Goal: Task Accomplishment & Management: Manage account settings

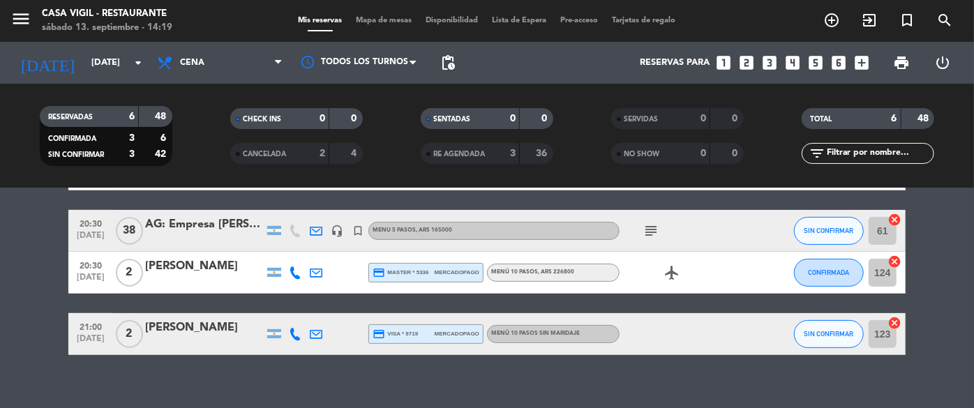
scroll to position [243, 0]
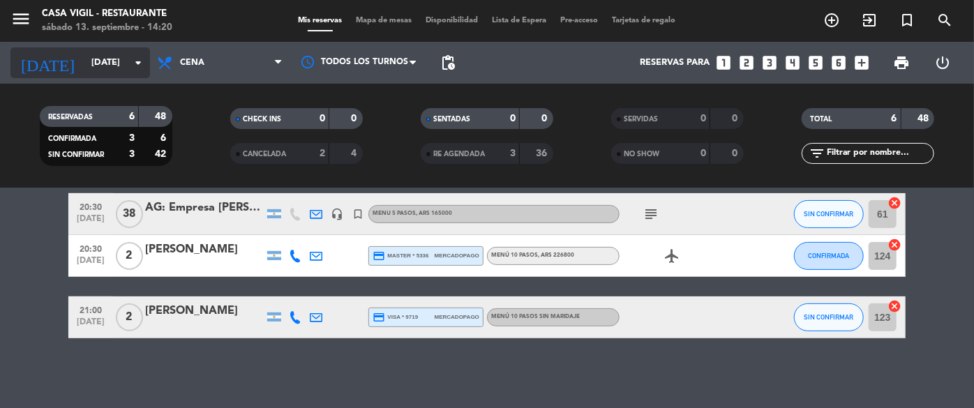
click at [84, 66] on input "[DATE]" at bounding box center [143, 63] width 119 height 24
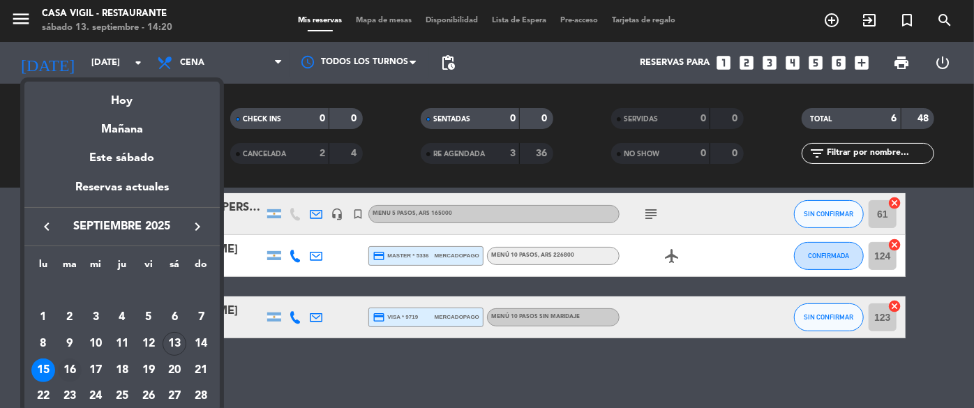
click at [66, 366] on div "16" at bounding box center [70, 371] width 24 height 24
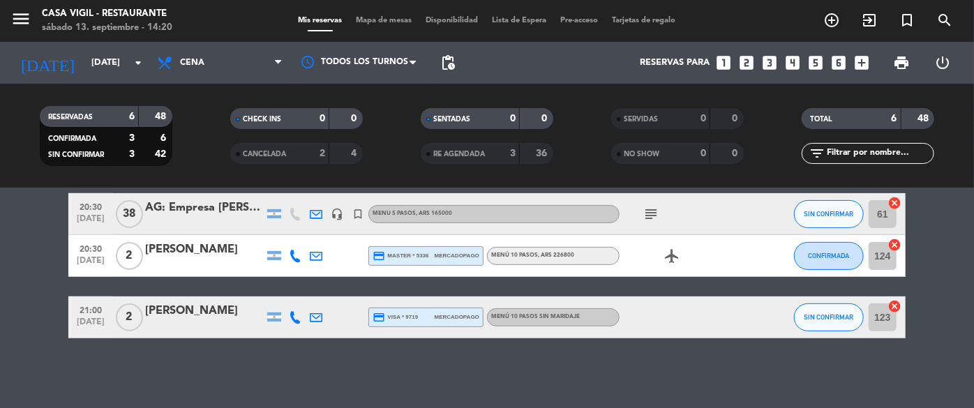
type input "[DATE]"
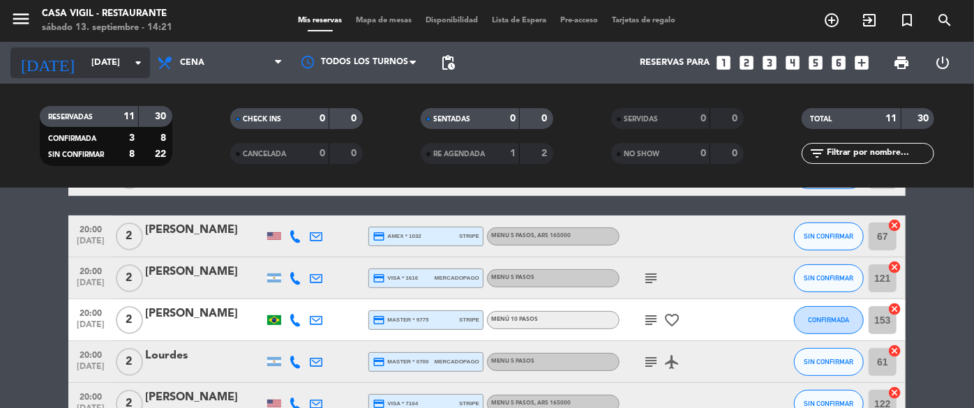
click at [84, 62] on input "[DATE]" at bounding box center [143, 63] width 119 height 24
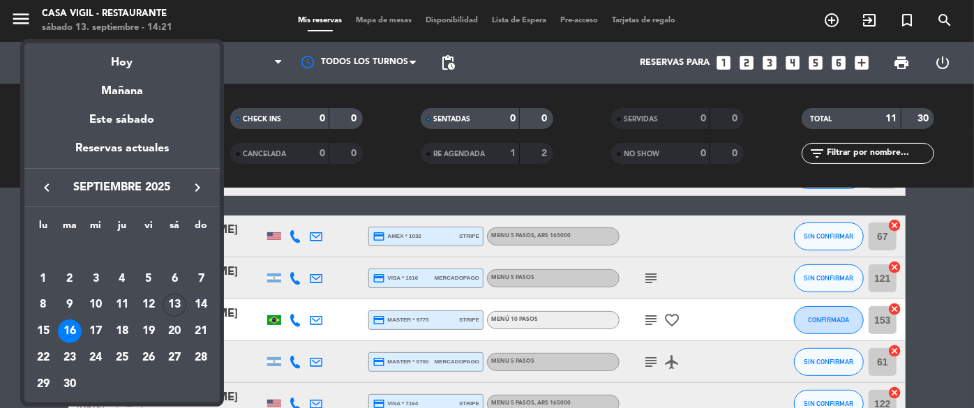
click at [60, 331] on div "16" at bounding box center [70, 331] width 24 height 24
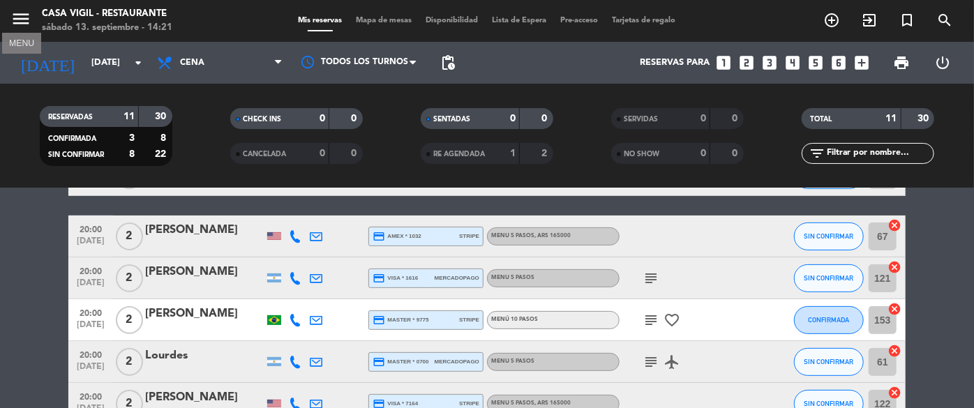
click at [22, 13] on icon "menu" at bounding box center [20, 18] width 21 height 21
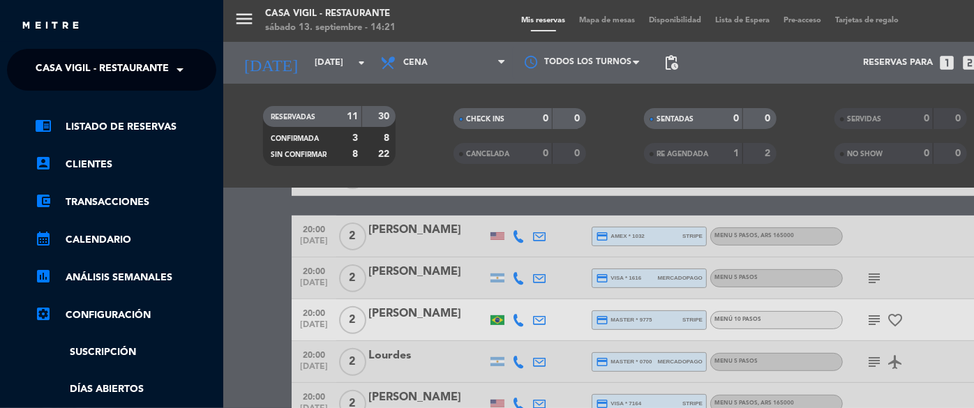
click at [141, 70] on span "Casa Vigil - Restaurante" at bounding box center [102, 69] width 133 height 29
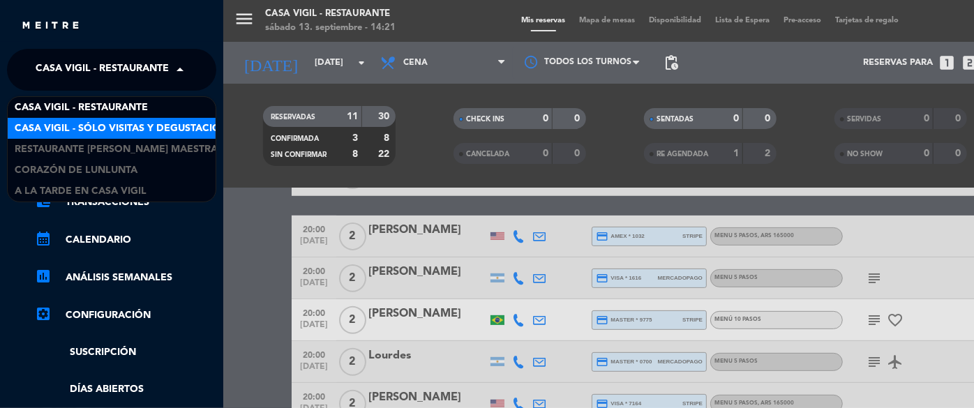
click at [135, 131] on span "Casa Vigil - SÓLO Visitas y Degustaciones" at bounding box center [127, 129] width 225 height 16
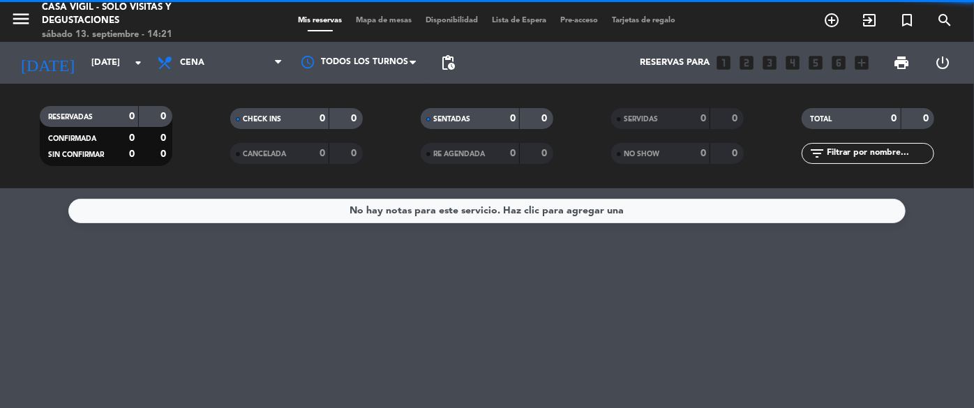
scroll to position [0, 0]
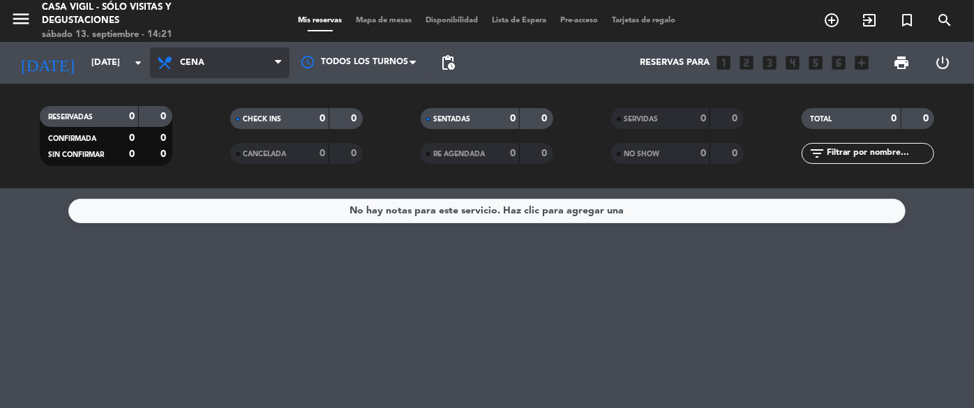
click at [199, 70] on span "Cena" at bounding box center [220, 62] width 140 height 31
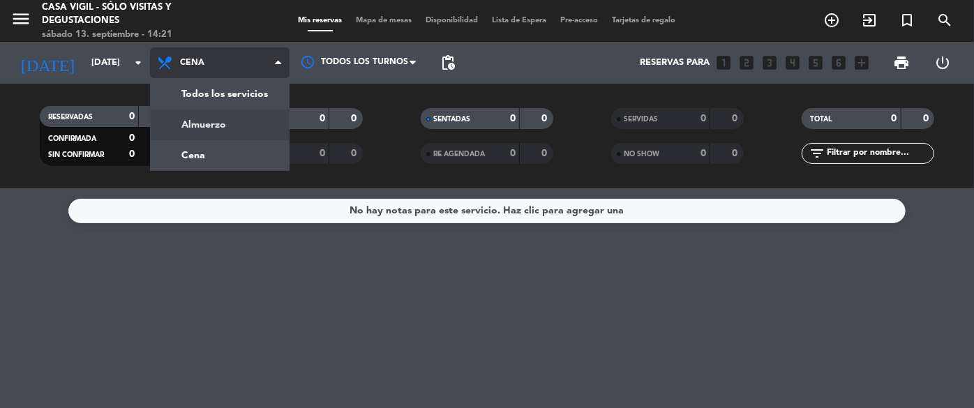
click at [220, 121] on div "menu Casa [PERSON_NAME] - SÓLO Visitas y Degustaciones [DATE] 13. septiembre - …" at bounding box center [487, 94] width 974 height 188
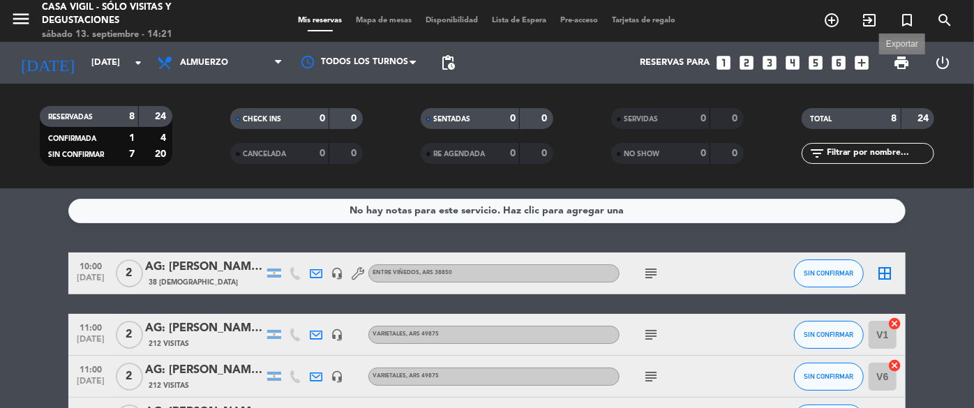
click at [900, 64] on span "print" at bounding box center [901, 62] width 17 height 17
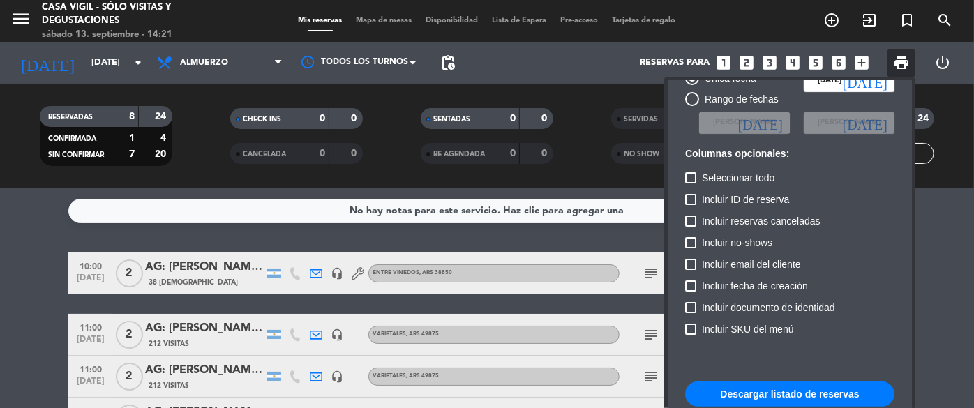
scroll to position [85, 0]
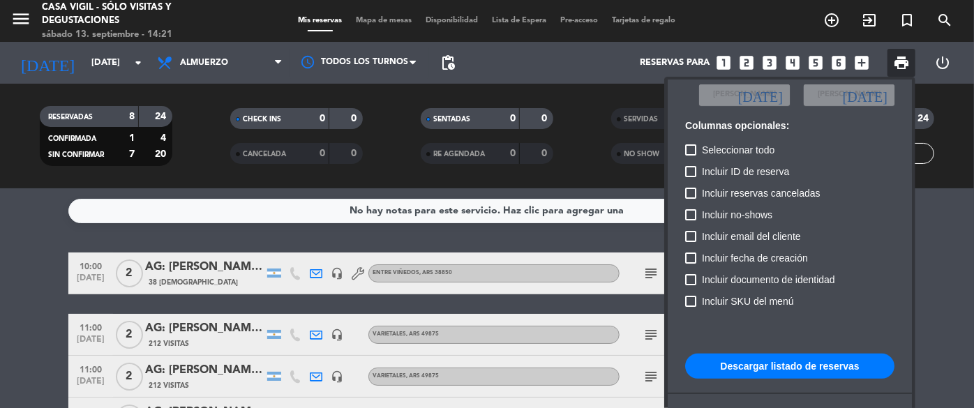
click at [790, 359] on button "Descargar listado de reservas" at bounding box center [789, 366] width 209 height 25
click at [23, 13] on div at bounding box center [487, 204] width 974 height 408
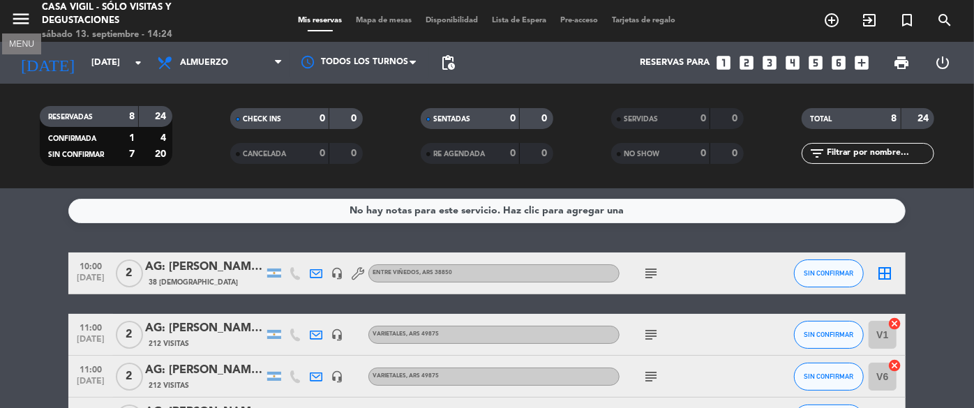
click at [23, 13] on icon "menu" at bounding box center [20, 18] width 21 height 21
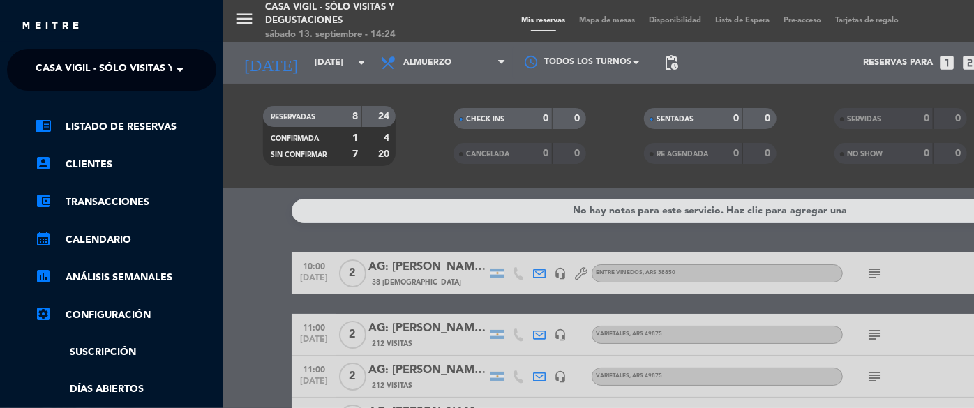
click at [156, 75] on span "Casa Vigil - SÓLO Visitas y Degustaciones" at bounding box center [148, 69] width 225 height 29
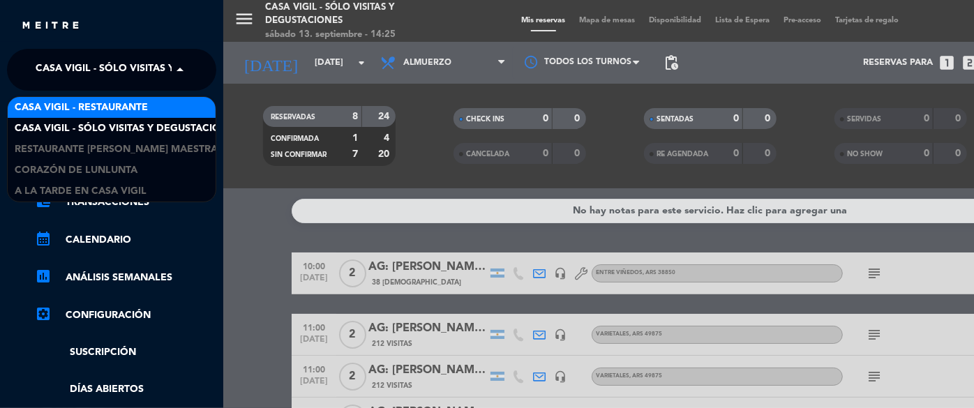
click at [120, 107] on span "Casa Vigil - Restaurante" at bounding box center [81, 108] width 133 height 16
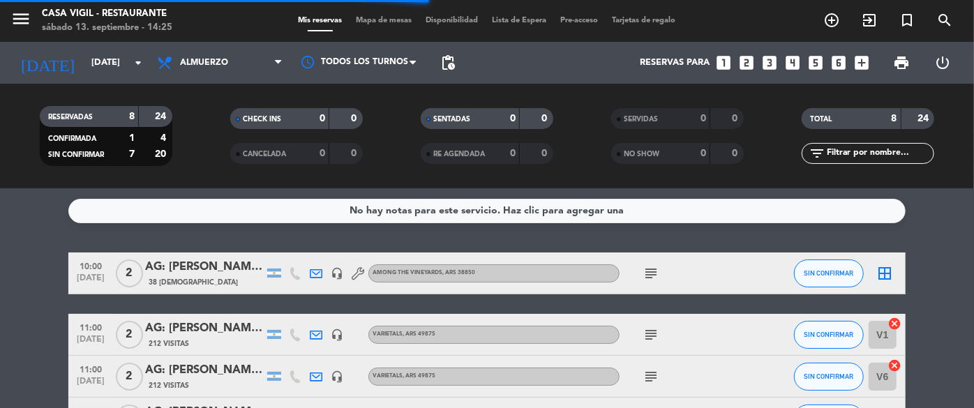
click at [868, 151] on input "text" at bounding box center [879, 153] width 108 height 15
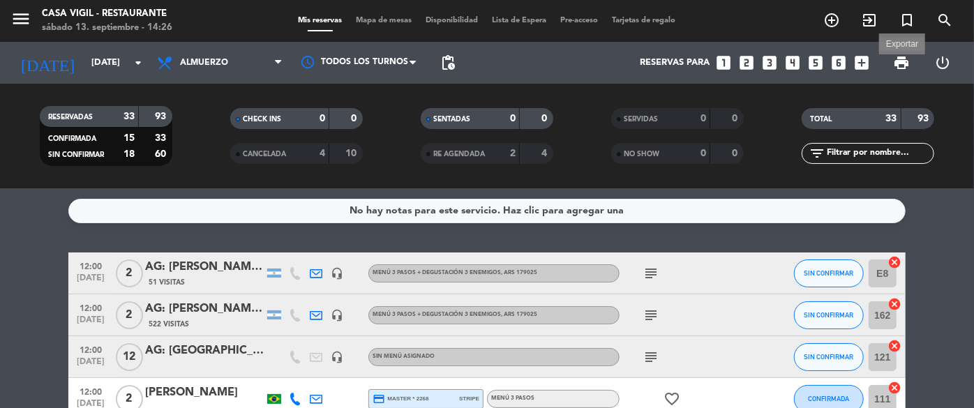
click at [896, 59] on span "print" at bounding box center [901, 62] width 17 height 17
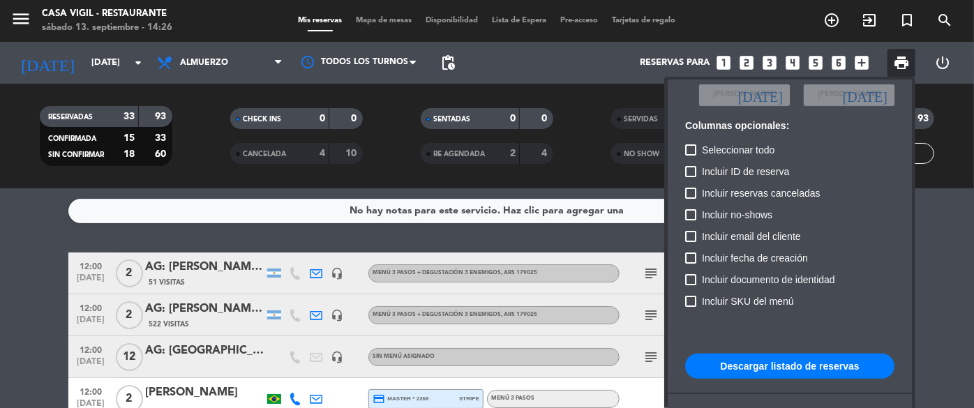
click at [819, 366] on button "Descargar listado de reservas" at bounding box center [789, 366] width 209 height 25
click at [180, 158] on div at bounding box center [487, 204] width 974 height 408
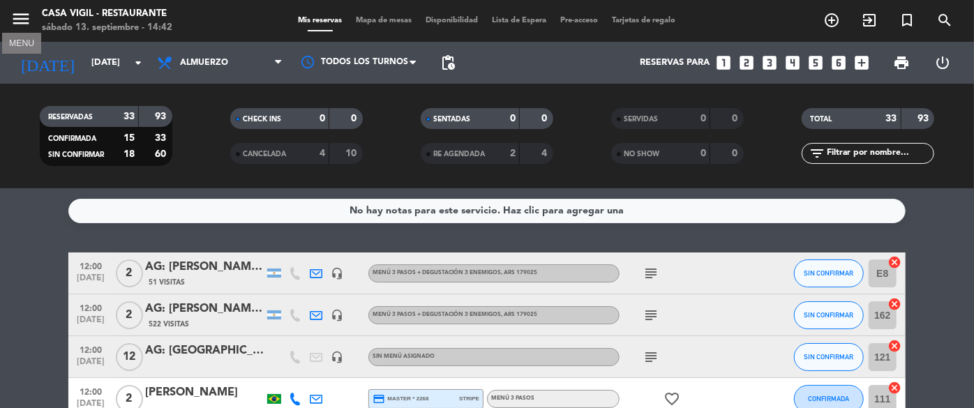
click at [21, 18] on icon "menu" at bounding box center [20, 18] width 21 height 21
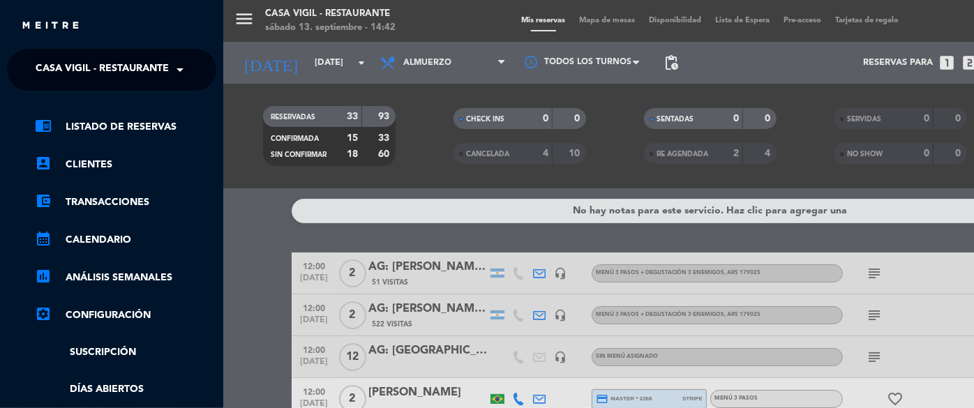
click at [166, 64] on span "Casa Vigil - Restaurante" at bounding box center [102, 69] width 133 height 29
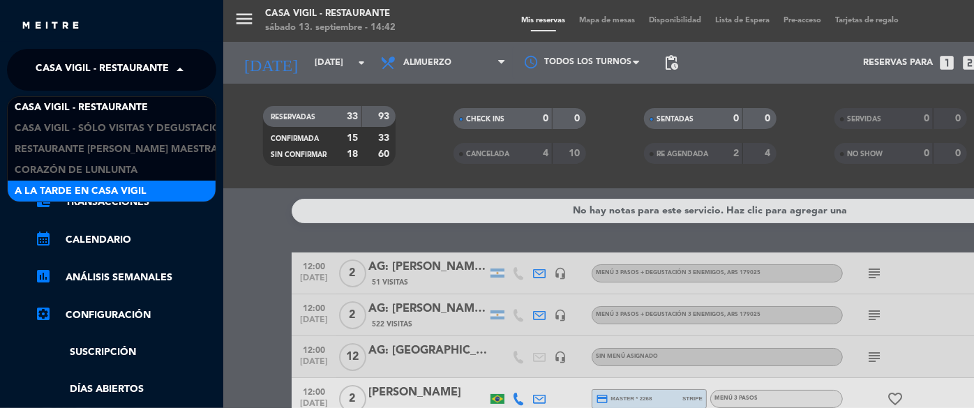
click at [125, 188] on span "A la tarde en Casa Vigil" at bounding box center [81, 191] width 132 height 16
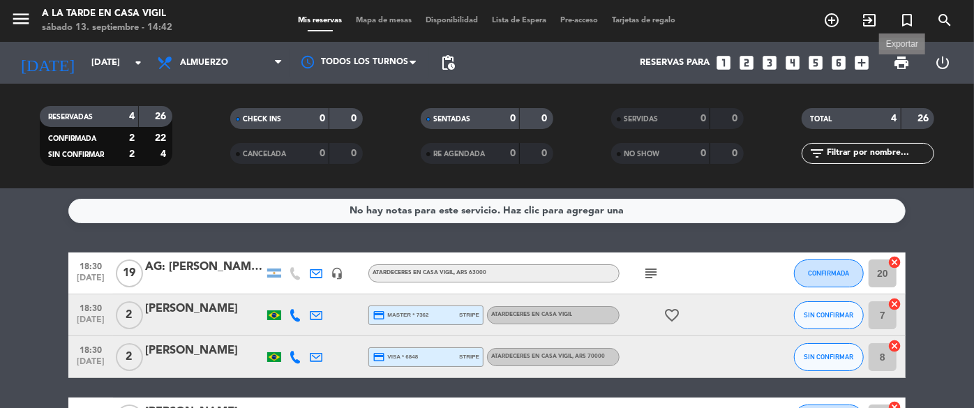
click at [901, 61] on span "print" at bounding box center [901, 62] width 17 height 17
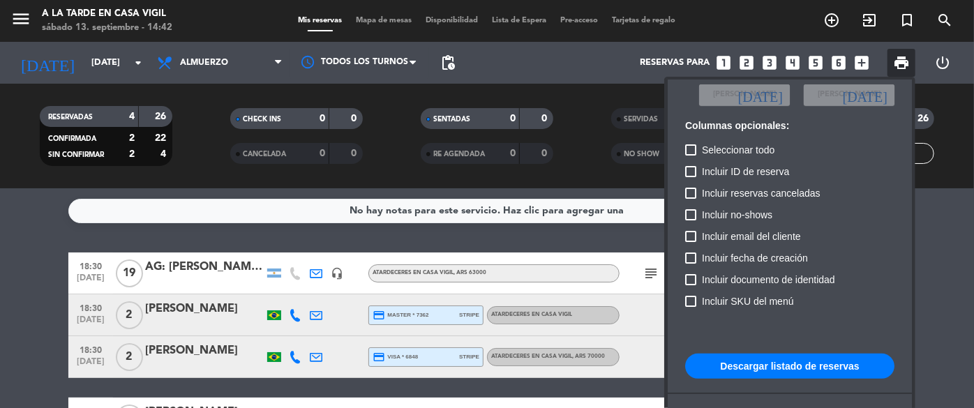
click at [788, 368] on button "Descargar listado de reservas" at bounding box center [789, 366] width 209 height 25
click at [13, 16] on div at bounding box center [487, 204] width 974 height 408
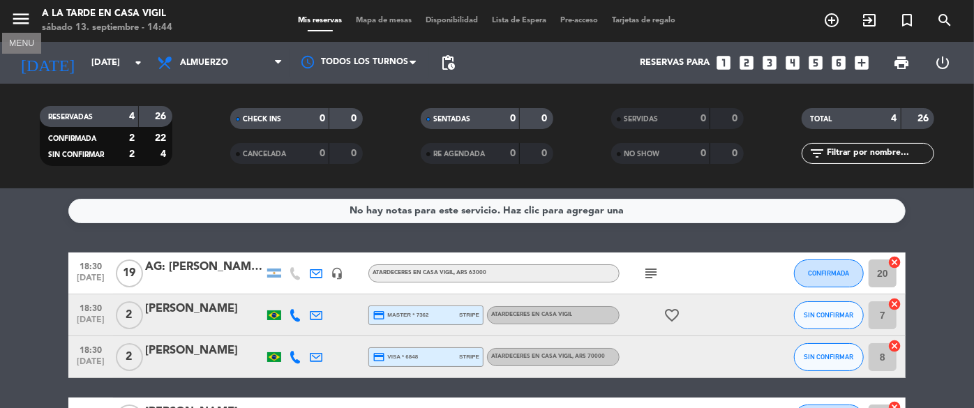
click at [18, 15] on icon "menu" at bounding box center [20, 18] width 21 height 21
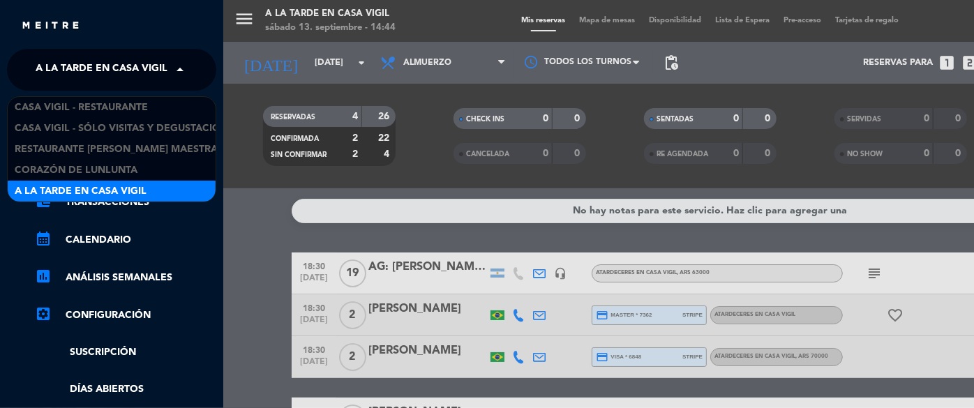
click at [156, 67] on span "A la tarde en Casa Vigil" at bounding box center [102, 69] width 132 height 29
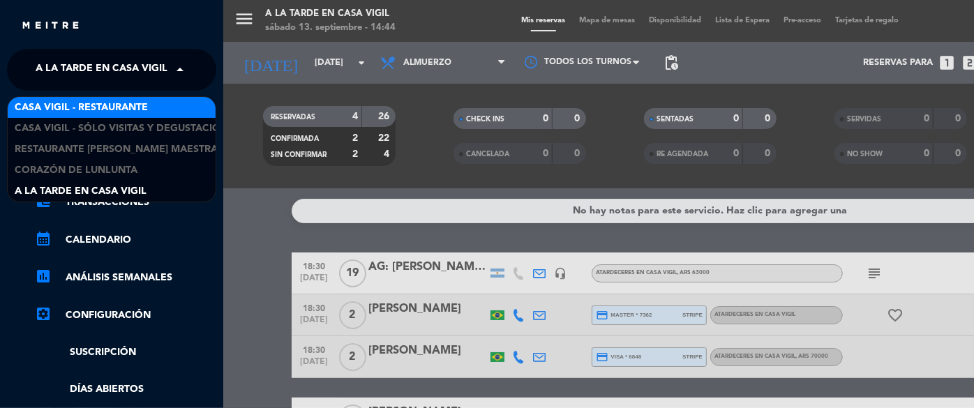
click at [140, 109] on span "Casa Vigil - Restaurante" at bounding box center [81, 108] width 133 height 16
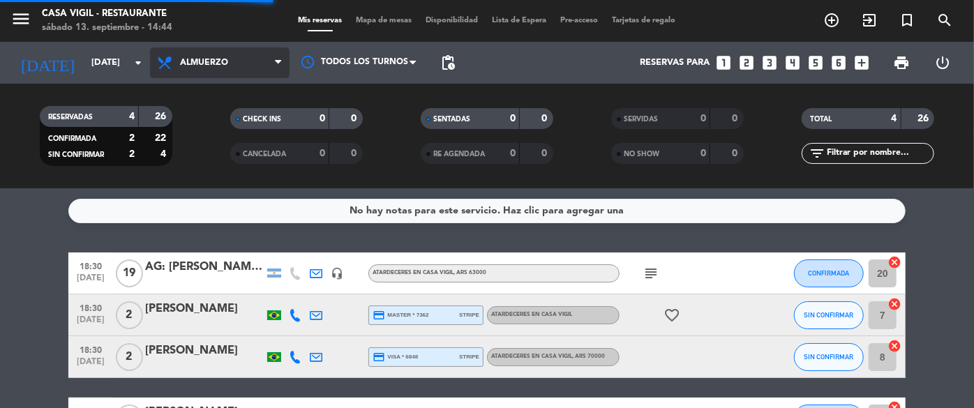
click at [246, 66] on span "Almuerzo" at bounding box center [220, 62] width 140 height 31
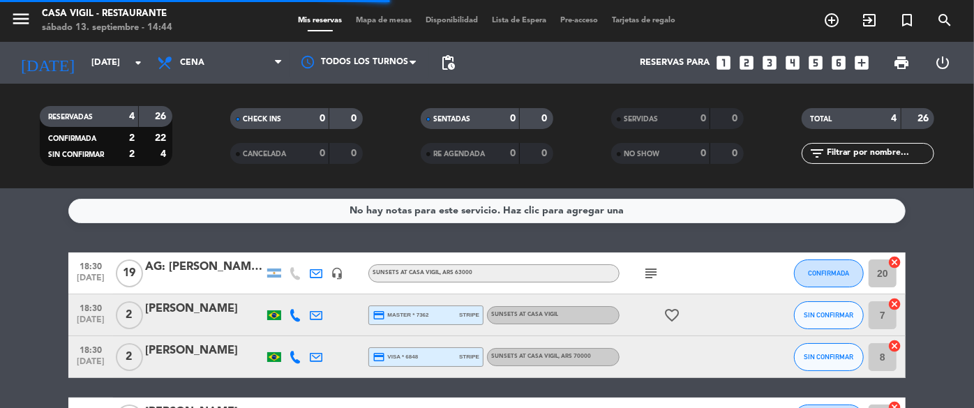
click at [180, 157] on div "menu Casa [PERSON_NAME] - Restaurante [DATE] 13. septiembre - 14:44 Mis reserva…" at bounding box center [487, 94] width 974 height 188
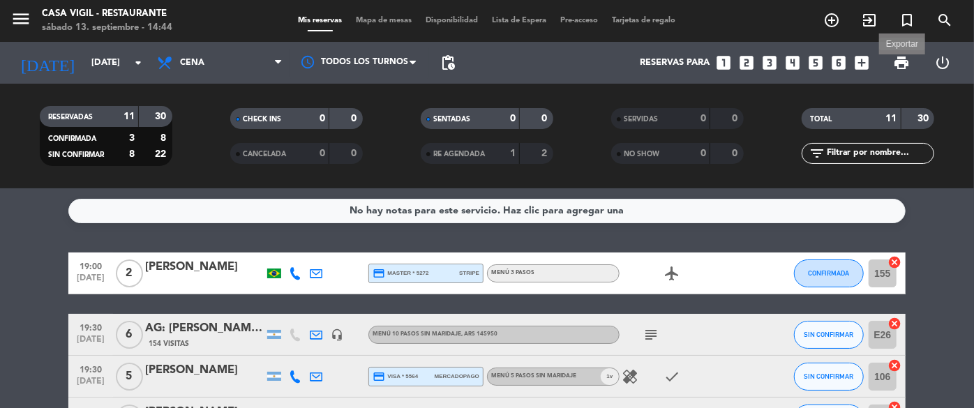
click at [905, 63] on span "print" at bounding box center [901, 62] width 17 height 17
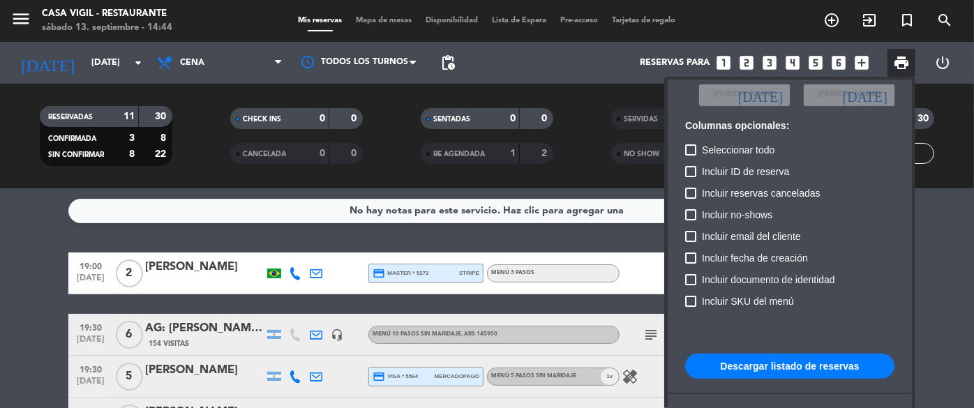
click at [818, 368] on button "Descargar listado de reservas" at bounding box center [789, 366] width 209 height 25
click at [37, 59] on div at bounding box center [487, 204] width 974 height 408
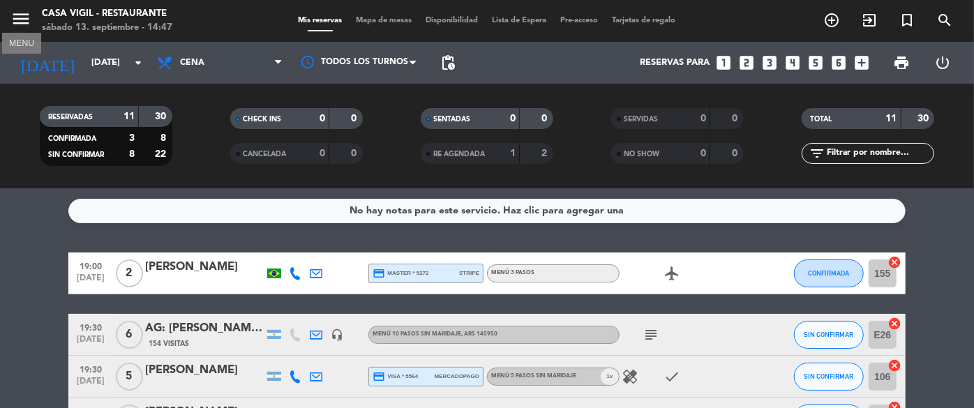
click at [13, 13] on icon "menu" at bounding box center [20, 18] width 21 height 21
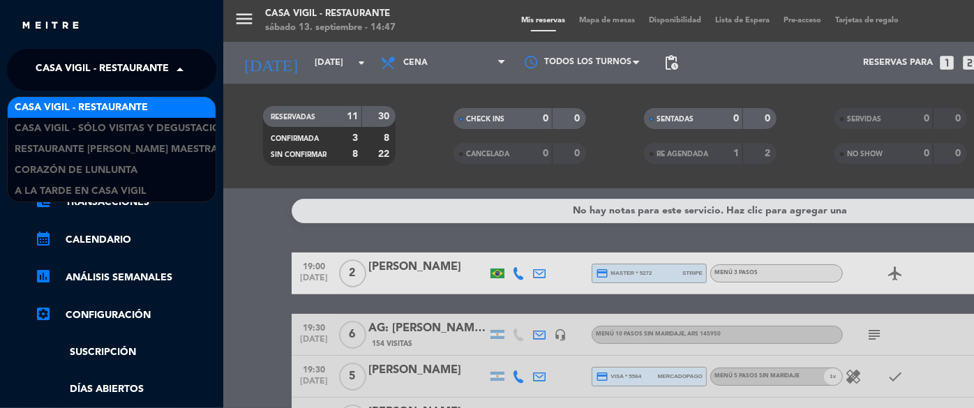
click at [162, 77] on span "Casa Vigil - Restaurante" at bounding box center [102, 69] width 133 height 29
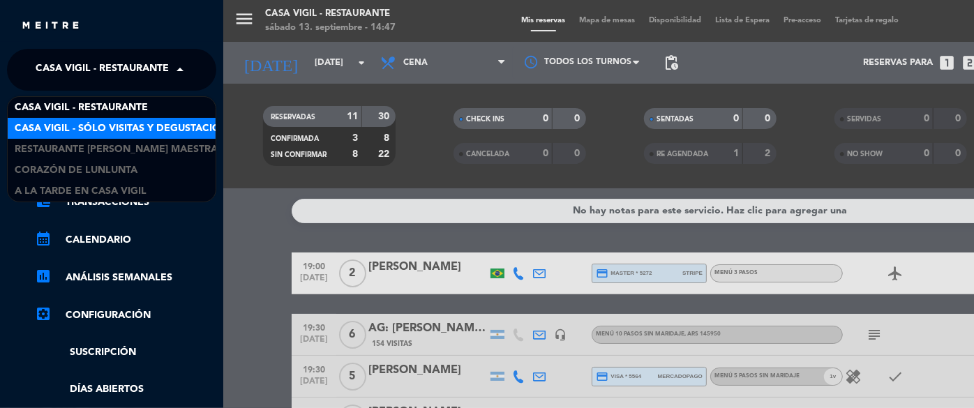
click at [156, 124] on span "Casa Vigil - SÓLO Visitas y Degustaciones" at bounding box center [127, 129] width 225 height 16
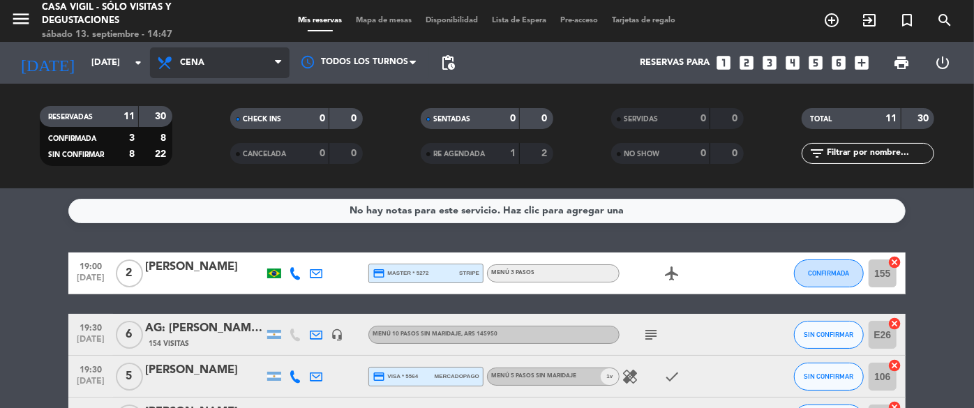
click at [207, 75] on span "Cena" at bounding box center [220, 62] width 140 height 31
click at [209, 61] on span "Cena" at bounding box center [220, 62] width 140 height 31
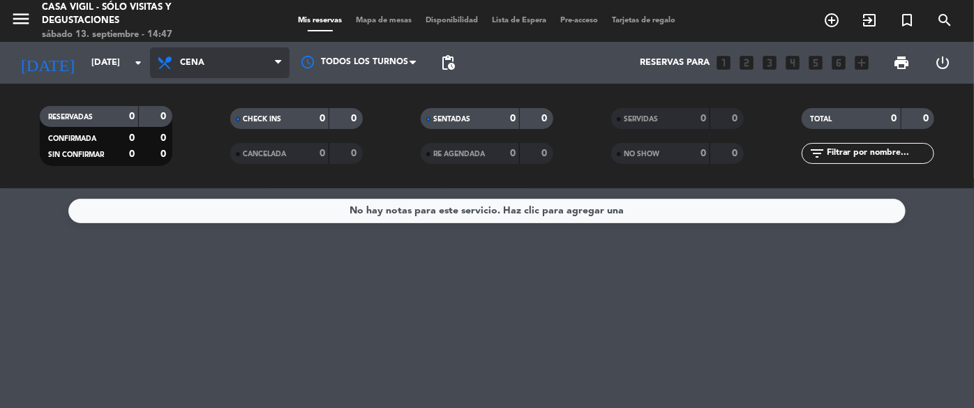
click at [206, 74] on span "Cena" at bounding box center [220, 62] width 140 height 31
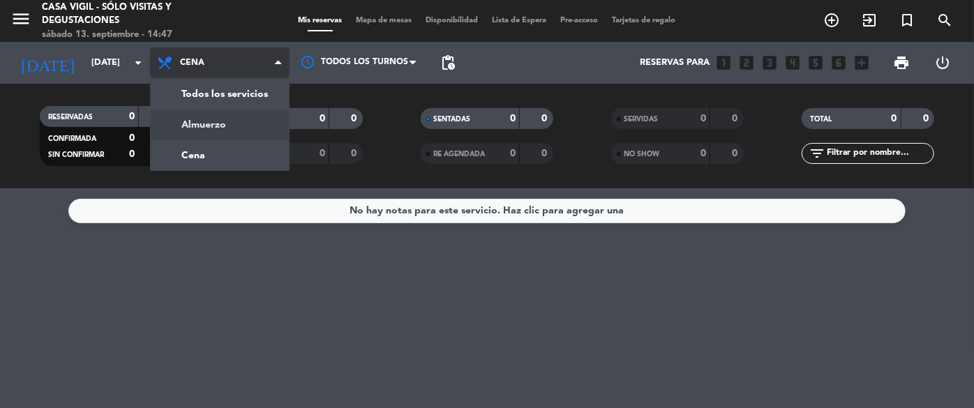
click at [209, 118] on div "menu Casa [PERSON_NAME] - SÓLO Visitas y Degustaciones [DATE] 13. septiembre - …" at bounding box center [487, 94] width 974 height 188
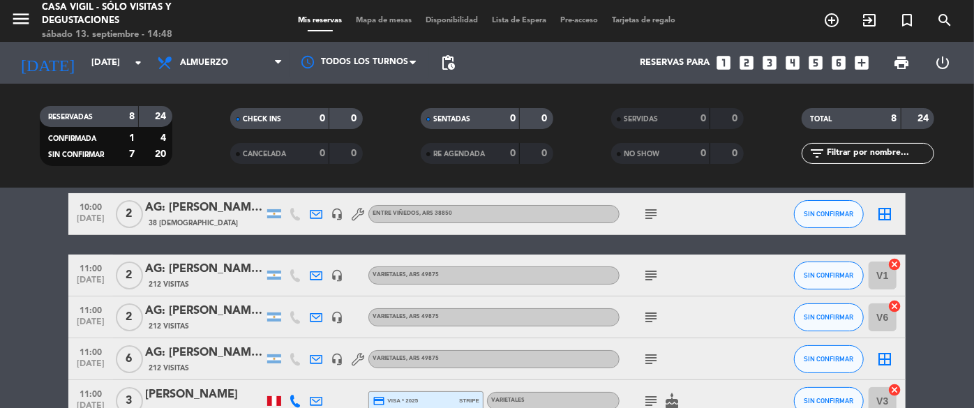
scroll to position [126, 0]
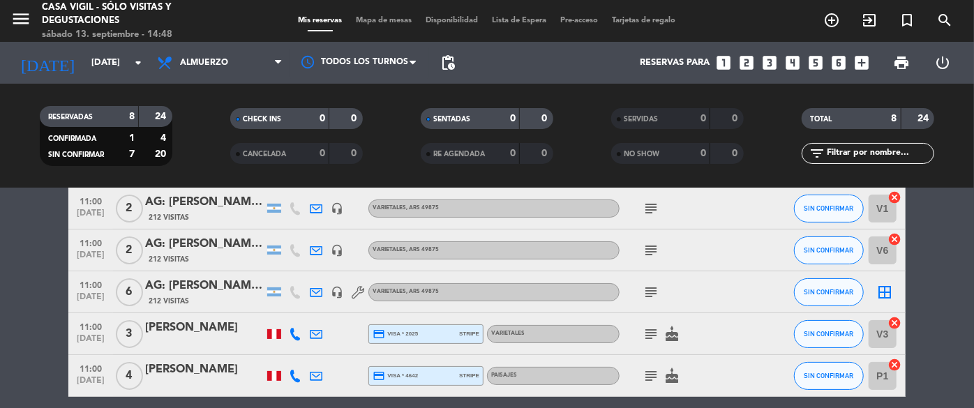
click at [84, 324] on span "11:00" at bounding box center [90, 326] width 35 height 16
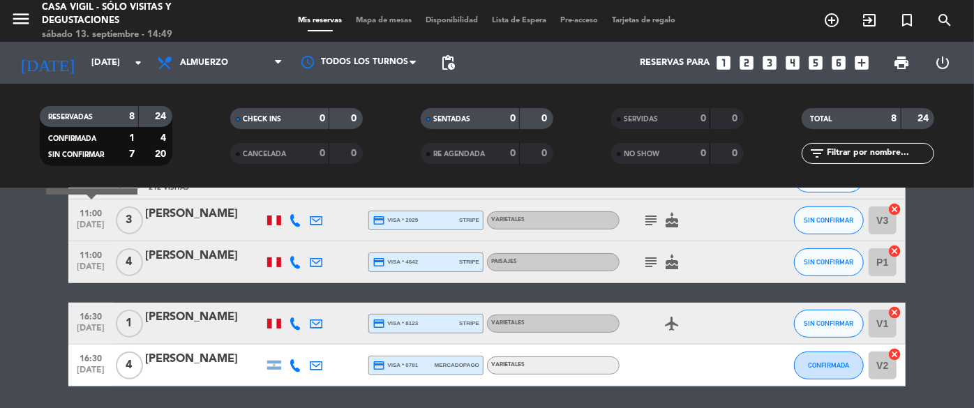
scroll to position [253, 0]
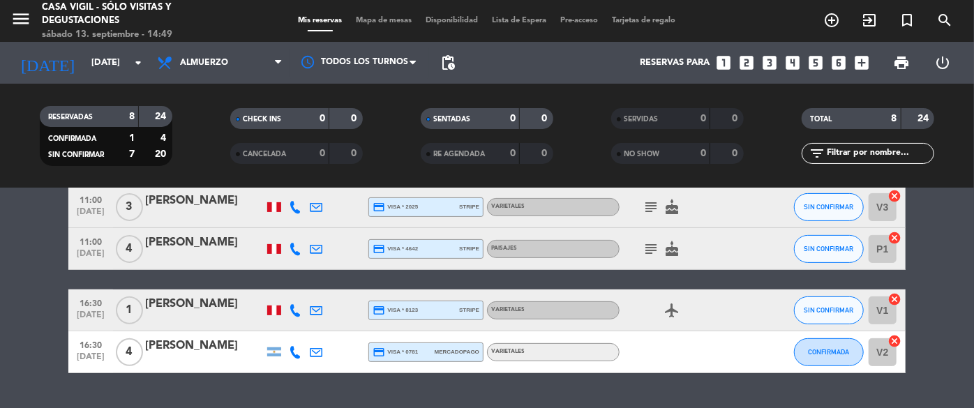
click at [104, 242] on span "11:00" at bounding box center [90, 241] width 35 height 16
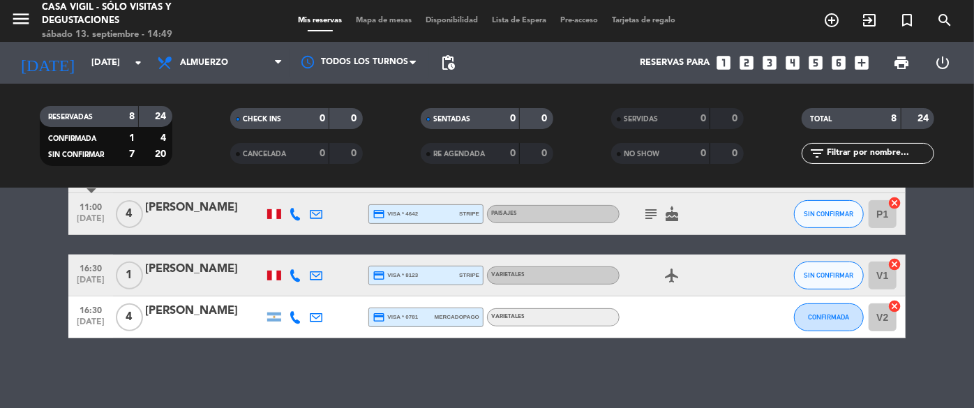
click at [79, 271] on span "16:30" at bounding box center [90, 267] width 35 height 16
click at [18, 16] on icon "menu" at bounding box center [20, 18] width 21 height 21
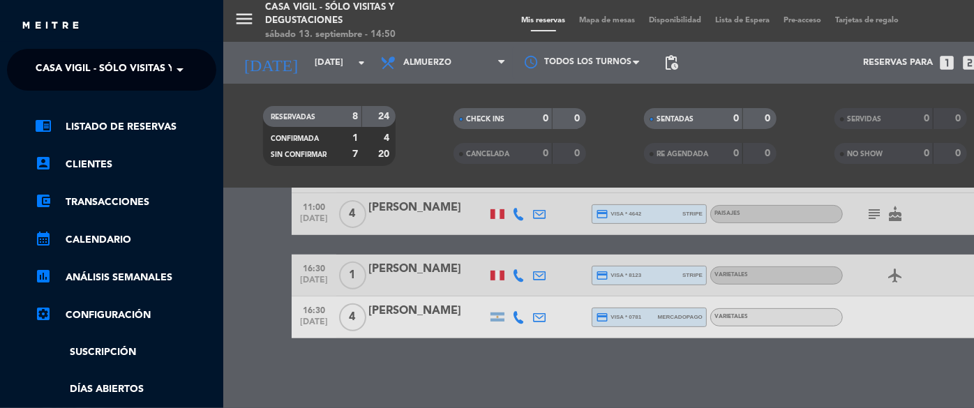
click at [134, 59] on span "Casa Vigil - SÓLO Visitas y Degustaciones" at bounding box center [148, 69] width 225 height 29
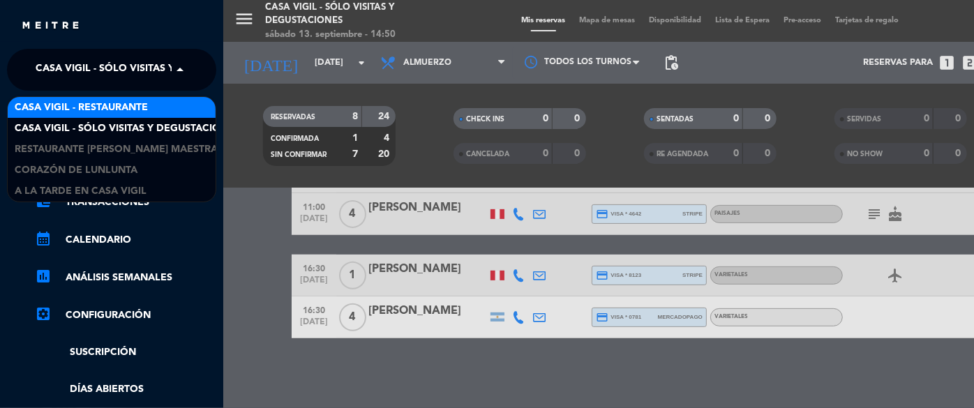
click at [134, 109] on span "Casa Vigil - Restaurante" at bounding box center [81, 108] width 133 height 16
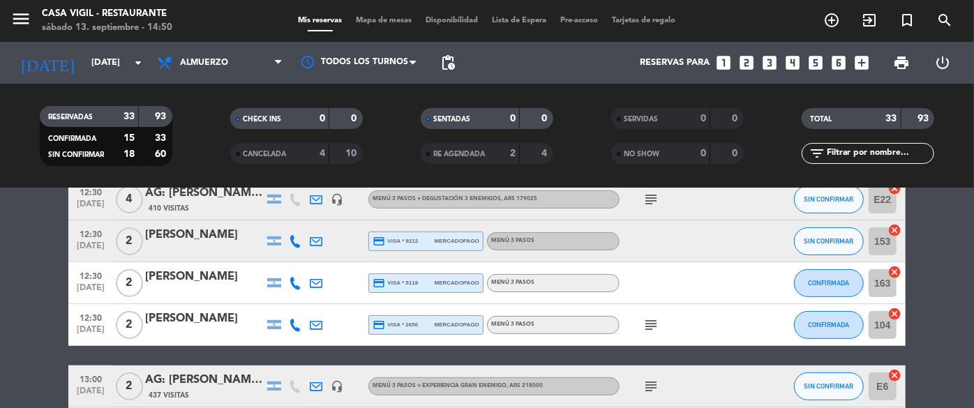
scroll to position [317, 0]
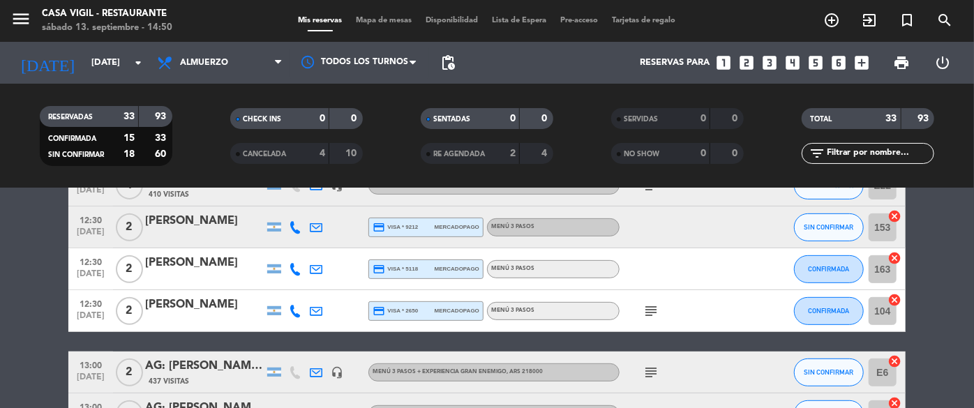
click at [89, 224] on span "12:30" at bounding box center [90, 219] width 35 height 16
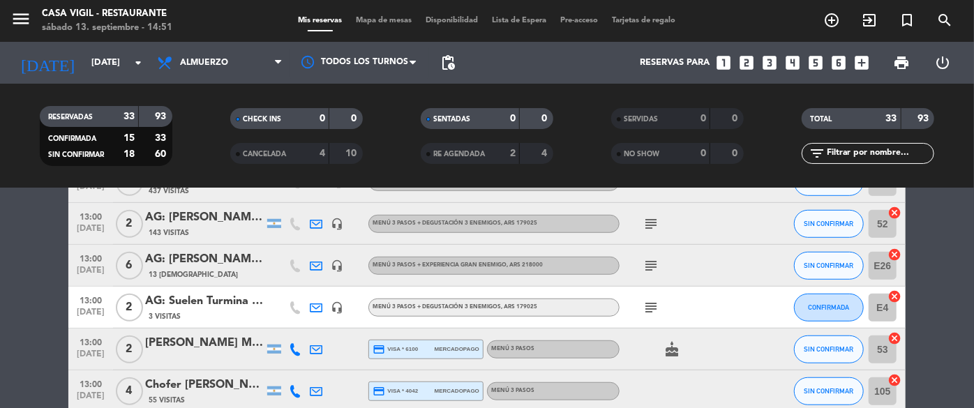
scroll to position [571, 0]
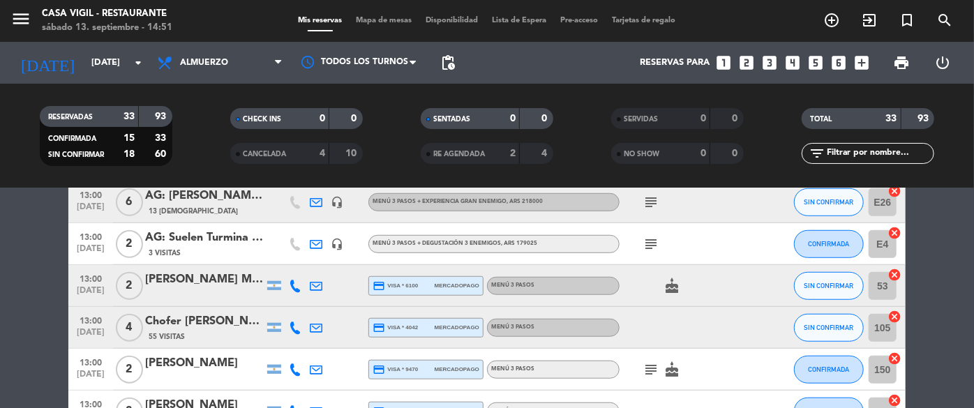
click at [83, 292] on span "[DATE]" at bounding box center [90, 294] width 35 height 16
click at [841, 284] on span "SIN CONFIRMAR" at bounding box center [829, 286] width 50 height 8
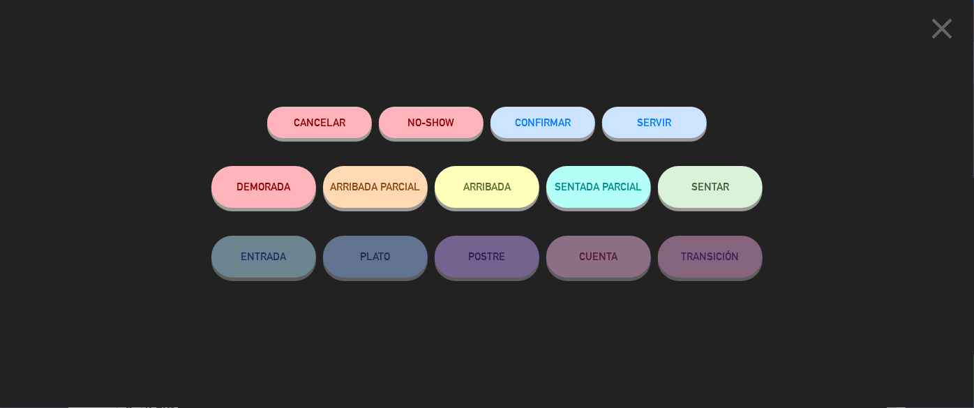
click at [527, 116] on button "CONFIRMAR" at bounding box center [542, 122] width 105 height 31
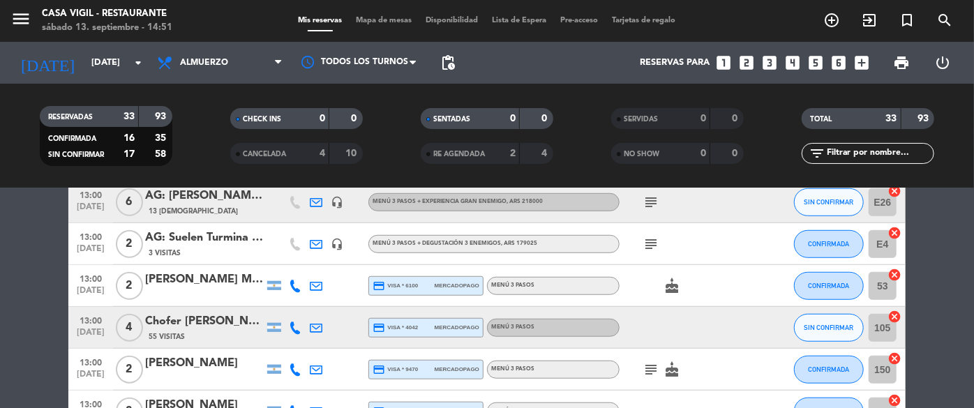
click at [102, 326] on span "13:00" at bounding box center [90, 320] width 35 height 16
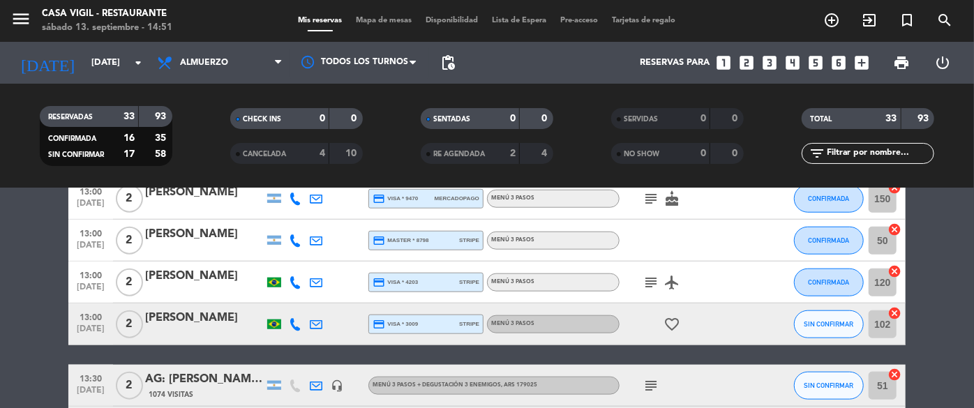
scroll to position [760, 0]
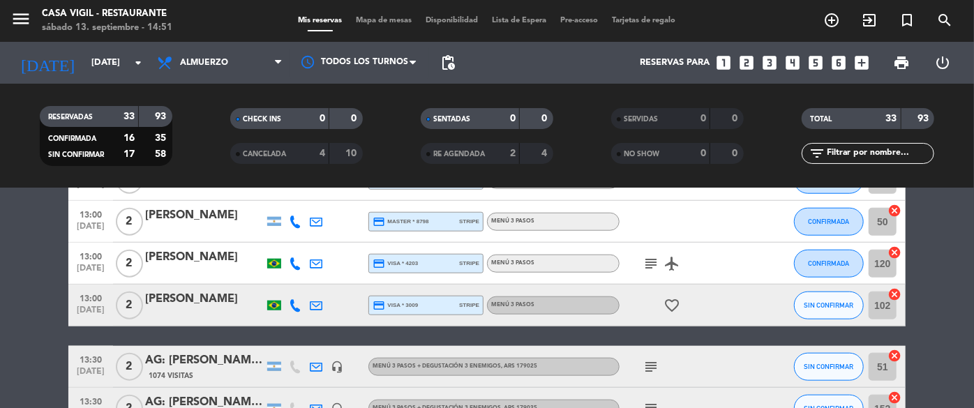
click at [84, 312] on span "[DATE]" at bounding box center [90, 314] width 35 height 16
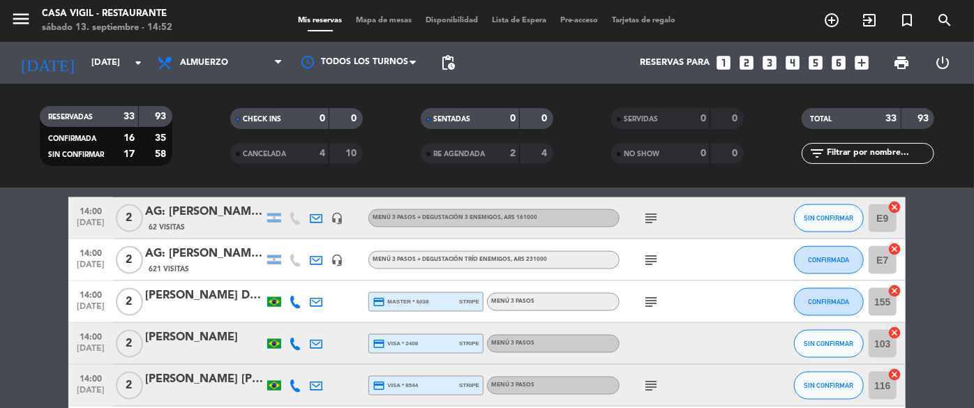
scroll to position [1078, 0]
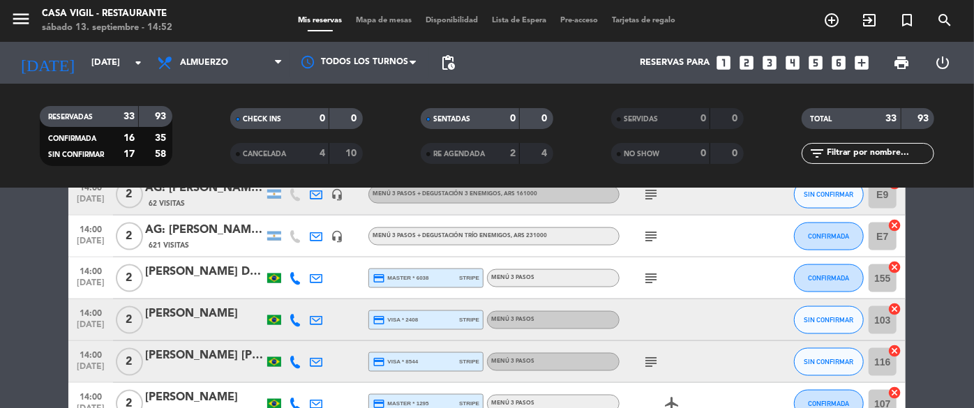
click at [93, 320] on span "[DATE]" at bounding box center [90, 328] width 35 height 16
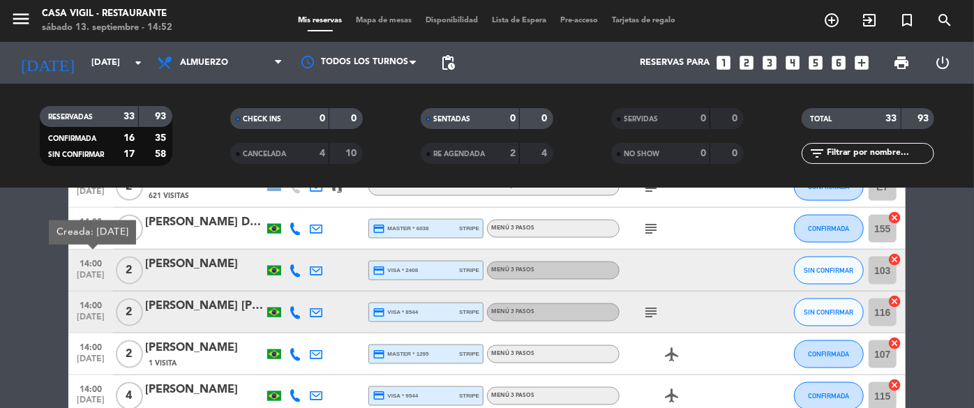
scroll to position [1141, 0]
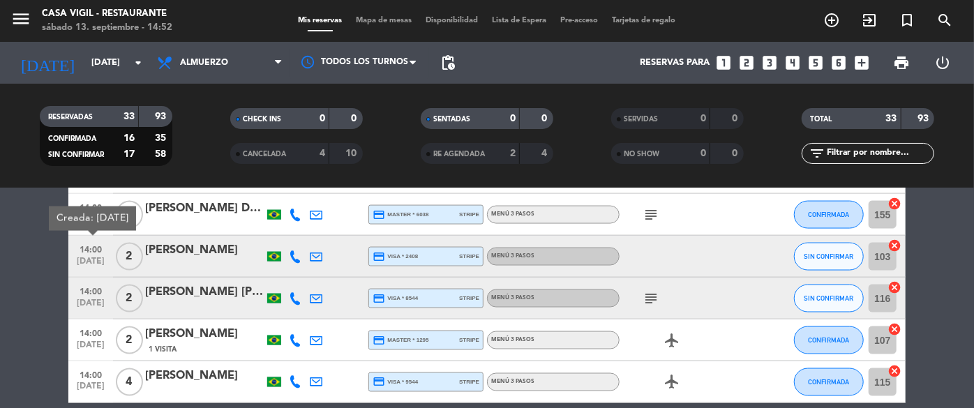
click at [98, 289] on span "14:00" at bounding box center [90, 291] width 35 height 16
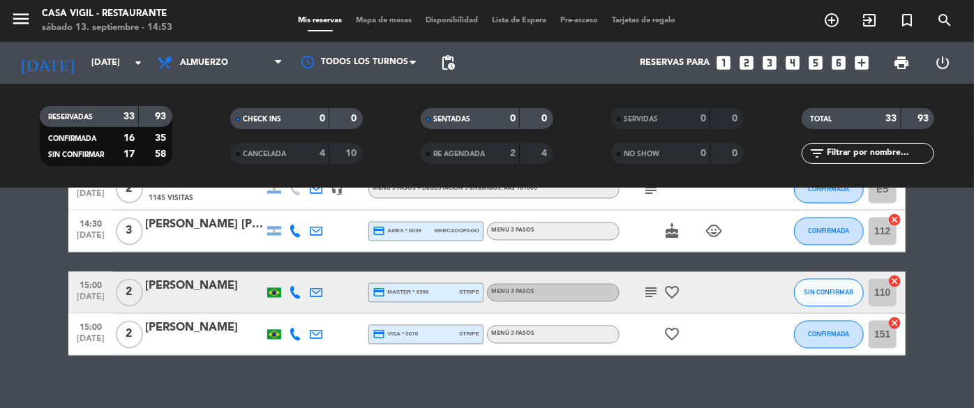
scroll to position [1413, 0]
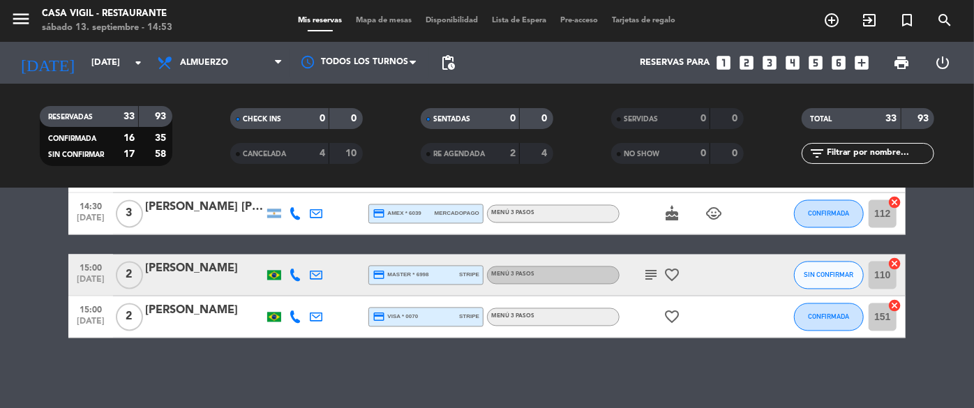
click at [101, 280] on span "[DATE]" at bounding box center [90, 284] width 35 height 16
click at [24, 18] on icon "menu" at bounding box center [20, 18] width 21 height 21
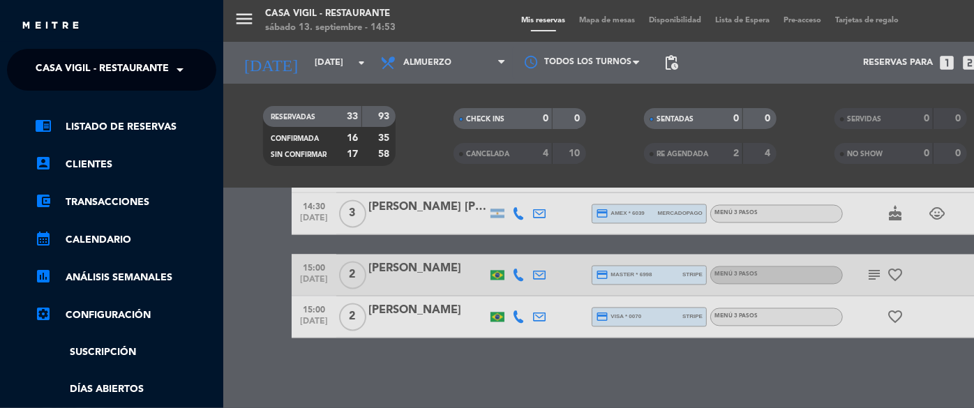
click at [126, 74] on span "Casa Vigil - Restaurante" at bounding box center [102, 69] width 133 height 29
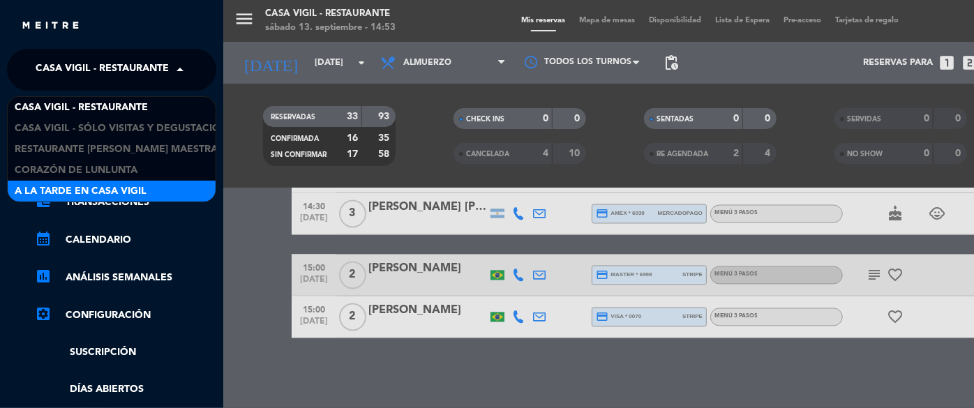
click at [126, 188] on span "A la tarde en Casa Vigil" at bounding box center [81, 191] width 132 height 16
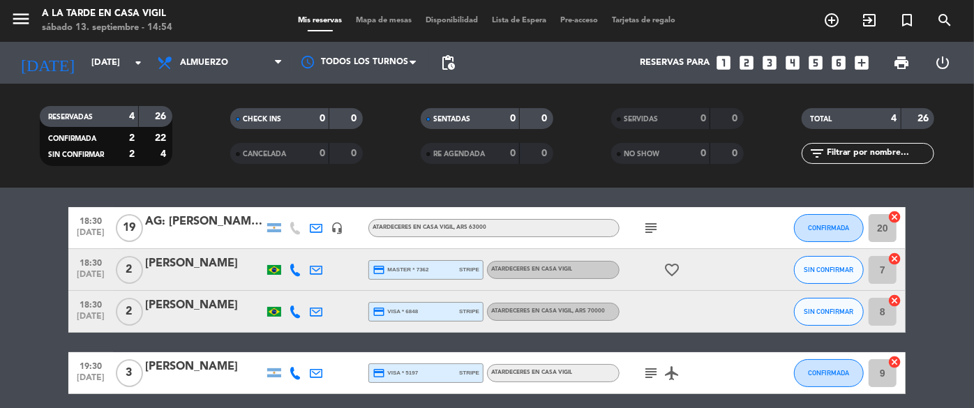
scroll to position [0, 0]
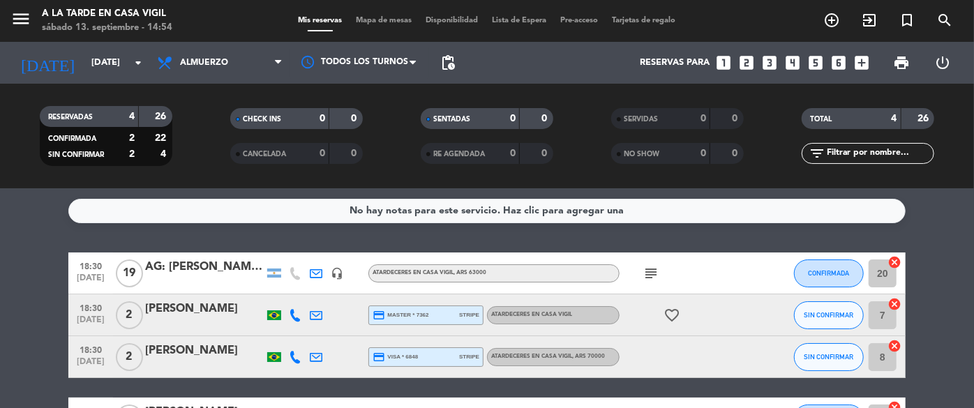
click at [93, 324] on span "[DATE]" at bounding box center [90, 323] width 35 height 16
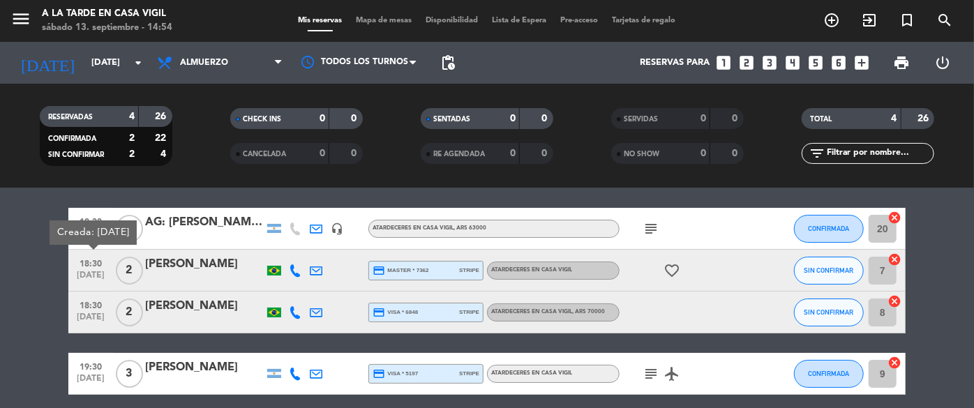
scroll to position [63, 0]
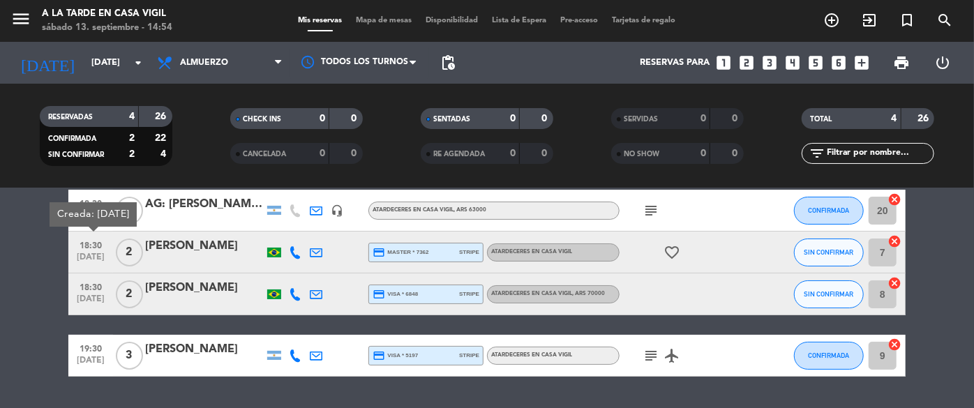
click at [80, 287] on span "18:30" at bounding box center [90, 286] width 35 height 16
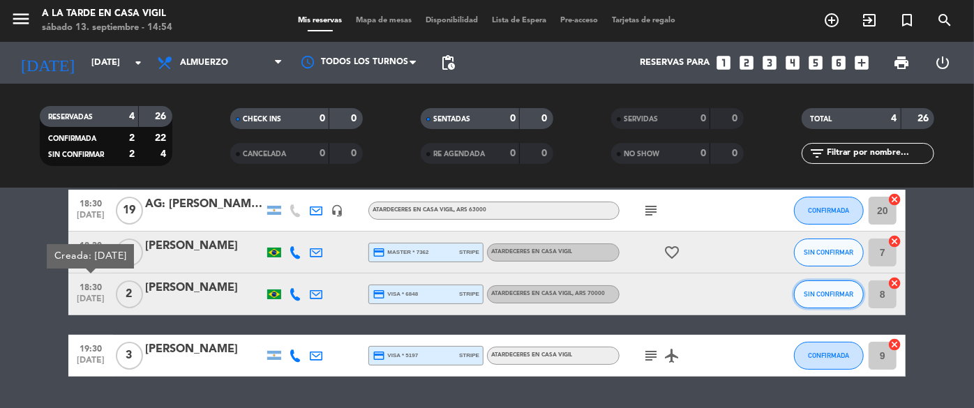
click at [820, 305] on button "SIN CONFIRMAR" at bounding box center [829, 294] width 70 height 28
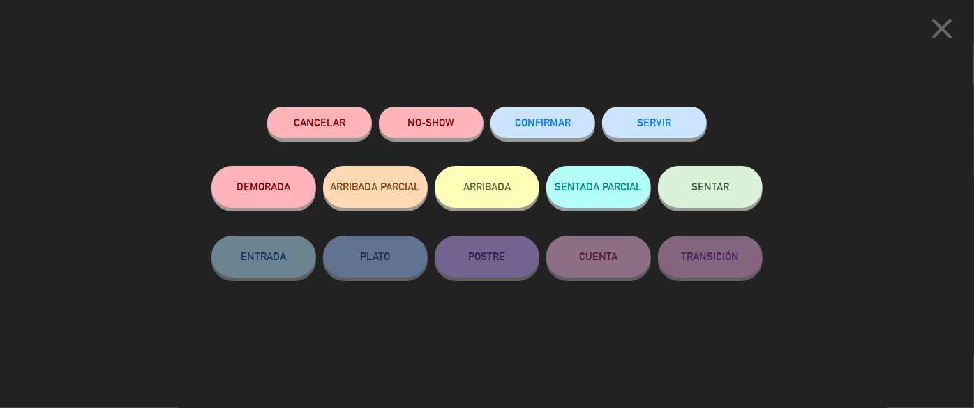
click at [554, 117] on span "CONFIRMAR" at bounding box center [543, 122] width 56 height 12
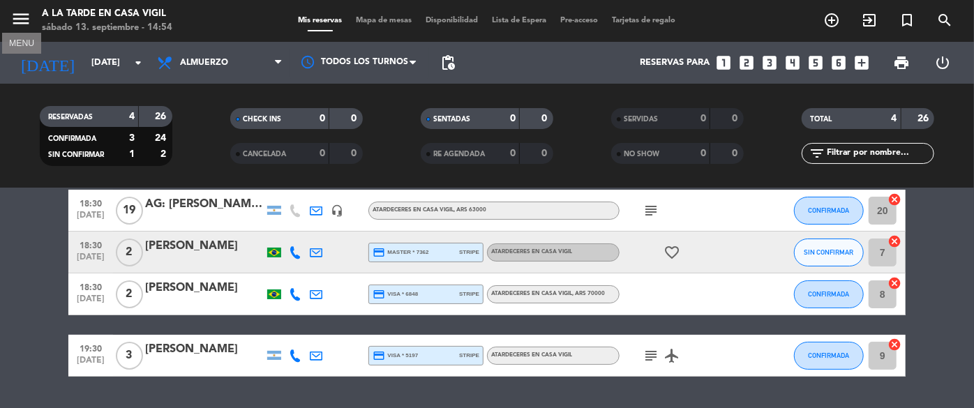
click at [18, 16] on icon "menu" at bounding box center [20, 18] width 21 height 21
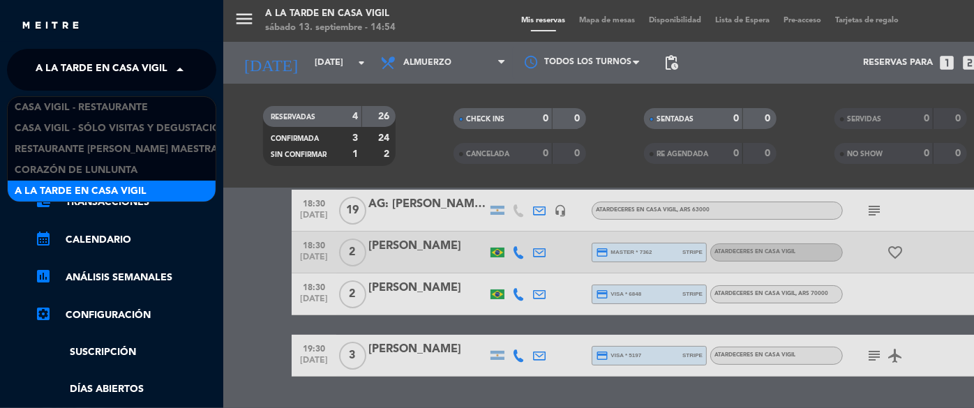
click at [165, 77] on span "A la tarde en Casa Vigil" at bounding box center [102, 69] width 132 height 29
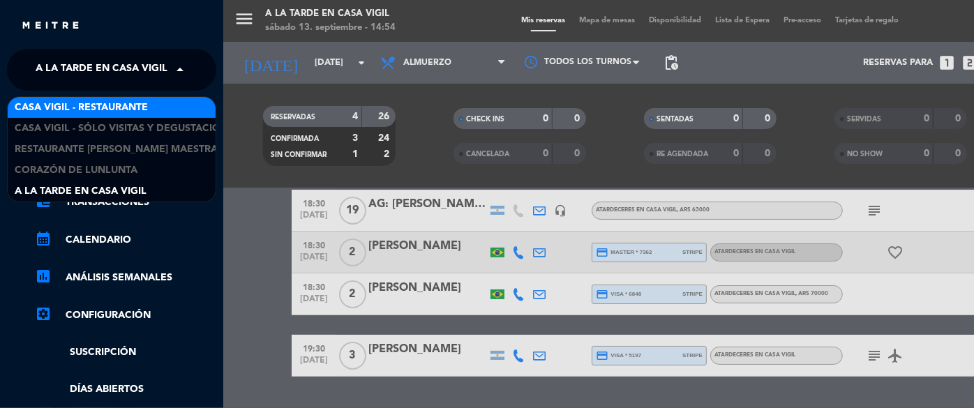
click at [153, 106] on div "Casa Vigil - Restaurante" at bounding box center [112, 107] width 208 height 21
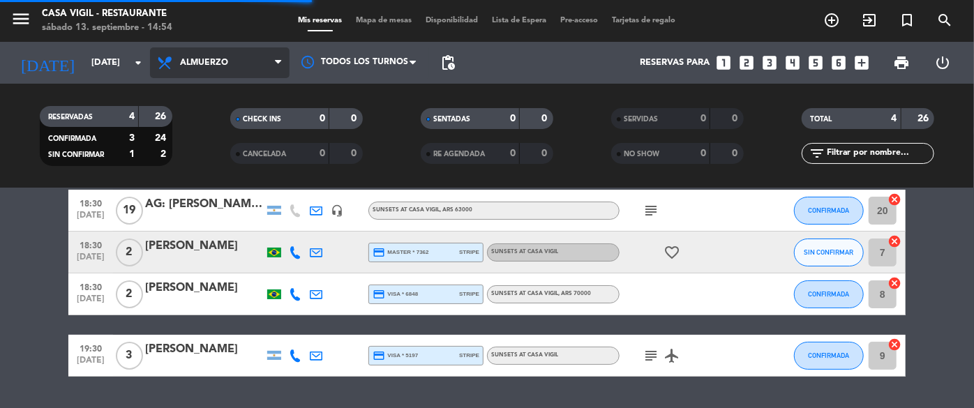
click at [249, 55] on span "Almuerzo" at bounding box center [220, 62] width 140 height 31
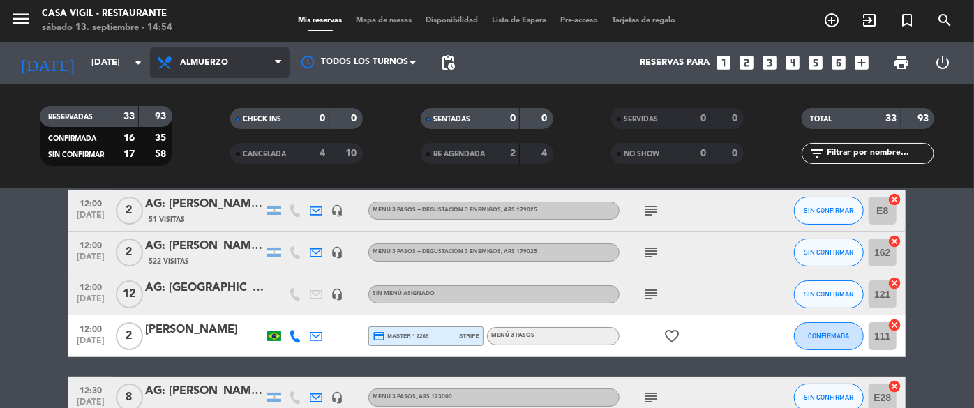
click at [199, 66] on span "Almuerzo" at bounding box center [204, 63] width 48 height 10
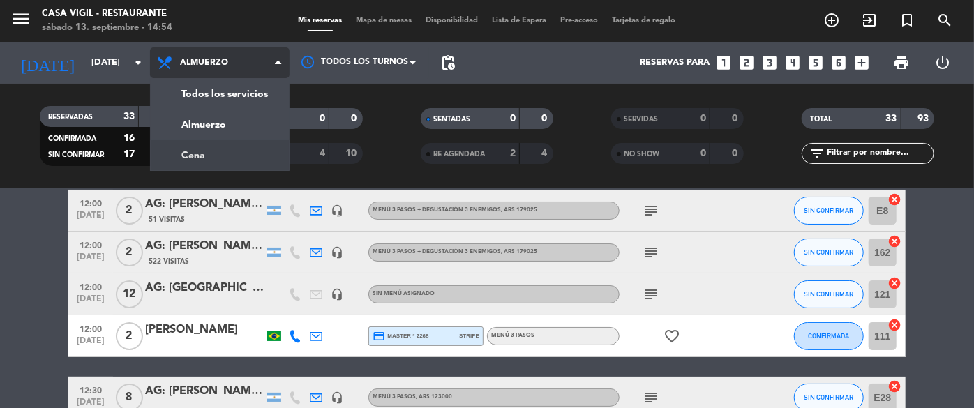
click at [188, 152] on div "menu Casa [PERSON_NAME] - Restaurante [DATE] 13. septiembre - 14:54 Mis reserva…" at bounding box center [487, 94] width 974 height 188
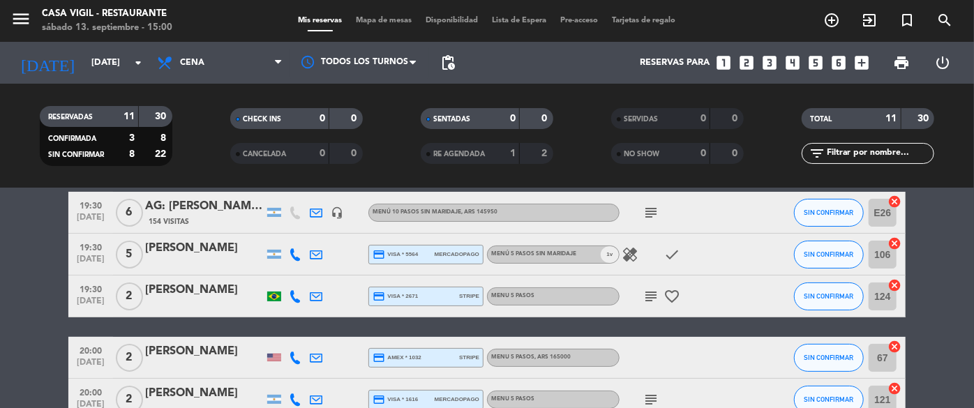
scroll to position [126, 0]
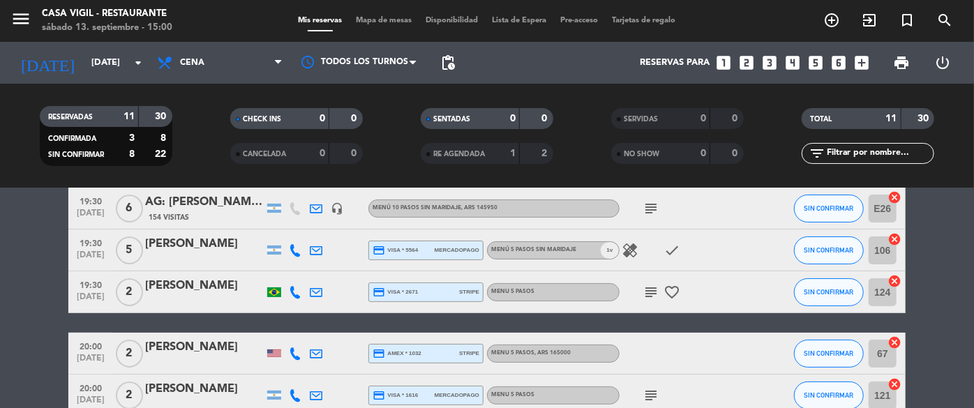
drag, startPoint x: 69, startPoint y: 250, endPoint x: 84, endPoint y: 250, distance: 14.6
click at [70, 250] on div "19:30 [DATE]" at bounding box center [90, 249] width 45 height 41
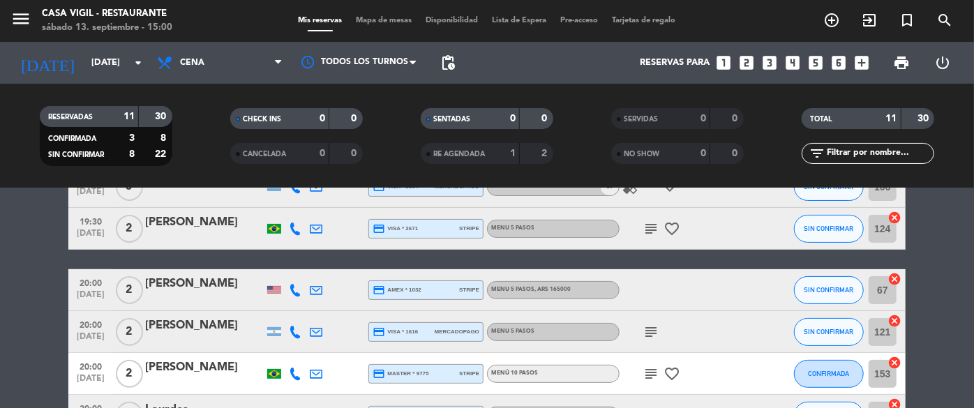
click at [103, 230] on span "[DATE]" at bounding box center [90, 237] width 35 height 16
click at [98, 296] on span "[DATE]" at bounding box center [90, 298] width 35 height 16
click at [829, 288] on span "SIN CONFIRMAR" at bounding box center [829, 290] width 50 height 8
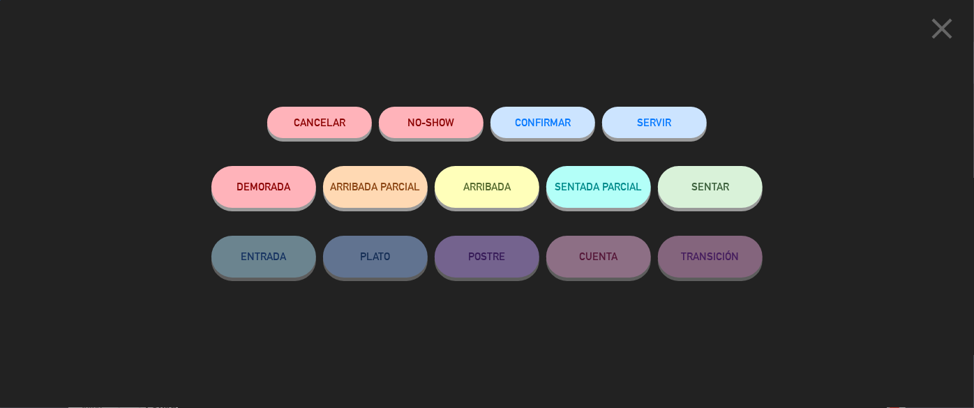
click at [528, 122] on span "CONFIRMAR" at bounding box center [543, 122] width 56 height 12
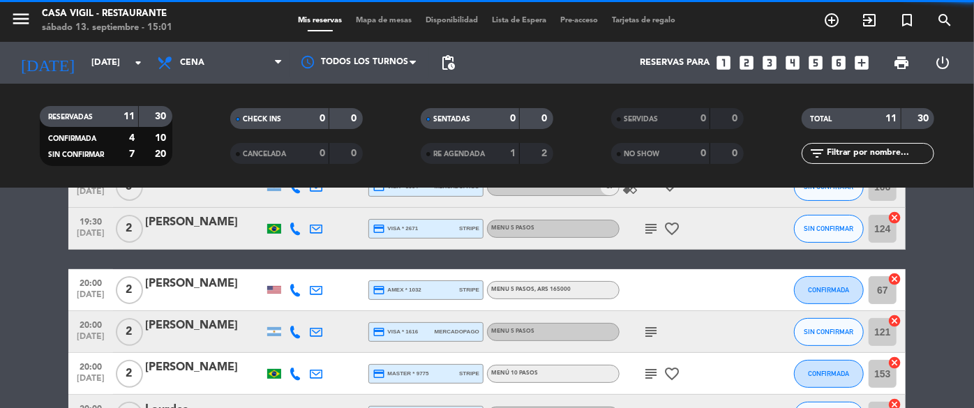
click at [85, 329] on span "20:00" at bounding box center [90, 324] width 35 height 16
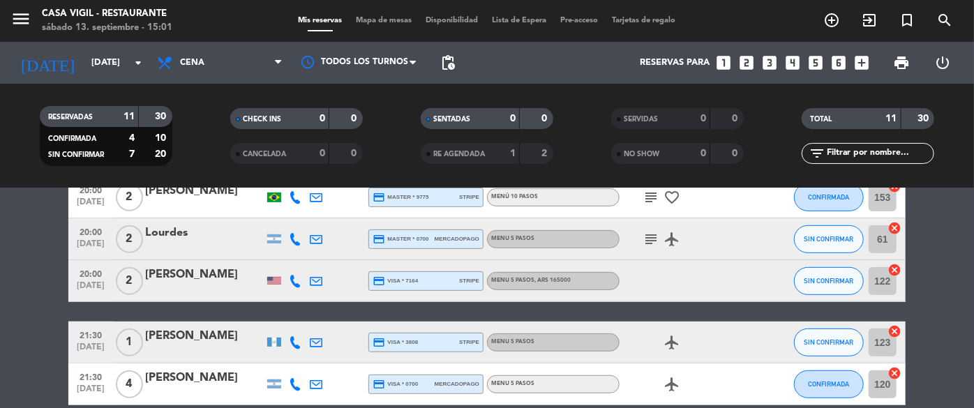
scroll to position [380, 0]
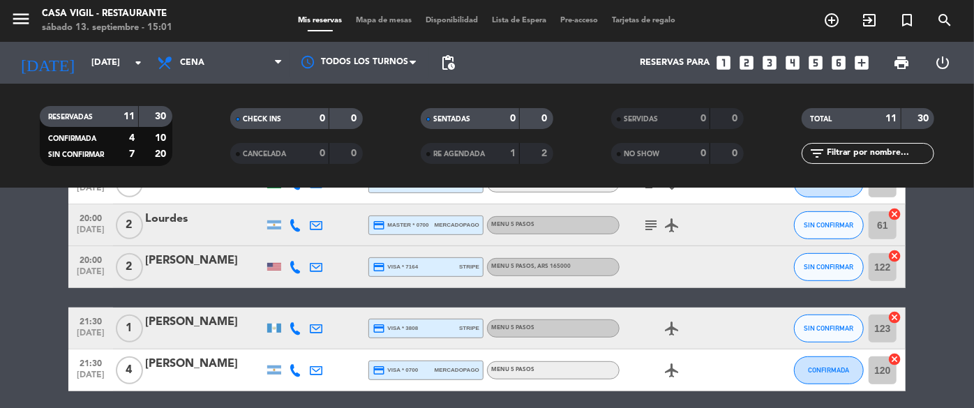
click at [89, 229] on span "[DATE]" at bounding box center [90, 233] width 35 height 16
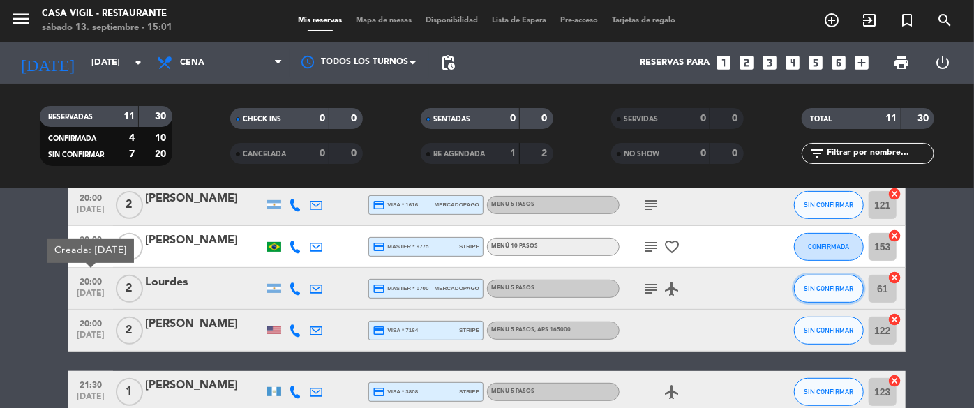
click at [848, 285] on span "SIN CONFIRMAR" at bounding box center [829, 289] width 50 height 8
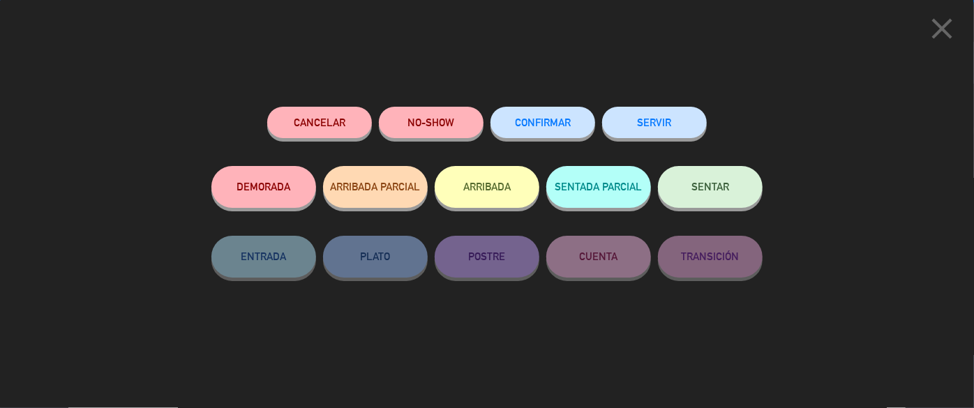
click at [568, 119] on span "CONFIRMAR" at bounding box center [543, 122] width 56 height 12
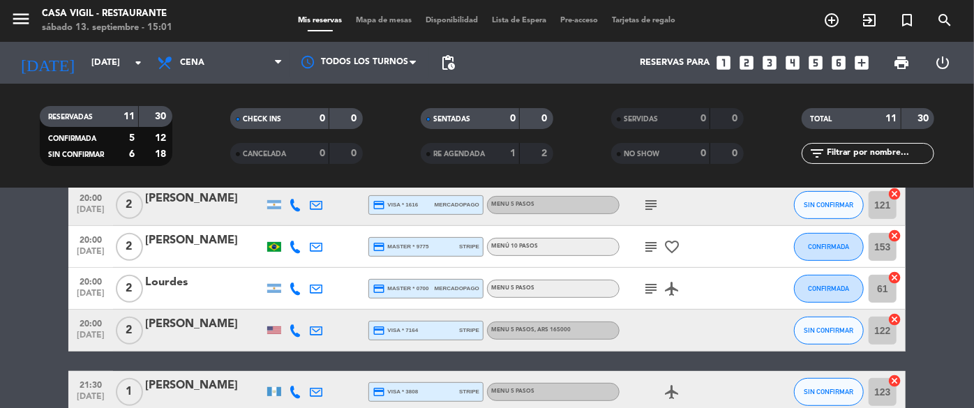
click at [84, 338] on span "[DATE]" at bounding box center [90, 339] width 35 height 16
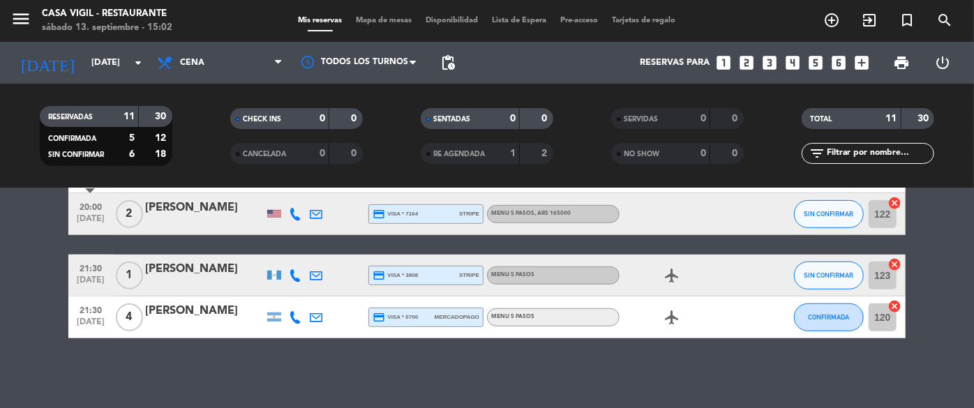
click at [78, 268] on span "21:30" at bounding box center [90, 267] width 35 height 16
click at [824, 280] on button "SIN CONFIRMAR" at bounding box center [829, 276] width 70 height 28
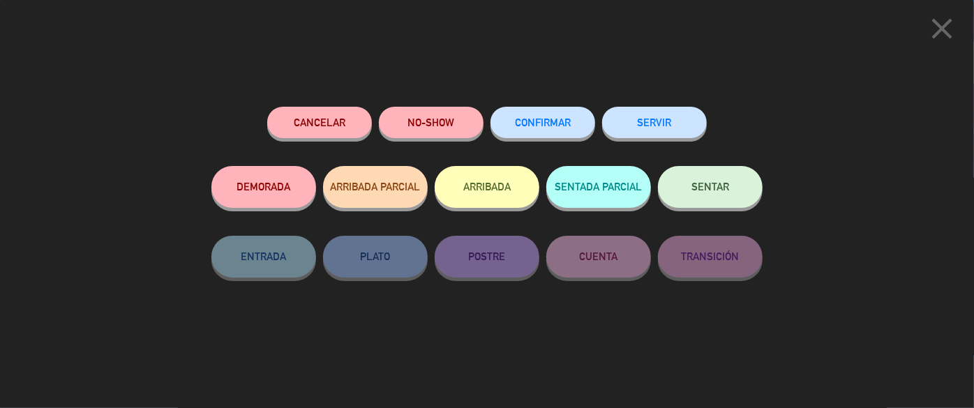
click at [566, 120] on span "CONFIRMAR" at bounding box center [543, 122] width 56 height 12
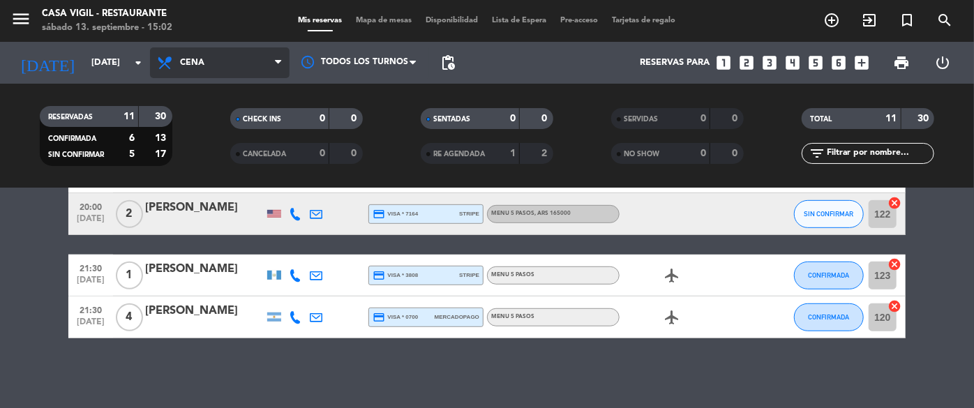
click at [216, 55] on span "Cena" at bounding box center [220, 62] width 140 height 31
click at [220, 116] on div "menu Casa [PERSON_NAME] - Restaurante [DATE] 13. septiembre - 15:02 Mis reserva…" at bounding box center [487, 94] width 974 height 188
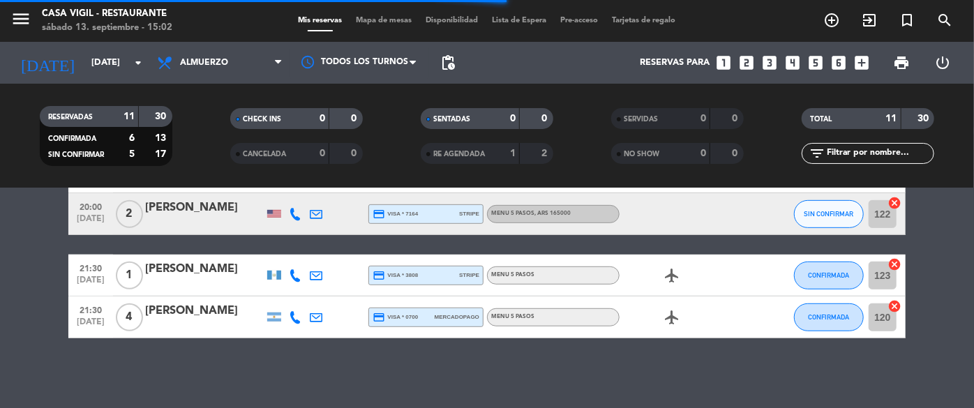
click at [905, 157] on input "text" at bounding box center [879, 153] width 108 height 15
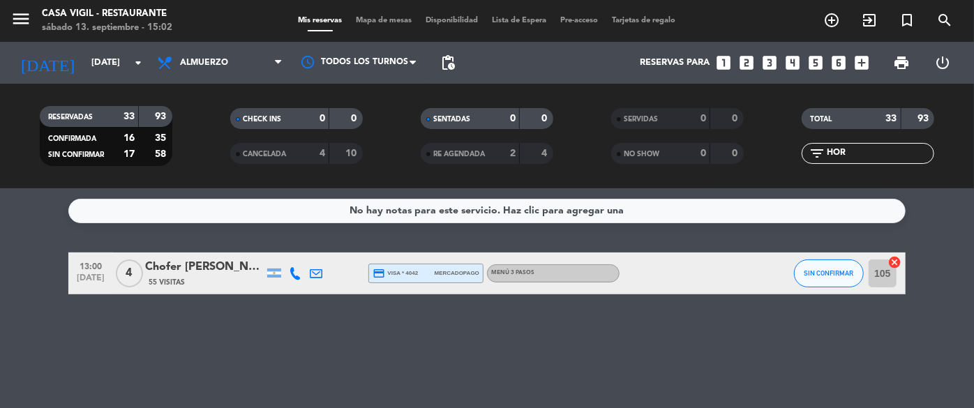
scroll to position [0, 0]
type input "HORA"
click at [824, 269] on span "SIN CONFIRMAR" at bounding box center [829, 273] width 50 height 8
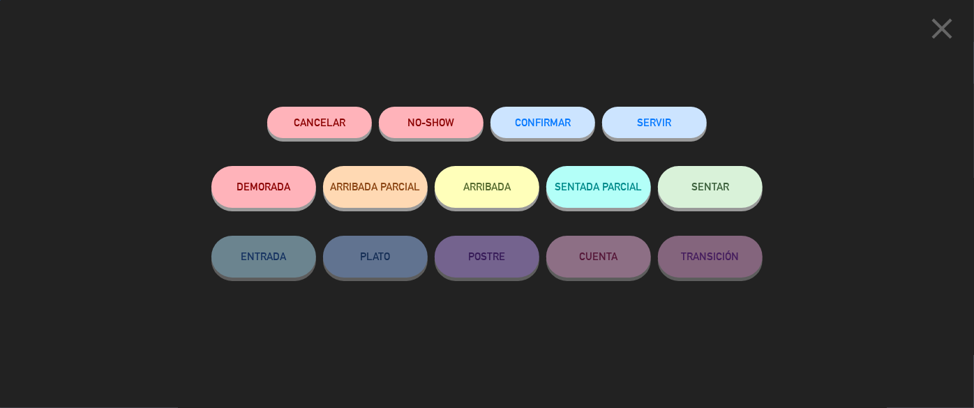
click at [553, 111] on button "CONFIRMAR" at bounding box center [542, 122] width 105 height 31
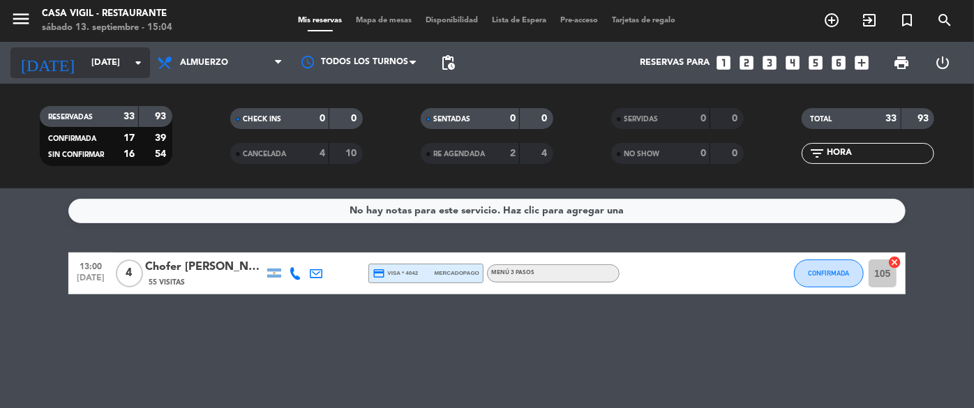
click at [105, 72] on input "[DATE]" at bounding box center [143, 63] width 119 height 24
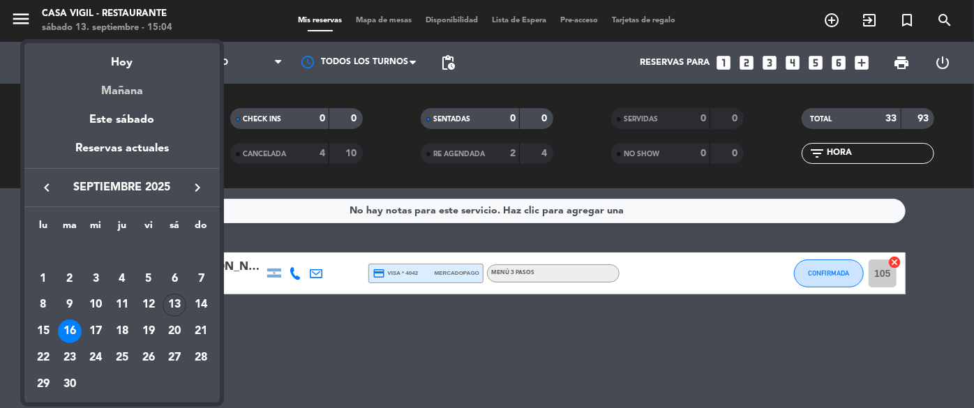
click at [133, 93] on div "Mañana" at bounding box center [121, 86] width 195 height 29
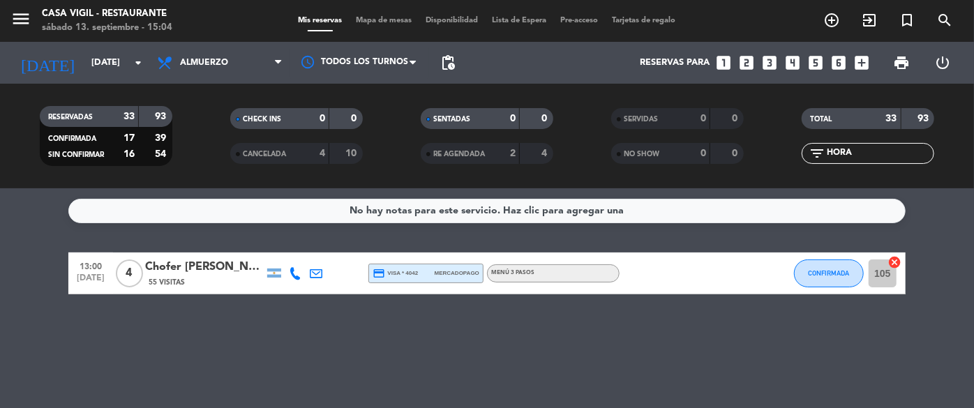
type input "[DATE]"
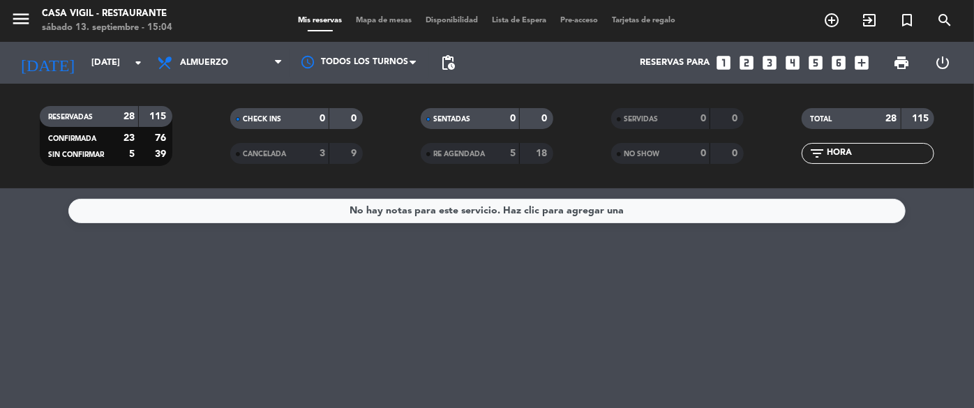
click at [893, 153] on input "HORA" at bounding box center [879, 153] width 108 height 15
type input "H"
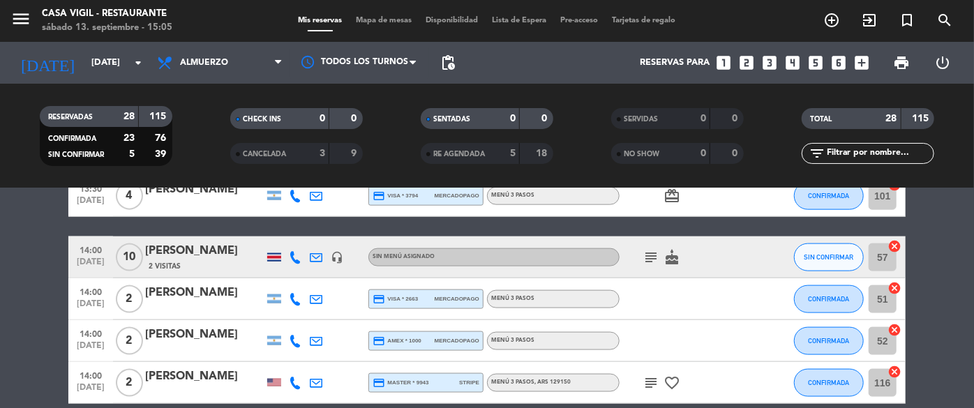
scroll to position [1223, 0]
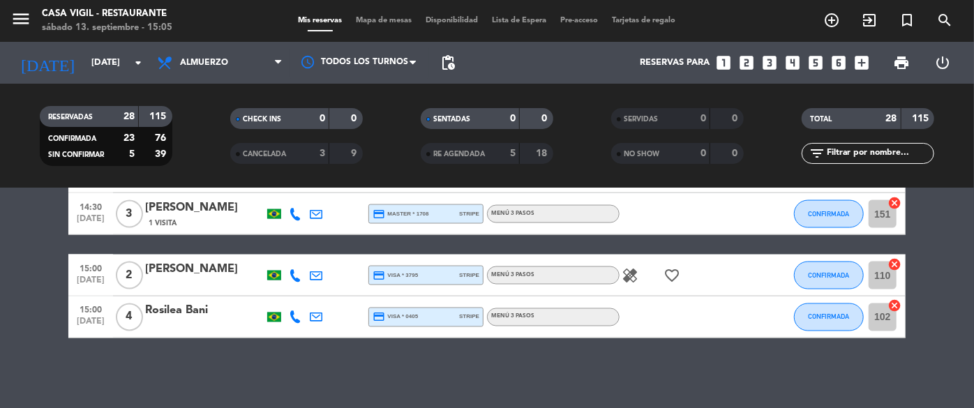
click at [632, 276] on icon "healing" at bounding box center [630, 275] width 17 height 17
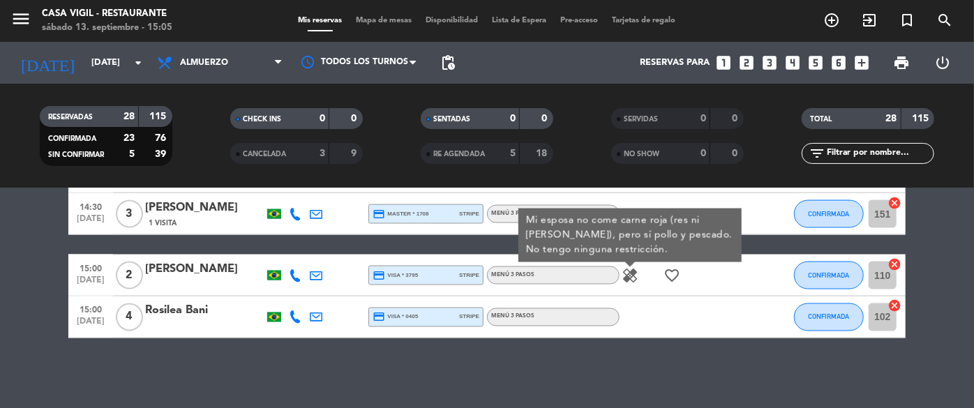
click at [794, 226] on div "CONFIRMADA" at bounding box center [829, 213] width 70 height 41
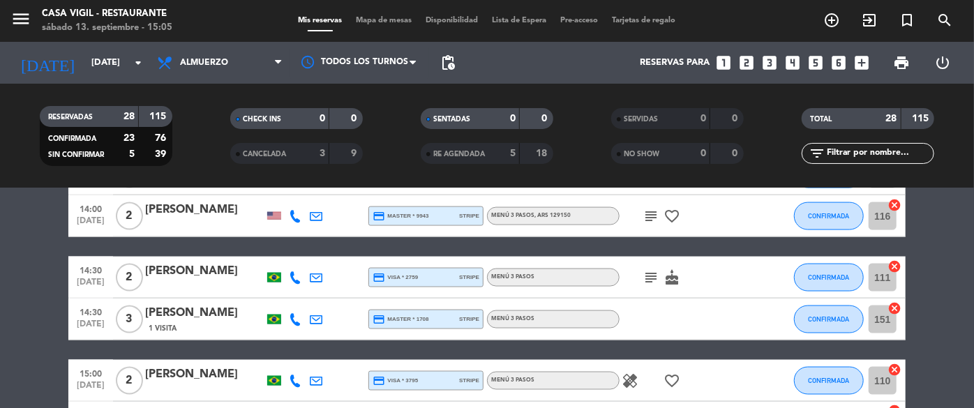
scroll to position [1096, 0]
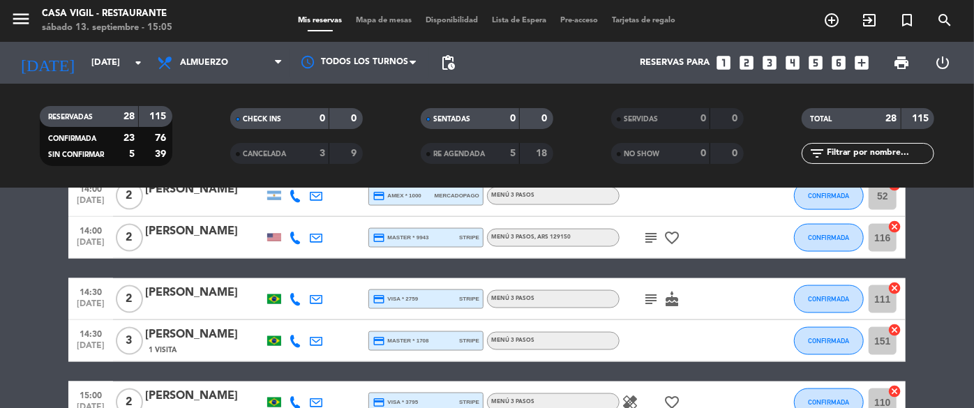
click at [651, 298] on icon "subject" at bounding box center [650, 299] width 17 height 17
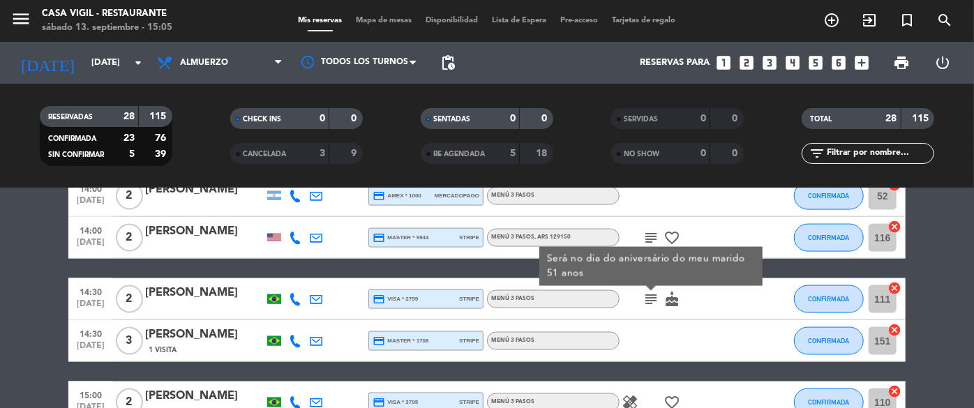
click at [720, 204] on div at bounding box center [682, 195] width 126 height 41
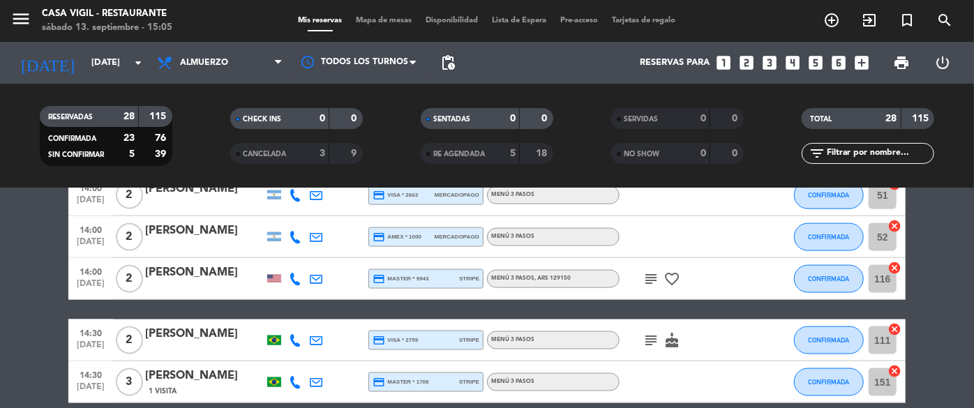
scroll to position [1032, 0]
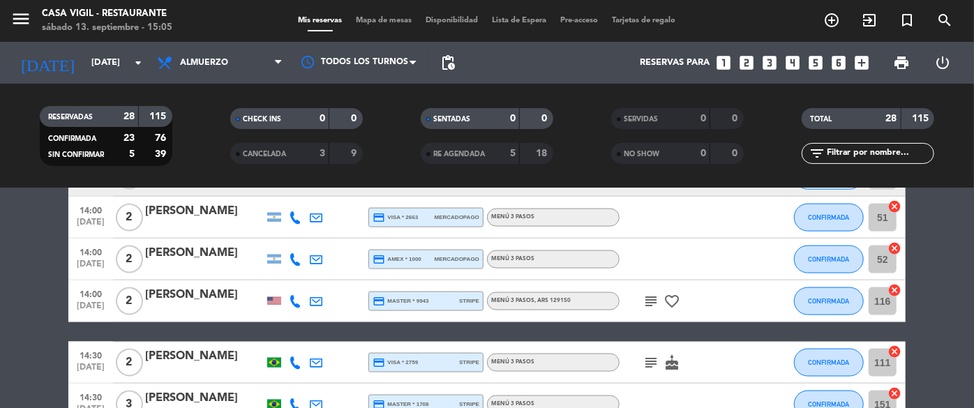
click at [649, 306] on icon "subject" at bounding box center [650, 301] width 17 height 17
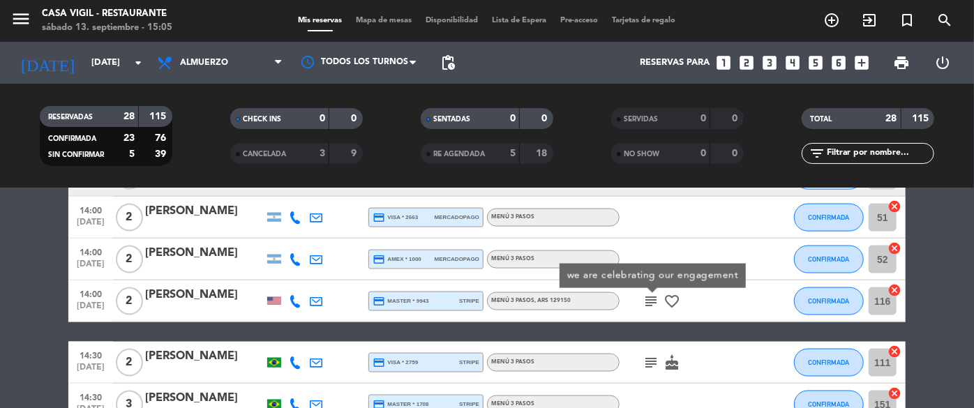
click at [730, 306] on div "subject we are celebrating our engagement favorite_border" at bounding box center [682, 300] width 126 height 41
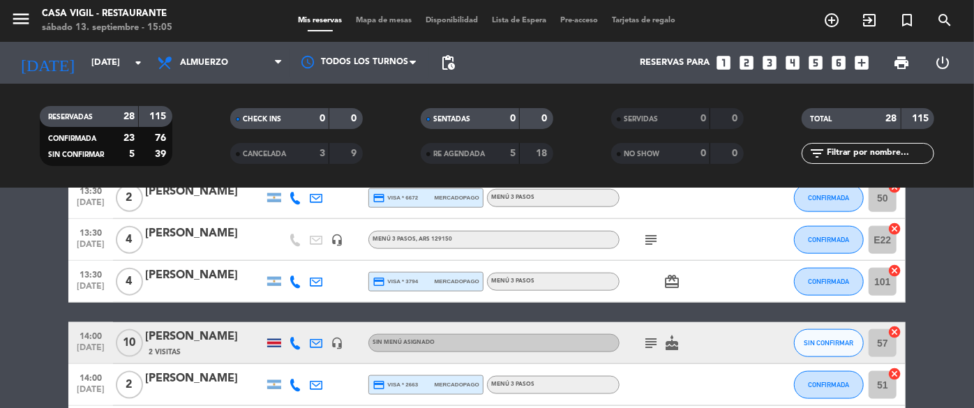
scroll to position [843, 0]
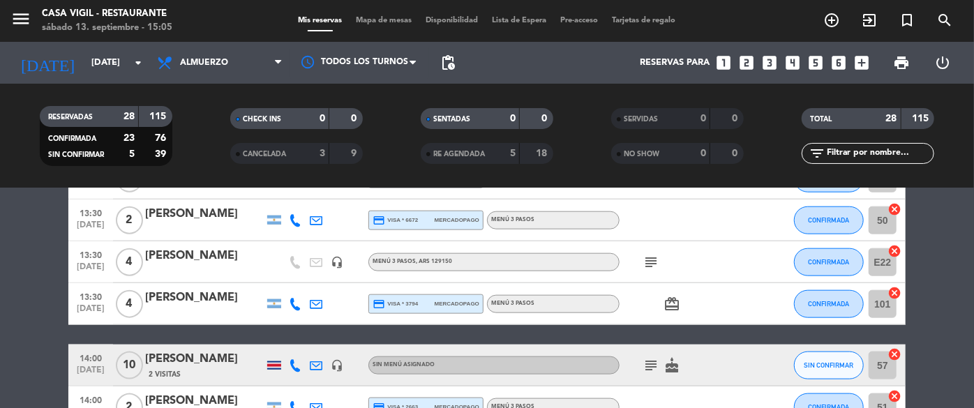
click at [650, 362] on icon "subject" at bounding box center [650, 365] width 17 height 17
click at [651, 261] on icon "subject" at bounding box center [650, 262] width 17 height 17
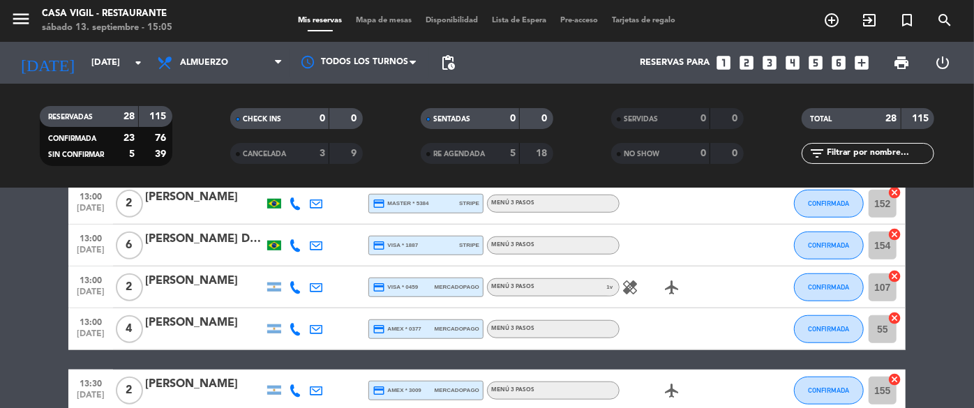
scroll to position [525, 0]
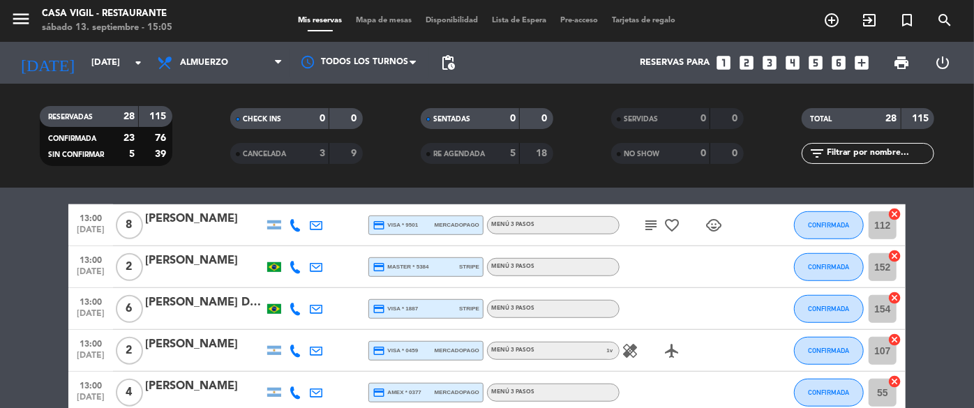
click at [627, 349] on icon "healing" at bounding box center [630, 350] width 17 height 17
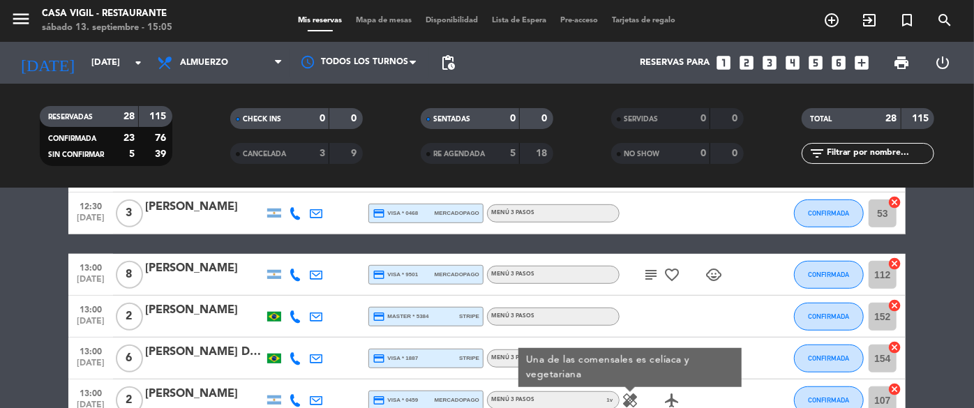
scroll to position [462, 0]
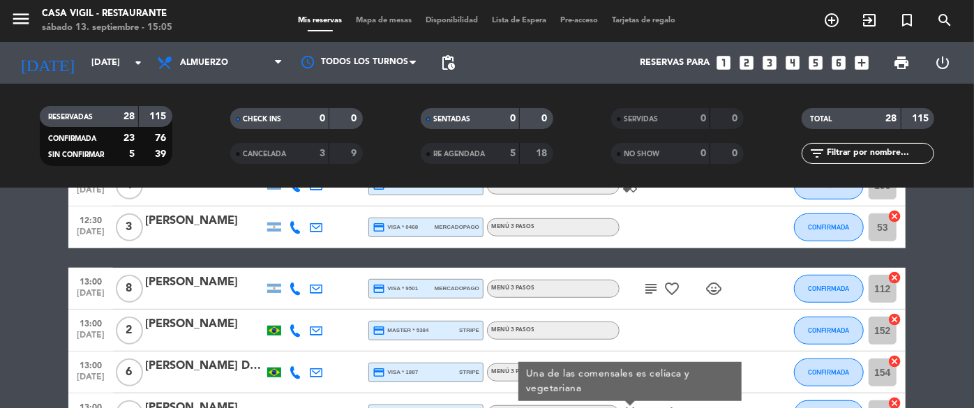
click at [649, 315] on div at bounding box center [682, 330] width 126 height 41
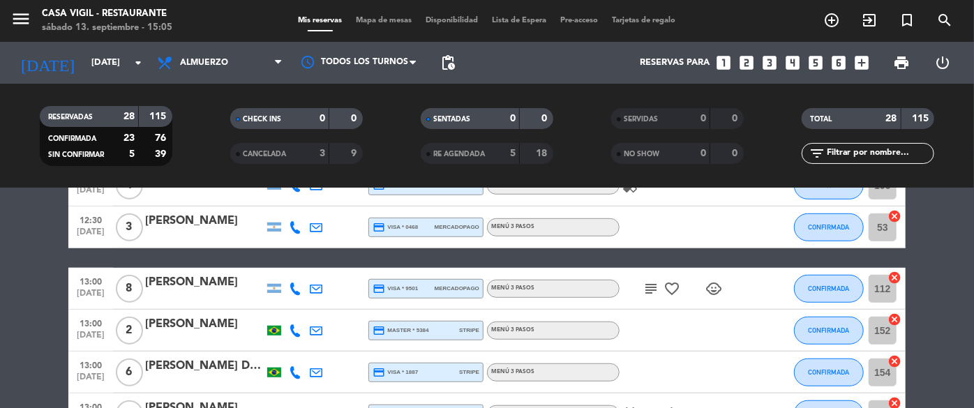
click at [652, 286] on icon "subject" at bounding box center [650, 288] width 17 height 17
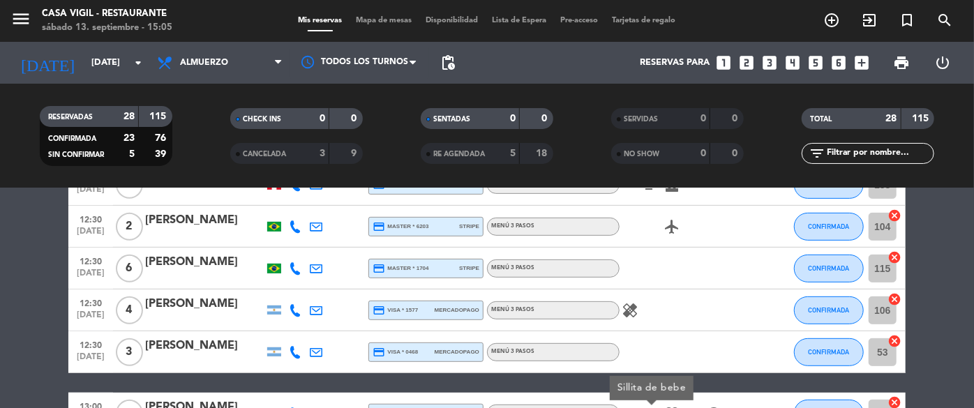
scroll to position [335, 0]
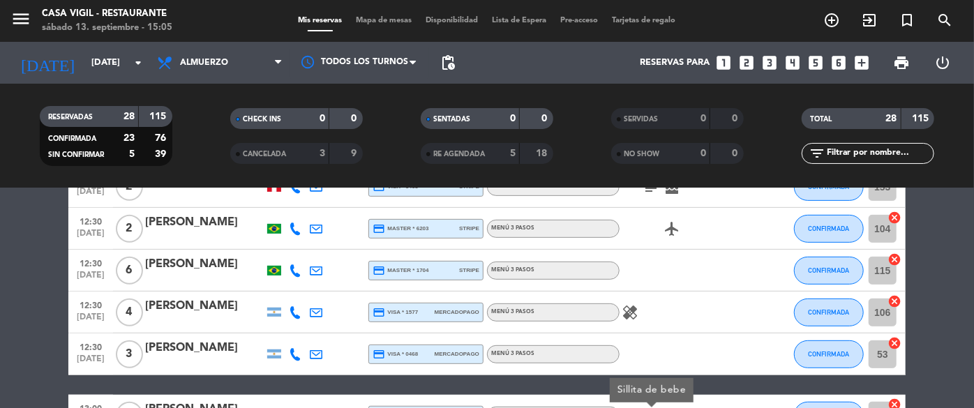
click at [638, 308] on icon "healing" at bounding box center [630, 312] width 17 height 17
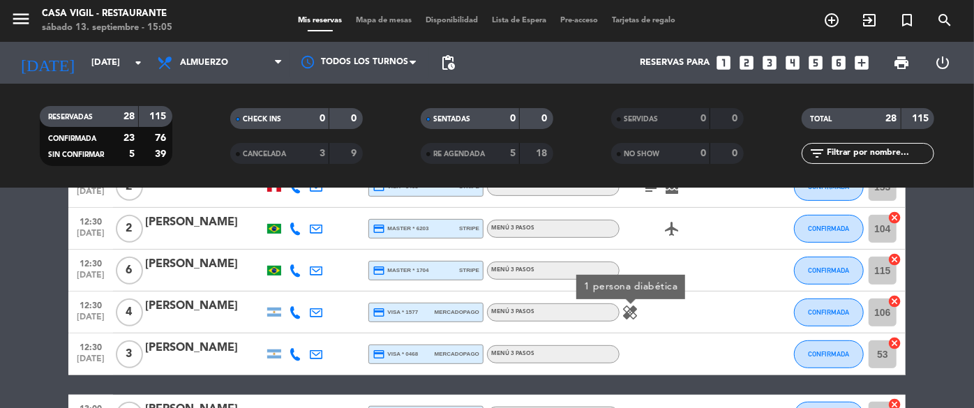
scroll to position [271, 0]
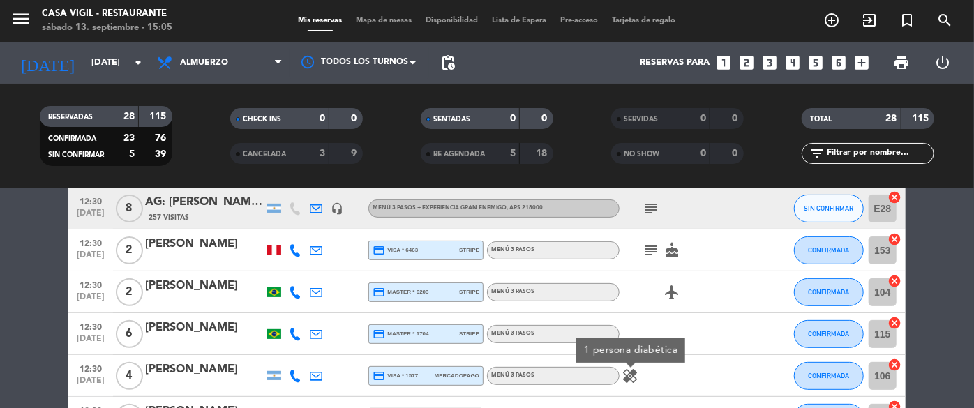
click at [650, 247] on icon "subject" at bounding box center [650, 250] width 17 height 17
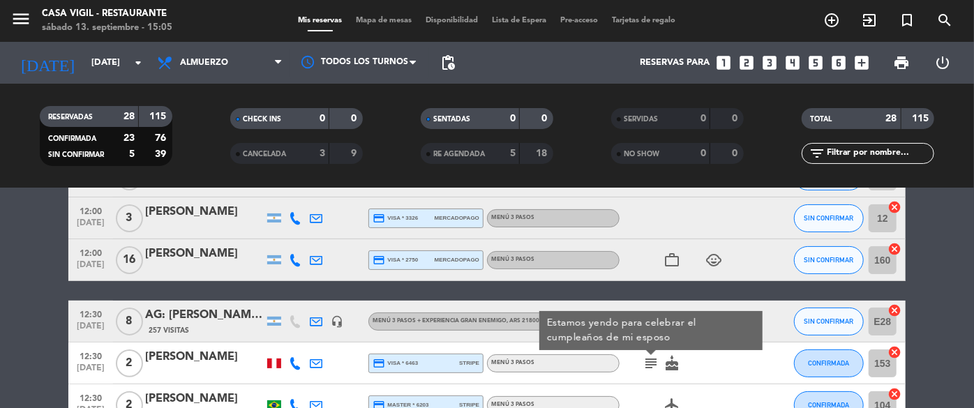
scroll to position [145, 0]
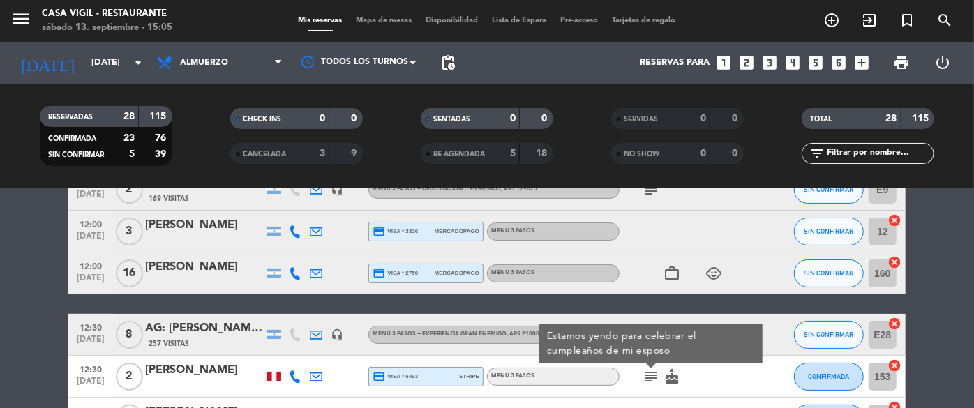
click at [741, 393] on div "subject Estamos yendo para celebrar el cumpleaños de mi esposo cake" at bounding box center [682, 376] width 126 height 41
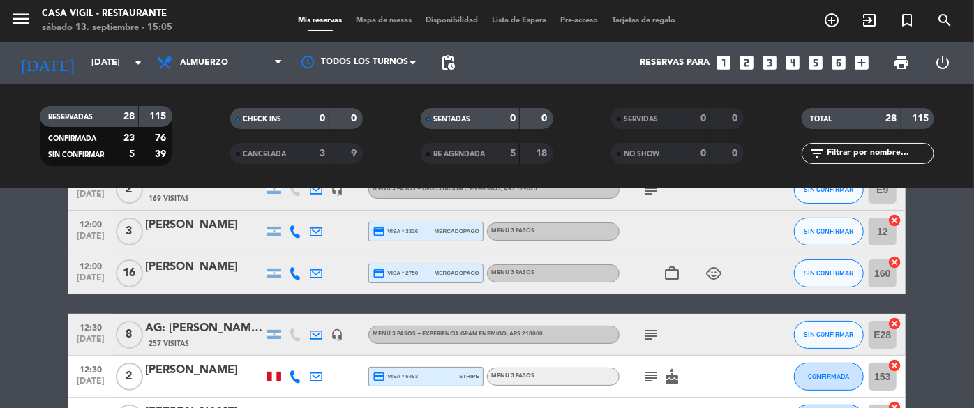
click at [647, 326] on icon "subject" at bounding box center [650, 334] width 17 height 17
click at [693, 242] on div at bounding box center [682, 231] width 126 height 41
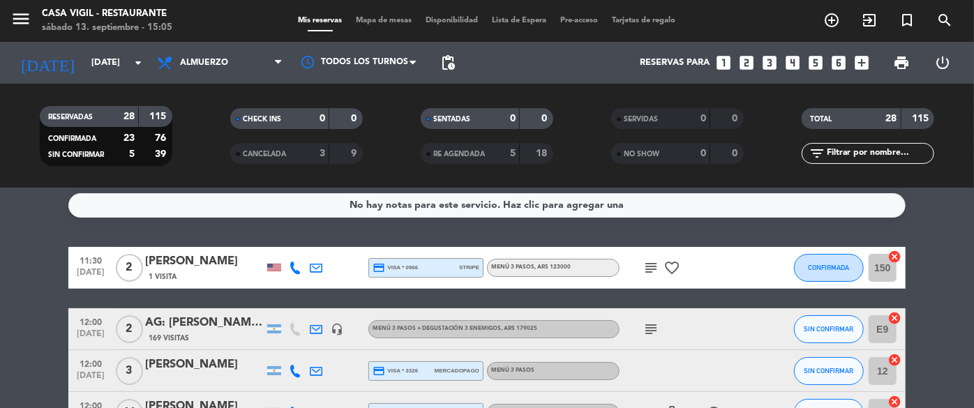
scroll to position [0, 0]
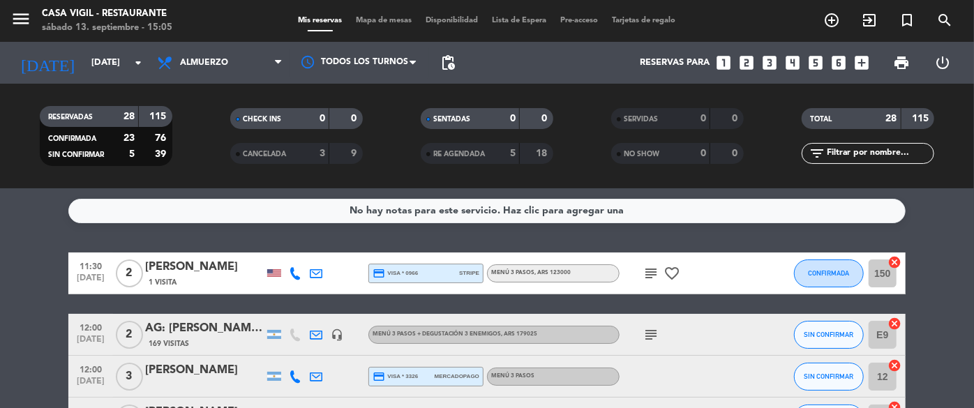
click at [654, 272] on icon "subject" at bounding box center [650, 273] width 17 height 17
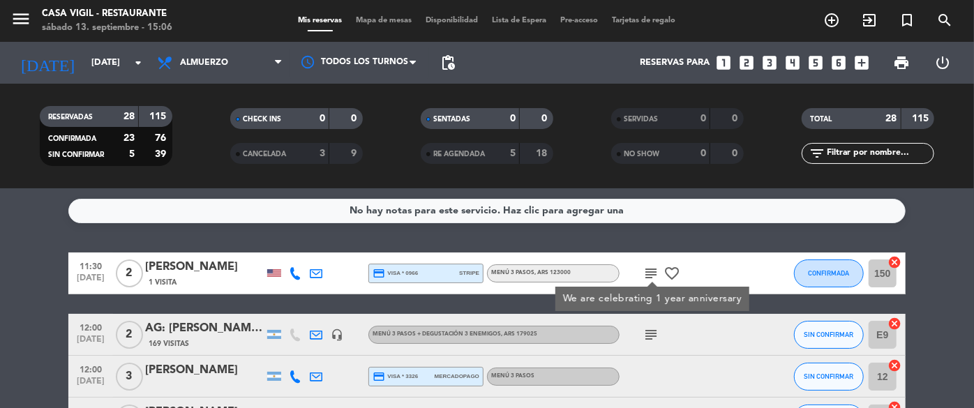
scroll to position [190, 0]
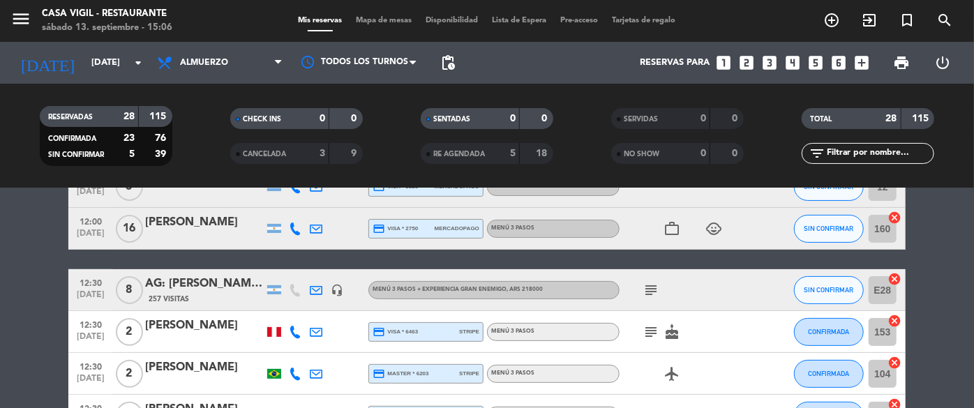
click at [714, 225] on icon "child_care" at bounding box center [713, 228] width 17 height 17
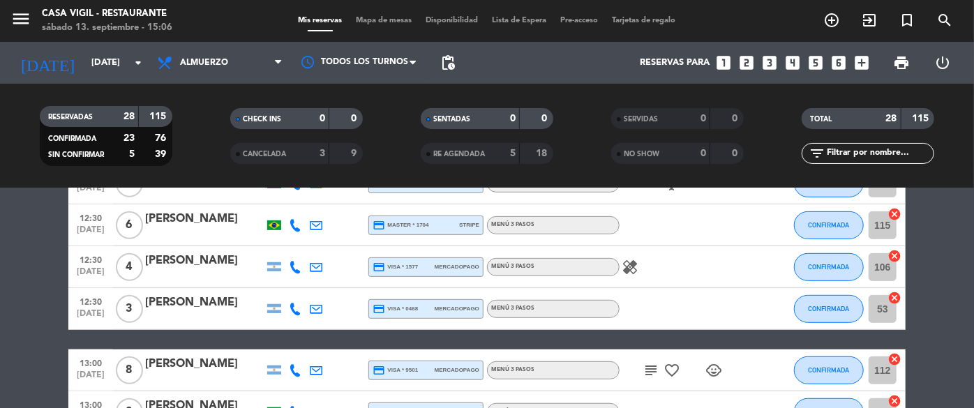
scroll to position [507, 0]
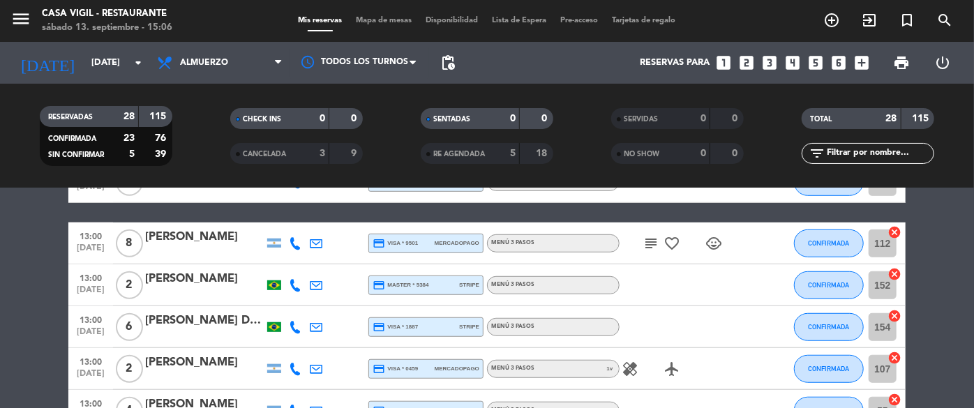
click at [710, 243] on icon "child_care" at bounding box center [713, 243] width 17 height 17
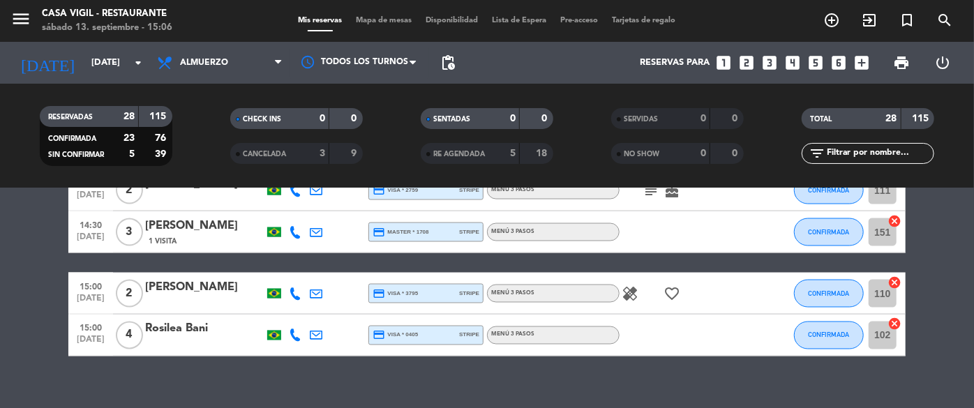
scroll to position [1223, 0]
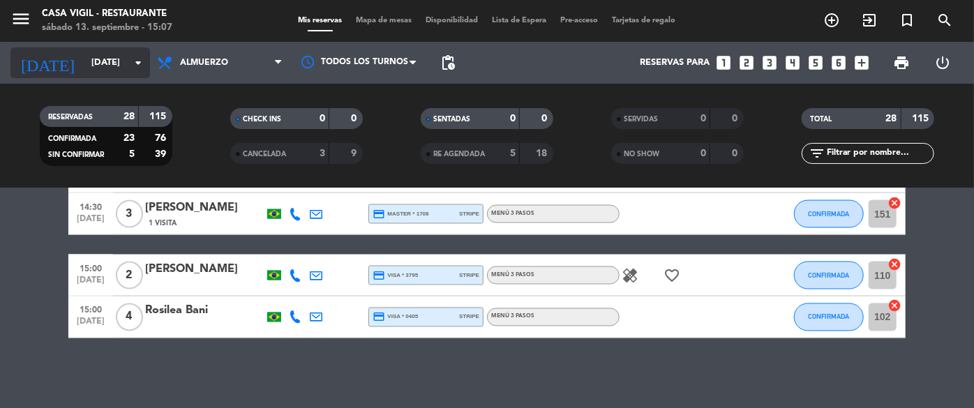
click at [91, 64] on input "[DATE]" at bounding box center [143, 63] width 119 height 24
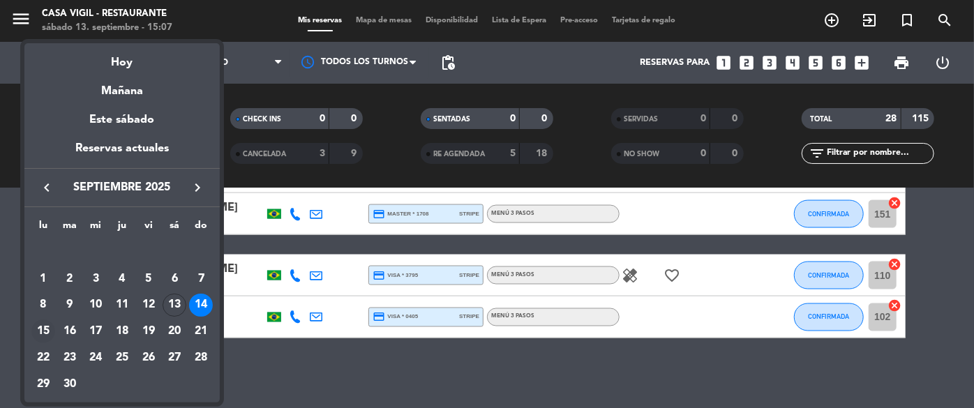
click at [45, 332] on div "15" at bounding box center [43, 331] width 24 height 24
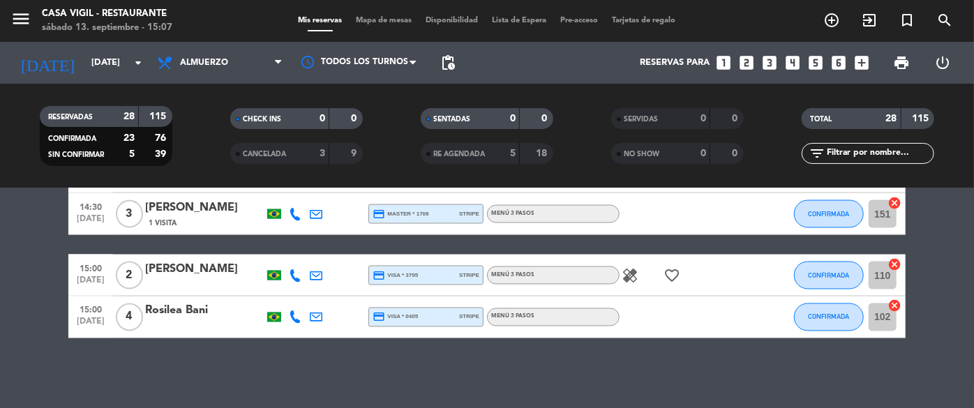
type input "[DATE]"
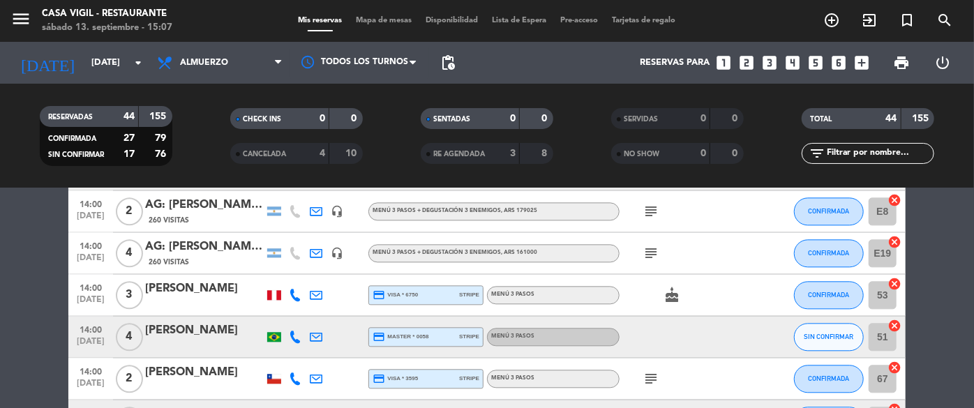
scroll to position [1873, 0]
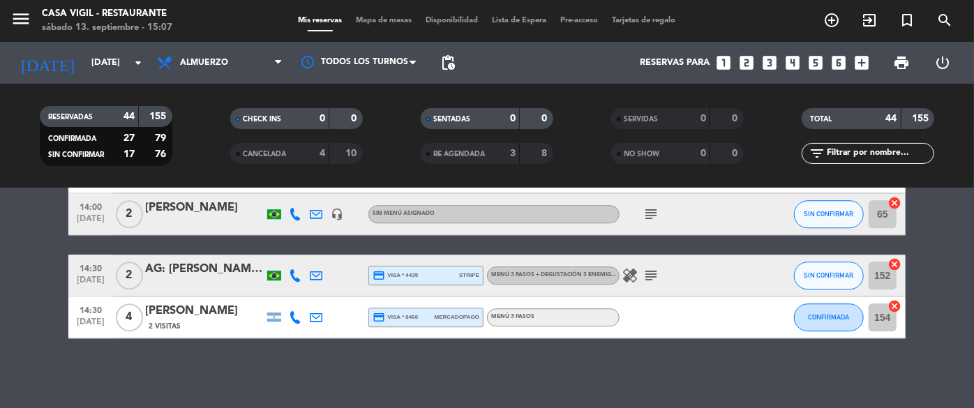
click at [637, 276] on icon "healing" at bounding box center [630, 275] width 17 height 17
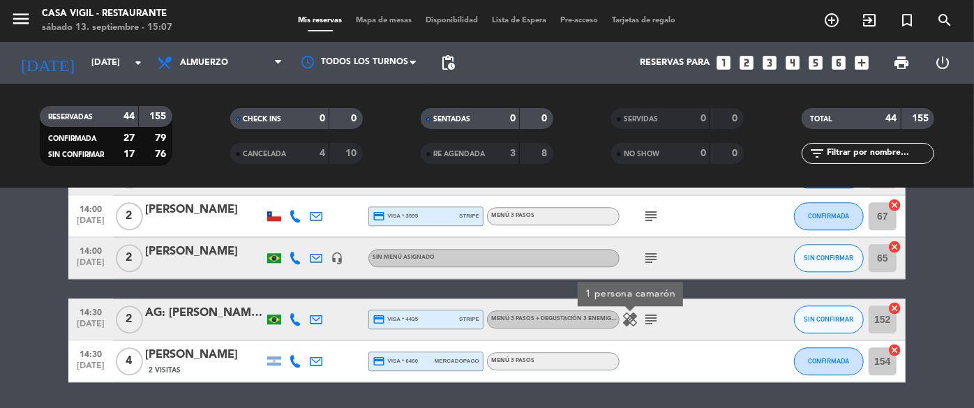
scroll to position [1809, 0]
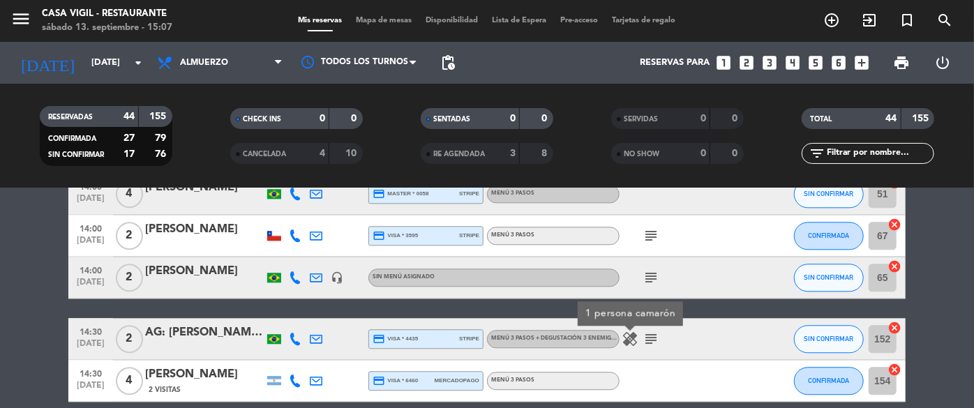
click at [648, 275] on icon "subject" at bounding box center [650, 277] width 17 height 17
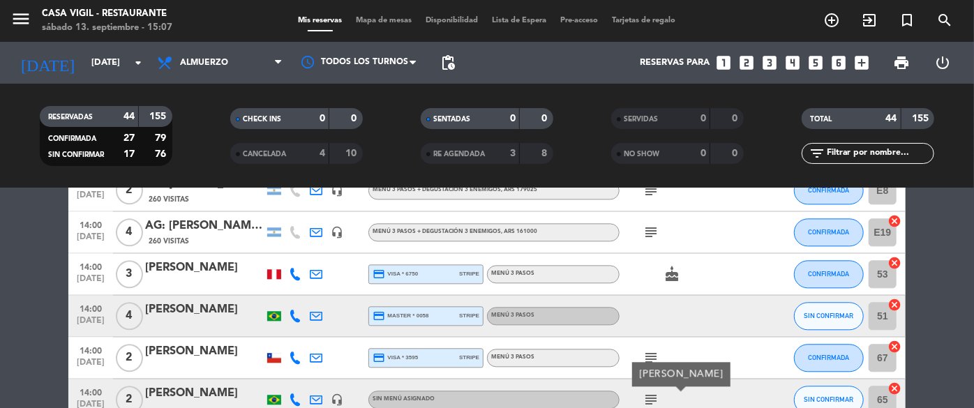
scroll to position [1682, 0]
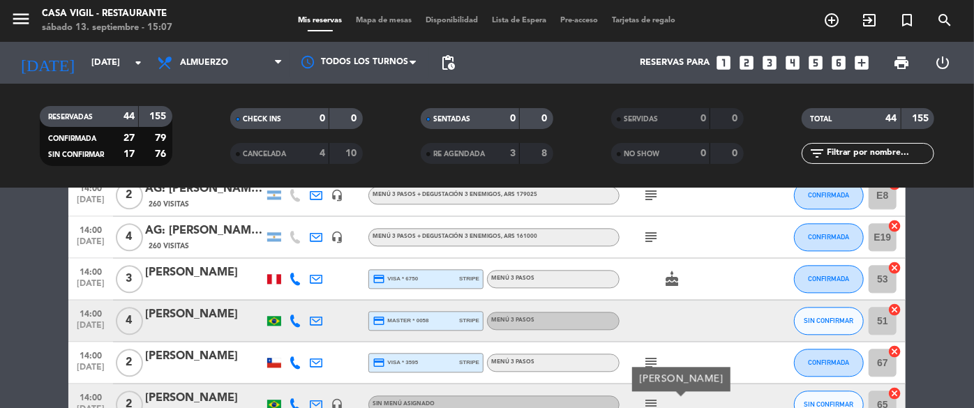
click at [650, 359] on icon "subject" at bounding box center [650, 362] width 17 height 17
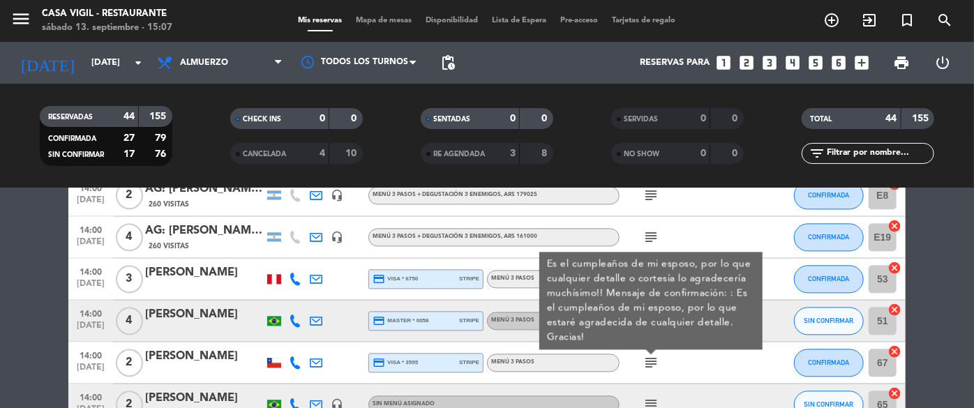
click at [735, 359] on div "subject Es el cumpleaños de mi esposo, por lo que cualquier detalle o cortesía …" at bounding box center [682, 362] width 126 height 41
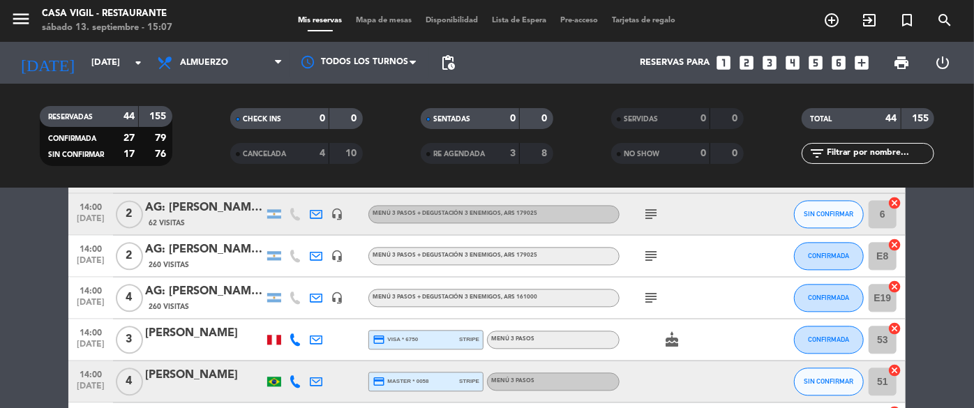
scroll to position [1556, 0]
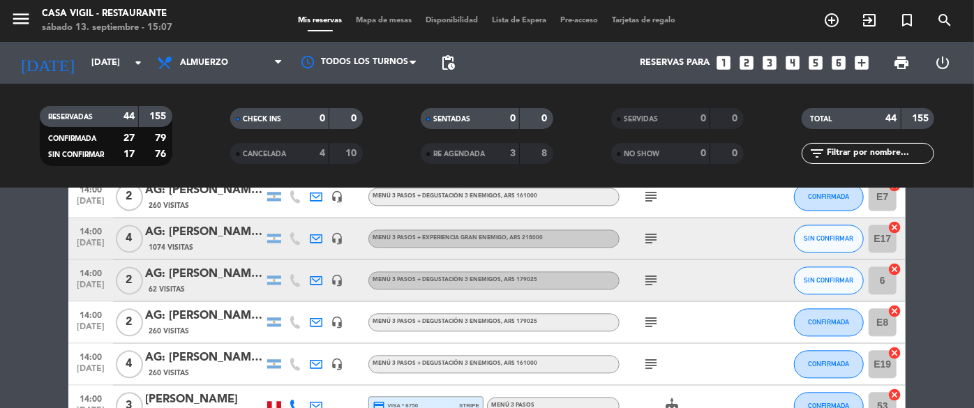
click at [654, 366] on icon "subject" at bounding box center [650, 364] width 17 height 17
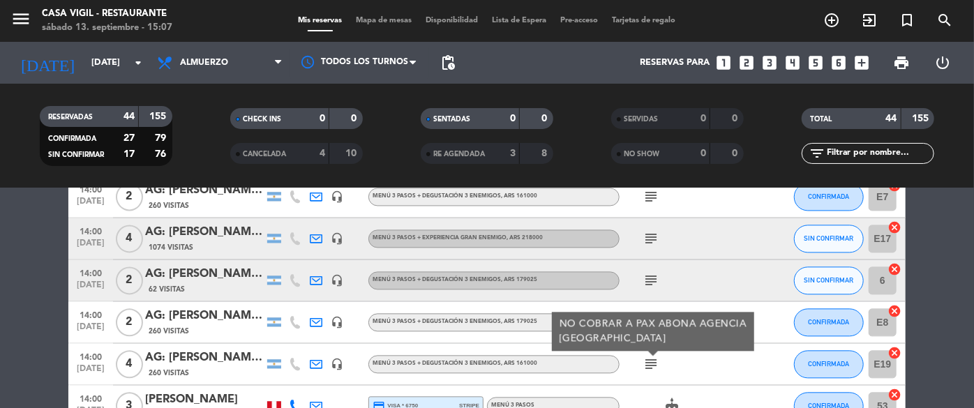
click at [689, 259] on div "subject" at bounding box center [682, 279] width 126 height 41
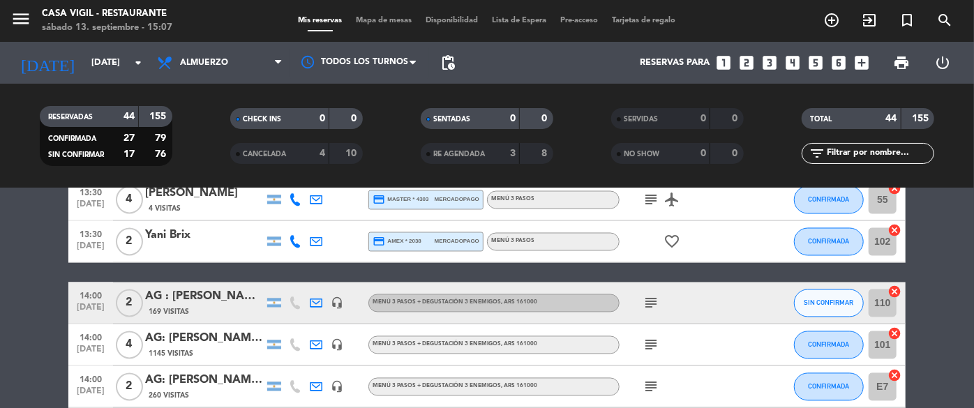
scroll to position [1302, 0]
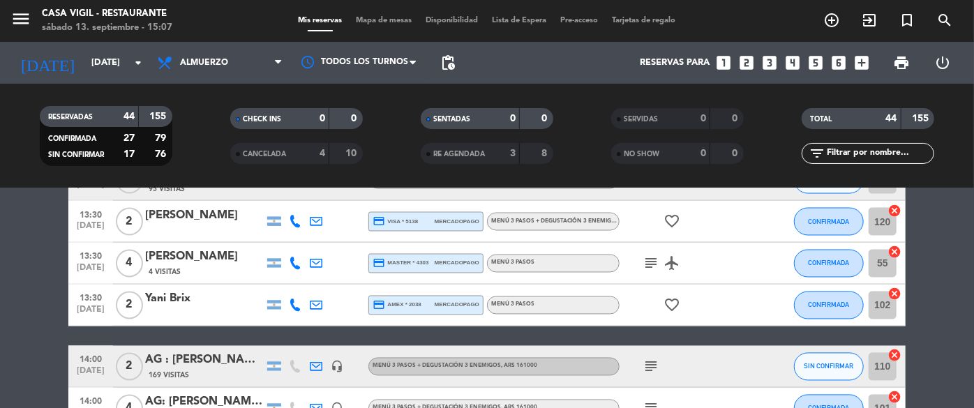
click at [656, 267] on icon "subject" at bounding box center [650, 263] width 17 height 17
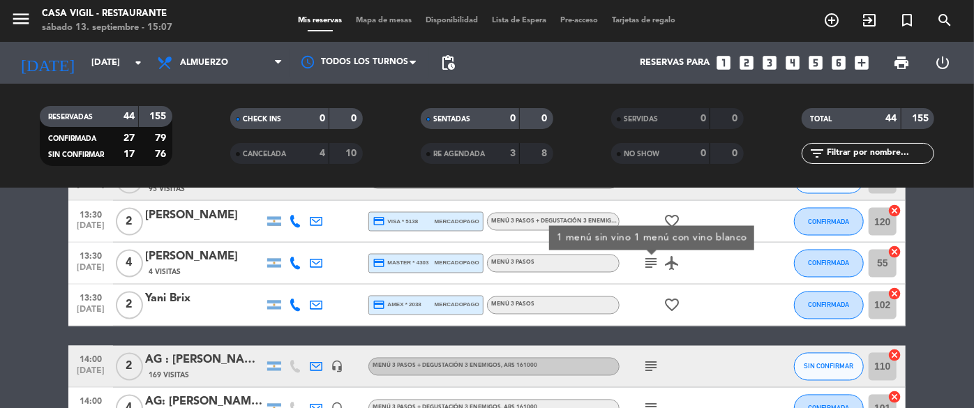
click at [725, 269] on div "subject 1 menú sin vino 1 menú con vino blanco airplanemode_active" at bounding box center [682, 263] width 126 height 41
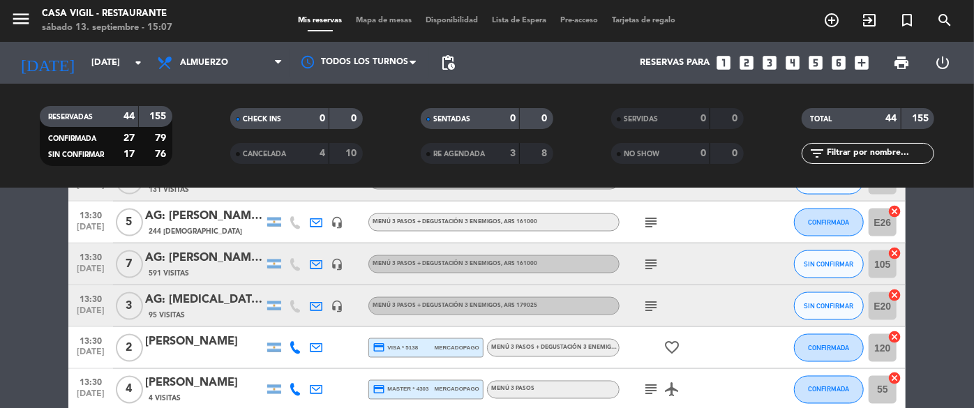
scroll to position [1175, 0]
click at [653, 305] on icon "subject" at bounding box center [650, 306] width 17 height 17
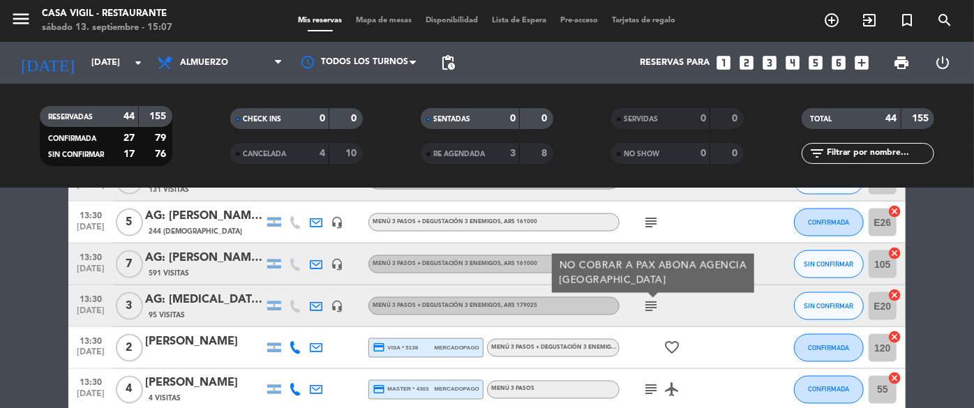
click at [723, 232] on div "subject" at bounding box center [682, 222] width 126 height 41
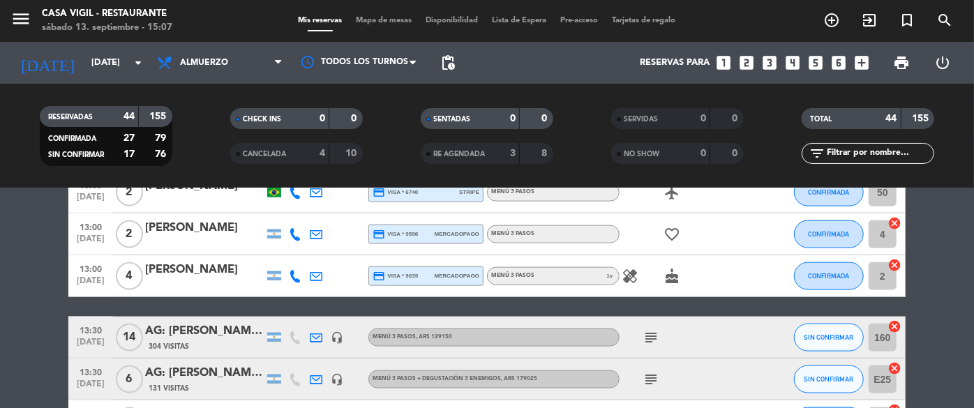
scroll to position [921, 0]
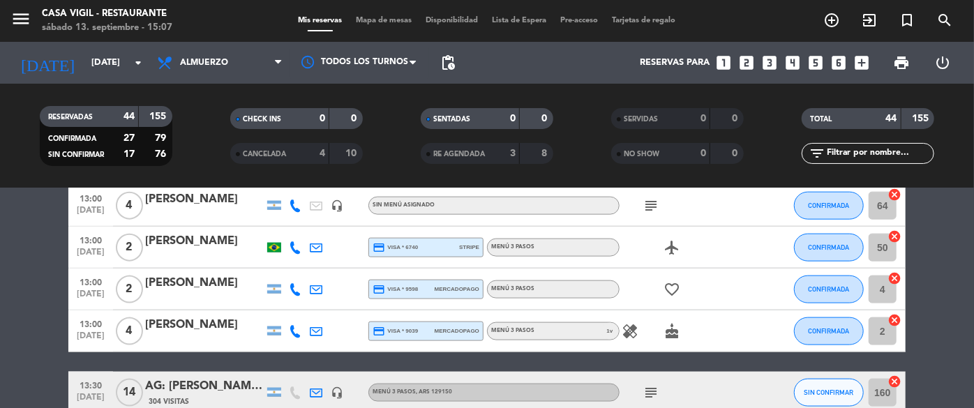
click at [633, 326] on icon "healing" at bounding box center [630, 331] width 17 height 17
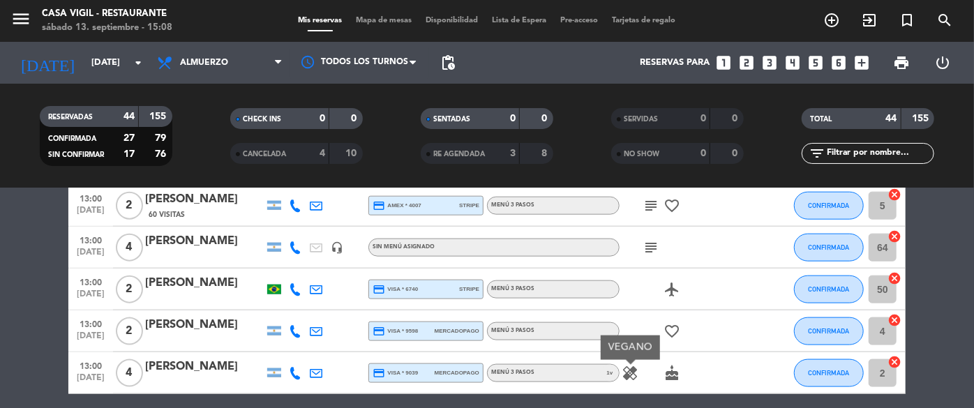
scroll to position [858, 0]
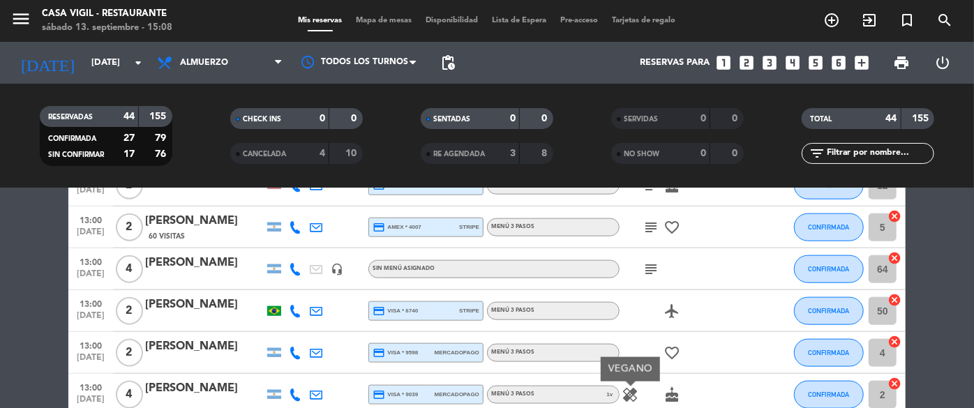
click at [649, 264] on icon "subject" at bounding box center [650, 269] width 17 height 17
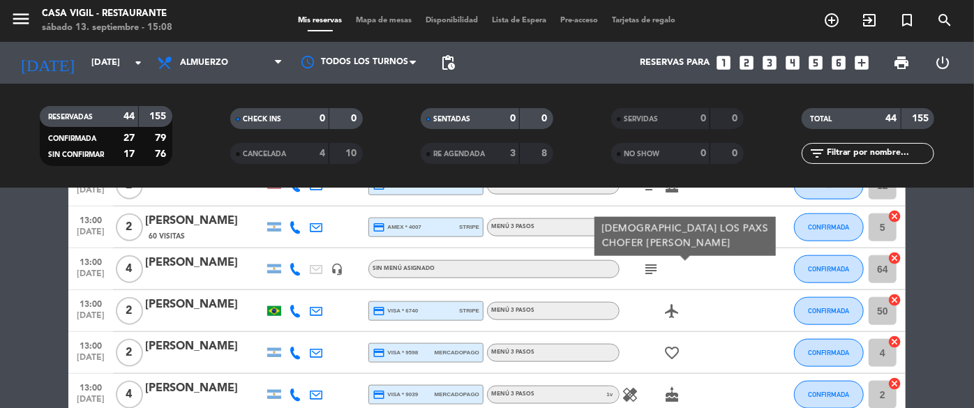
click at [749, 291] on div at bounding box center [764, 310] width 38 height 41
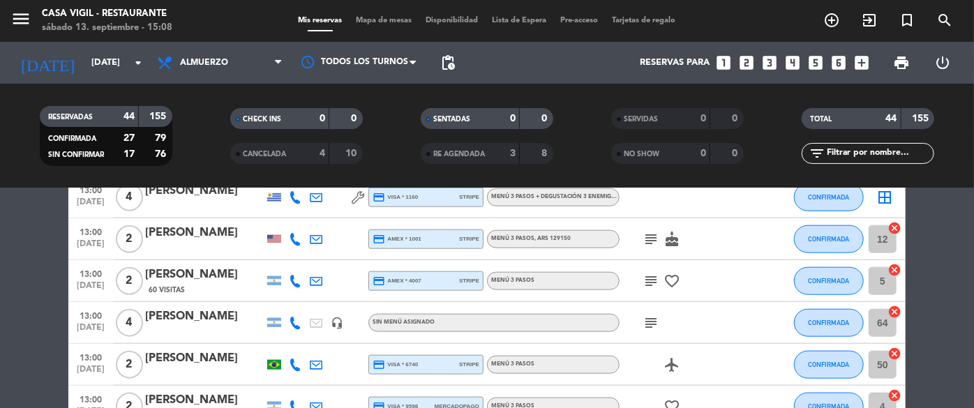
scroll to position [731, 0]
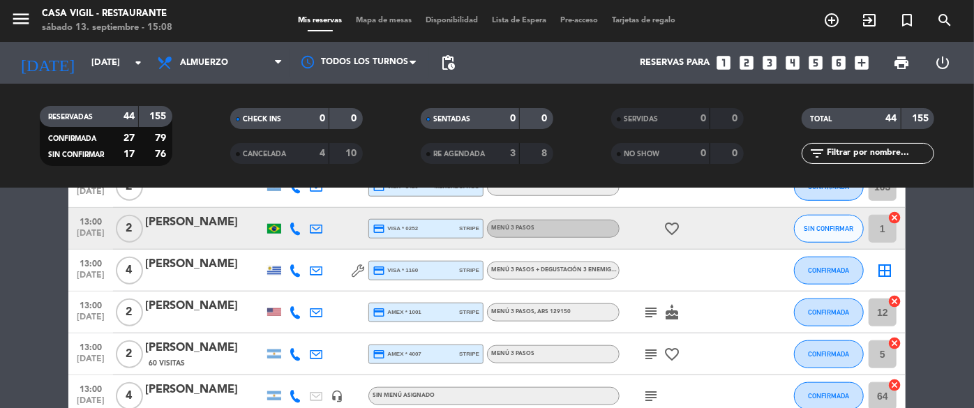
click at [647, 352] on icon "subject" at bounding box center [650, 354] width 17 height 17
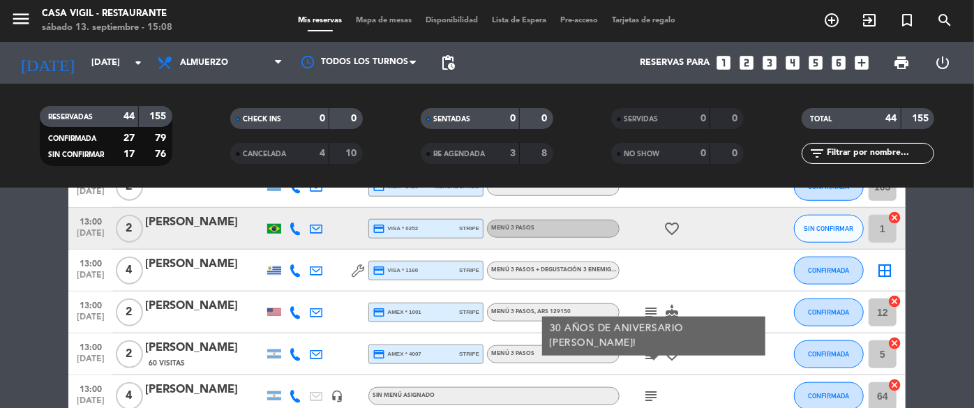
click at [728, 360] on div "subject 30 AÑOS DE ANIVERSARIO [PERSON_NAME]! favorite_border" at bounding box center [682, 353] width 126 height 41
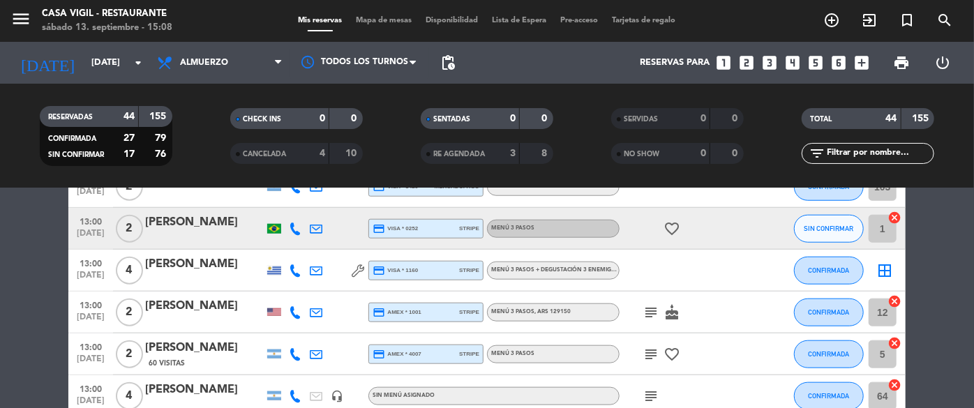
click at [647, 305] on icon "subject" at bounding box center [650, 312] width 17 height 17
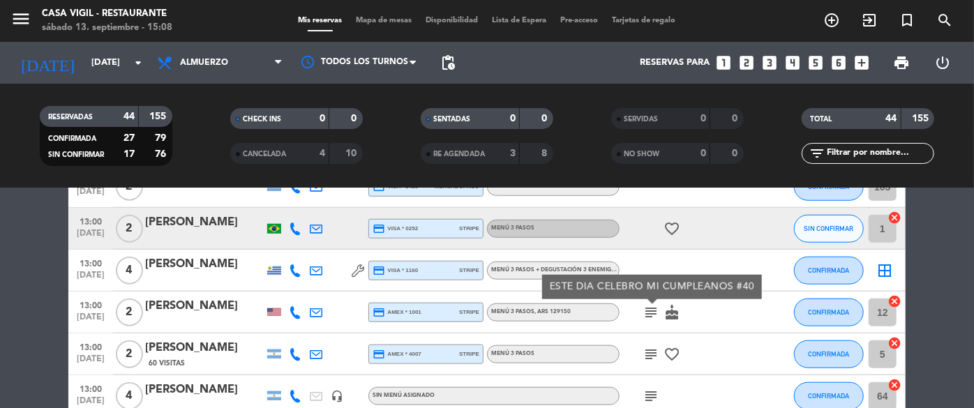
click at [741, 319] on div "subject ESTE DIA CELEBRO MI CUMPLEANOS #40 cake" at bounding box center [682, 312] width 126 height 41
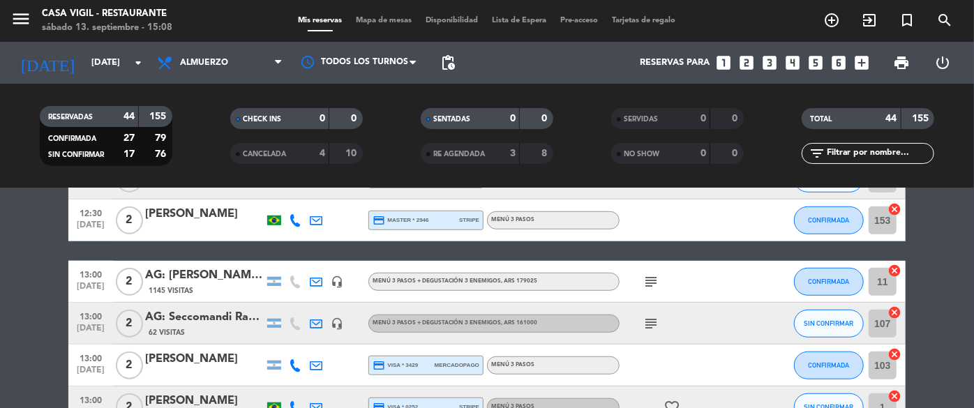
scroll to position [541, 0]
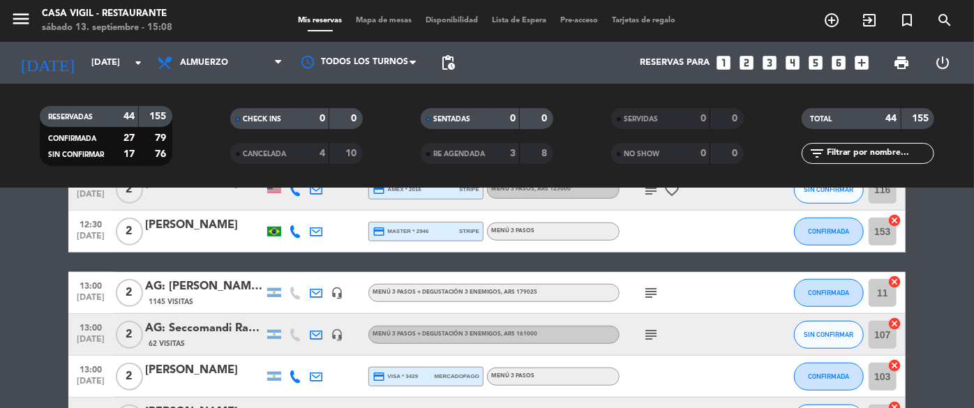
click at [653, 335] on icon "subject" at bounding box center [650, 334] width 17 height 17
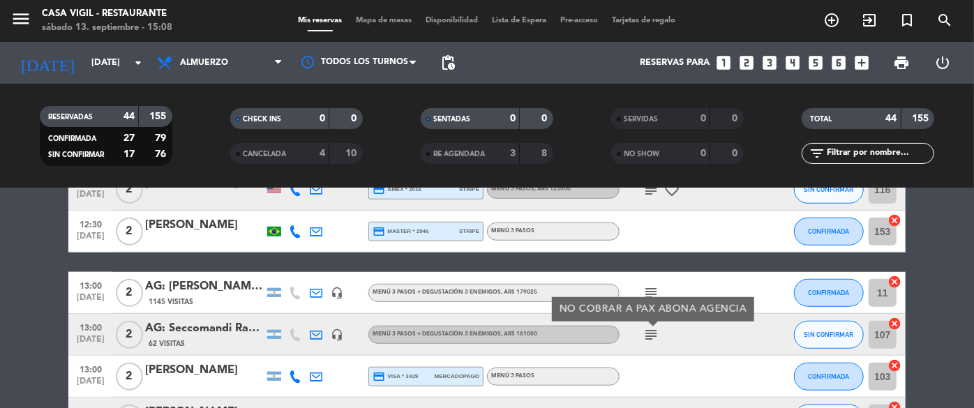
click at [651, 292] on icon "subject" at bounding box center [650, 293] width 17 height 17
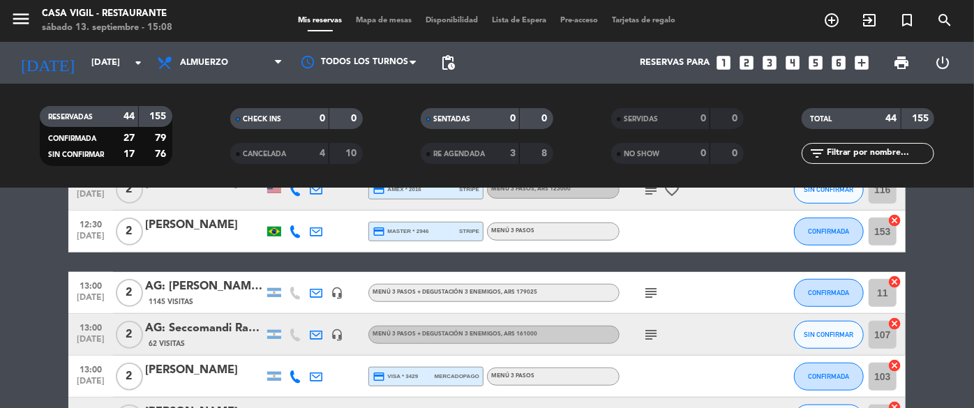
scroll to position [414, 0]
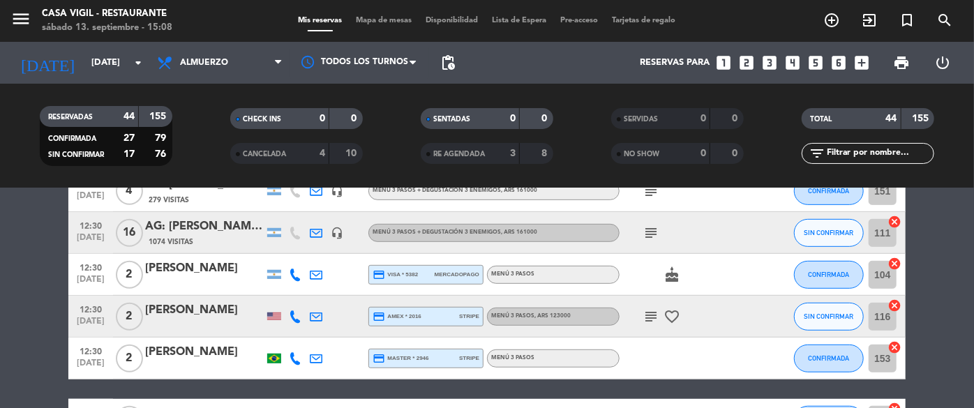
click at [651, 317] on icon "subject" at bounding box center [650, 316] width 17 height 17
click at [724, 315] on div "subject 20 Aniversario favorite_border" at bounding box center [682, 316] width 126 height 41
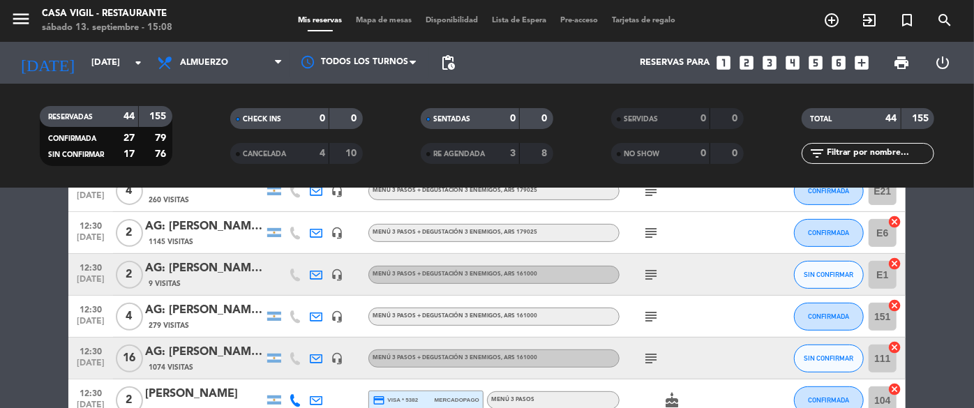
scroll to position [287, 0]
click at [649, 361] on icon "subject" at bounding box center [650, 360] width 17 height 17
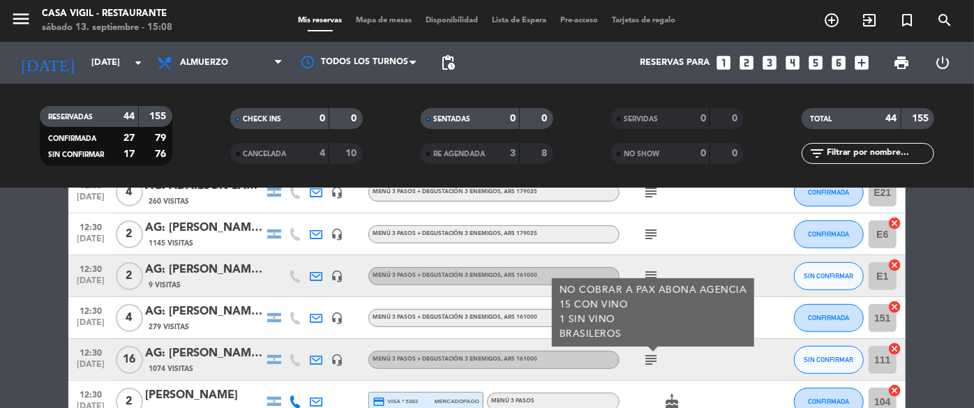
click at [728, 252] on div "subject" at bounding box center [682, 233] width 126 height 41
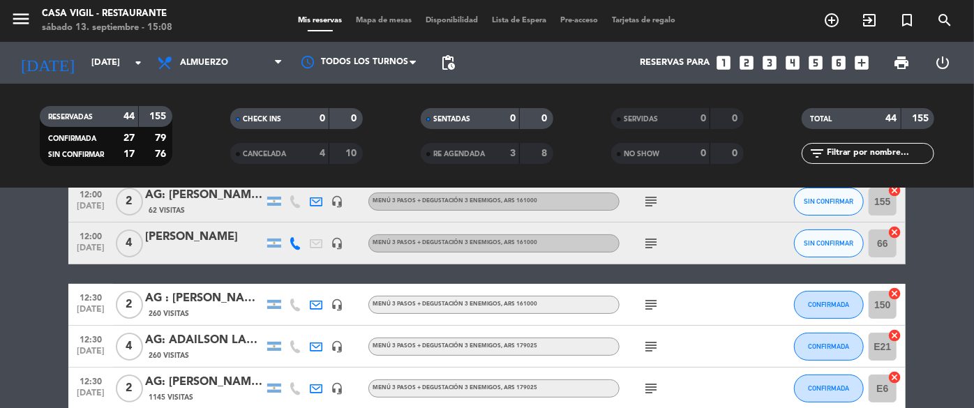
scroll to position [97, 0]
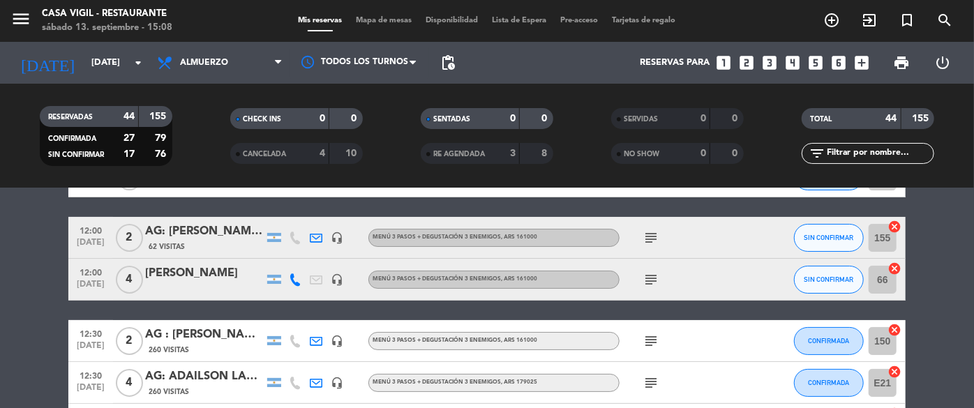
click at [652, 278] on icon "subject" at bounding box center [650, 279] width 17 height 17
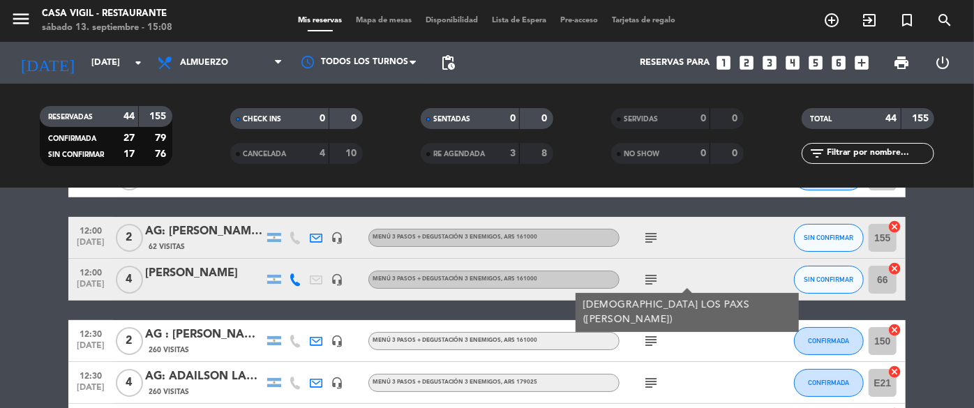
click at [710, 253] on div "subject" at bounding box center [682, 237] width 126 height 41
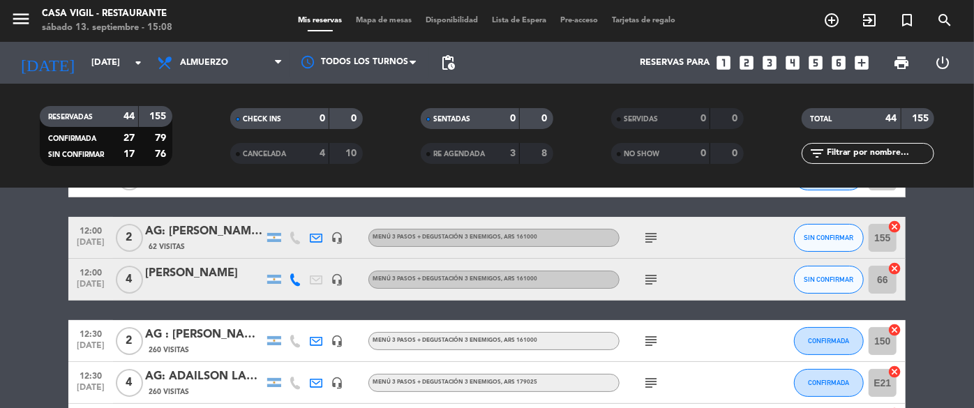
click at [648, 236] on icon "subject" at bounding box center [650, 237] width 17 height 17
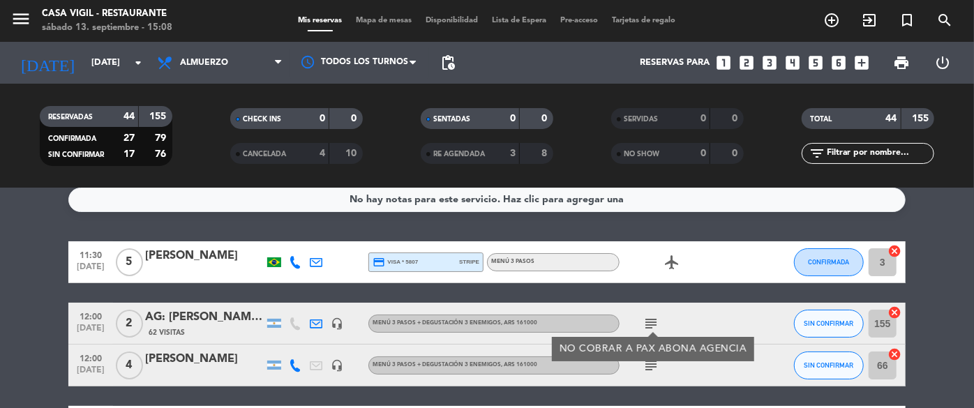
scroll to position [0, 0]
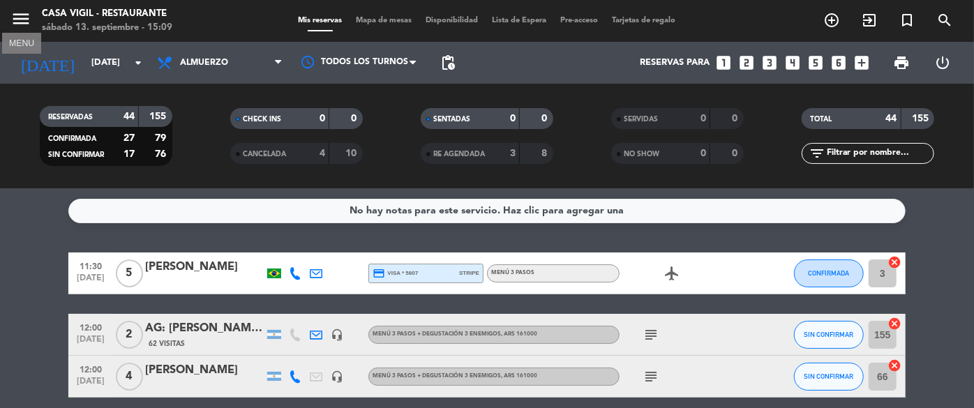
click at [17, 22] on icon "menu" at bounding box center [20, 18] width 21 height 21
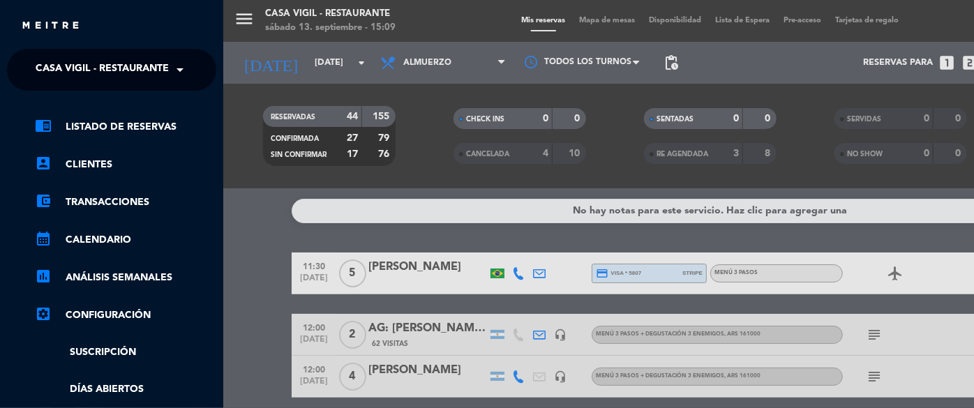
click at [149, 80] on span "Casa Vigil - Restaurante" at bounding box center [102, 69] width 133 height 29
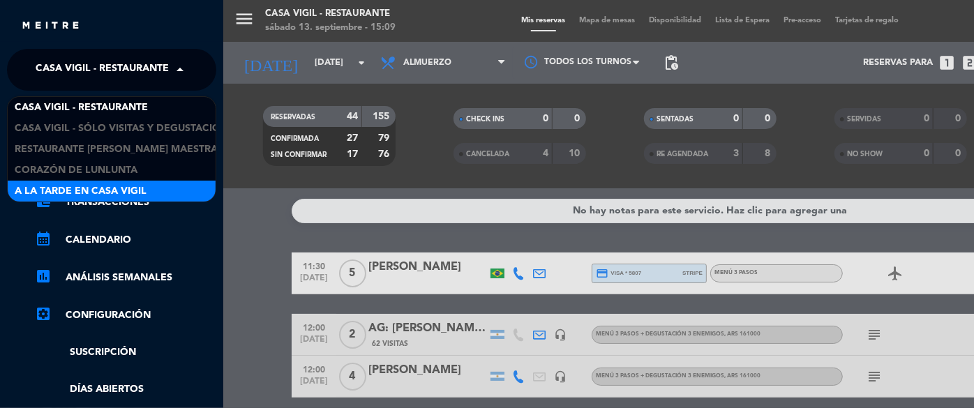
click at [128, 188] on span "A la tarde en Casa Vigil" at bounding box center [81, 191] width 132 height 16
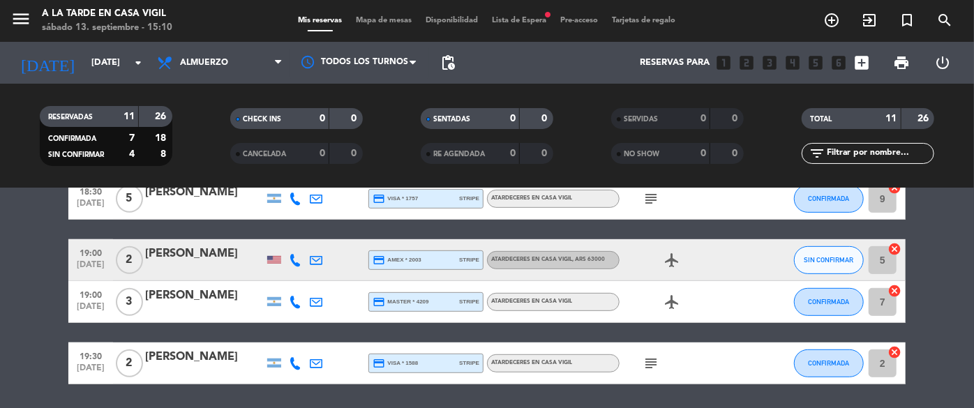
scroll to position [414, 0]
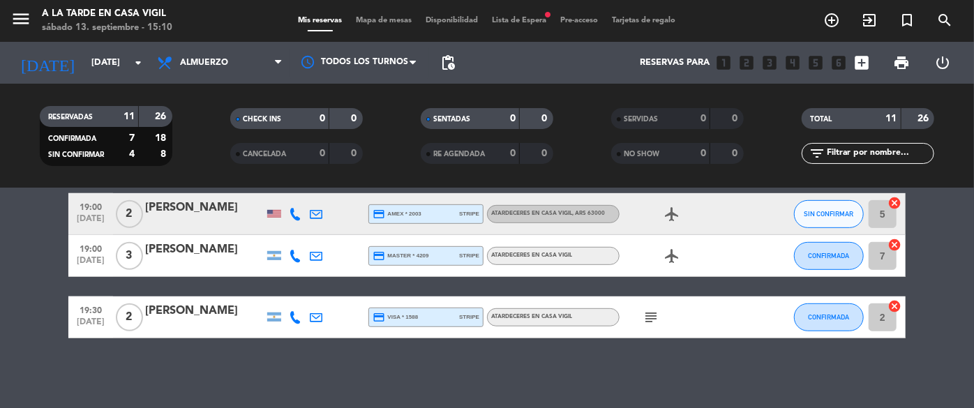
click at [654, 315] on icon "subject" at bounding box center [650, 317] width 17 height 17
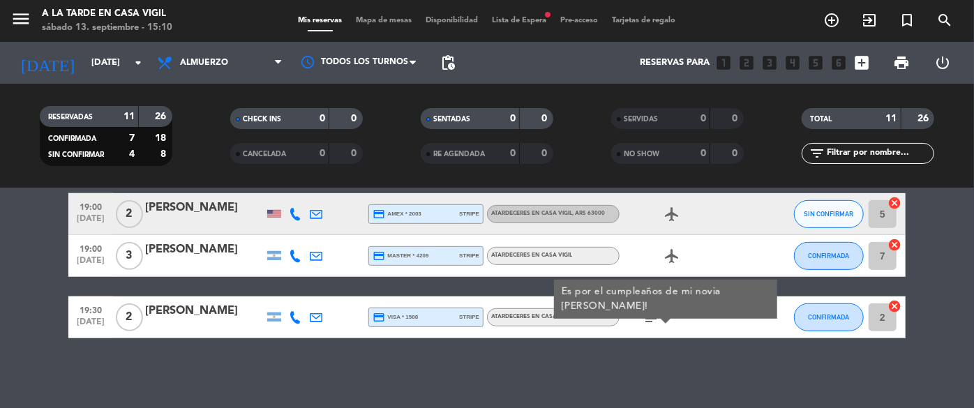
click at [203, 308] on div "[PERSON_NAME]" at bounding box center [204, 311] width 119 height 18
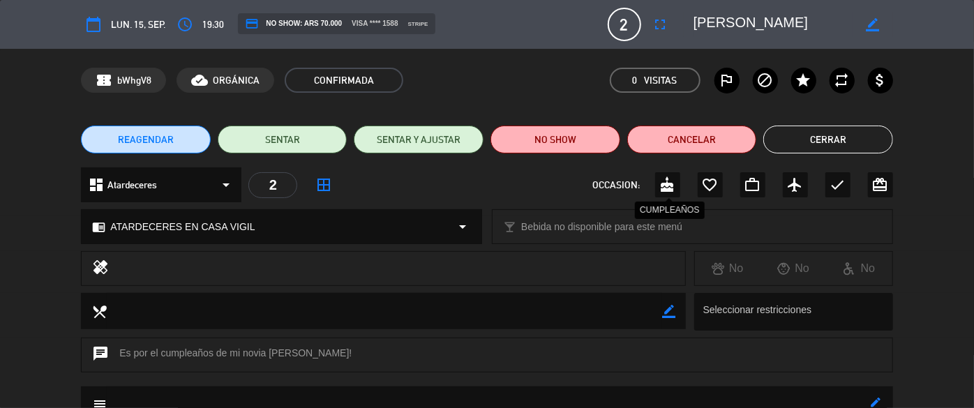
click at [667, 189] on icon "cake" at bounding box center [667, 184] width 17 height 17
click at [826, 140] on button "Cerrar" at bounding box center [828, 140] width 130 height 28
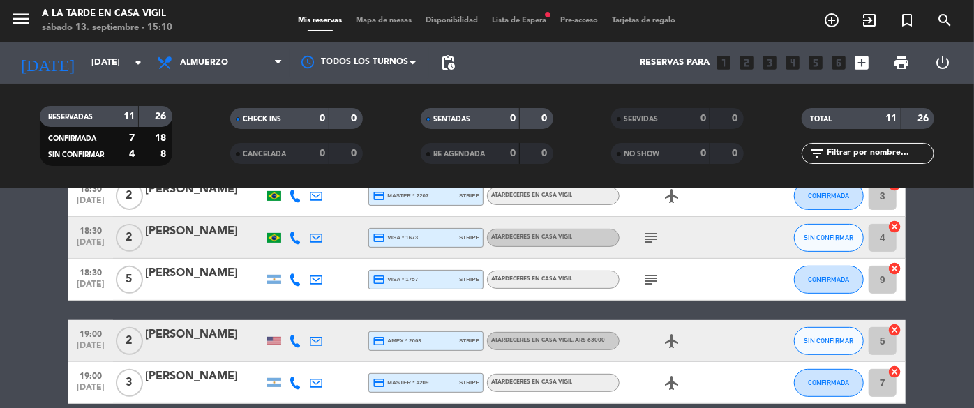
scroll to position [223, 0]
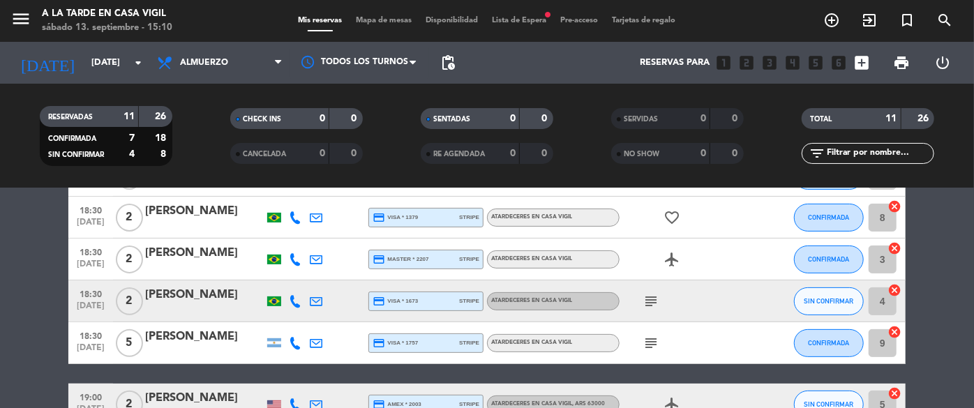
click at [645, 337] on icon "subject" at bounding box center [650, 343] width 17 height 17
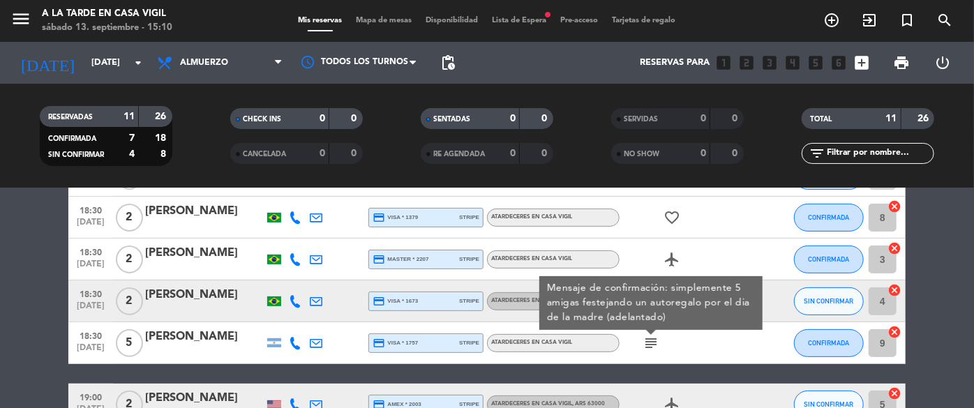
click at [748, 340] on div at bounding box center [764, 342] width 38 height 41
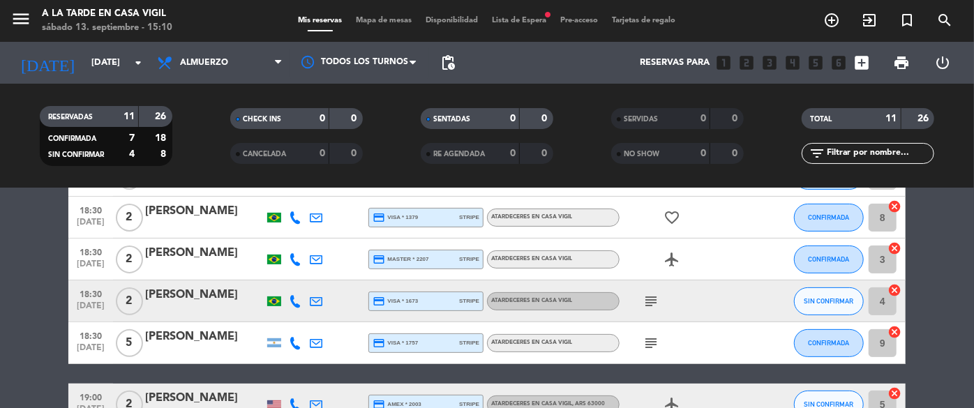
click at [647, 299] on icon "subject" at bounding box center [650, 301] width 17 height 17
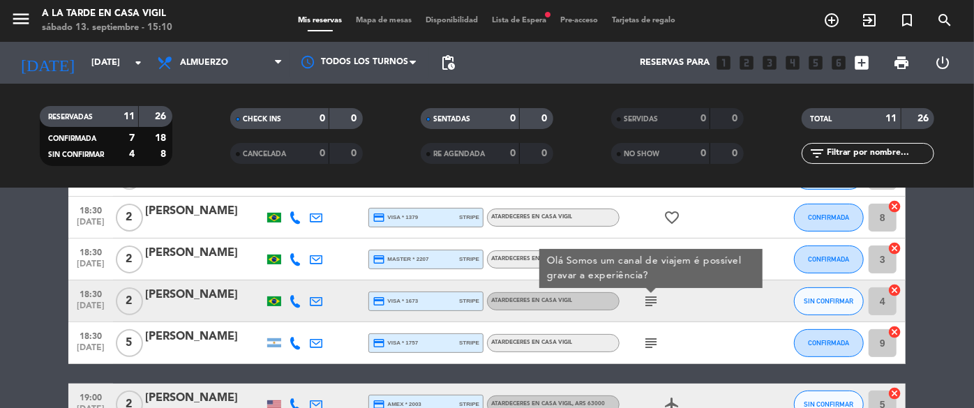
click at [729, 297] on div "subject Olá Somos um canal de viajem é possível gravar a experiência?" at bounding box center [682, 300] width 126 height 41
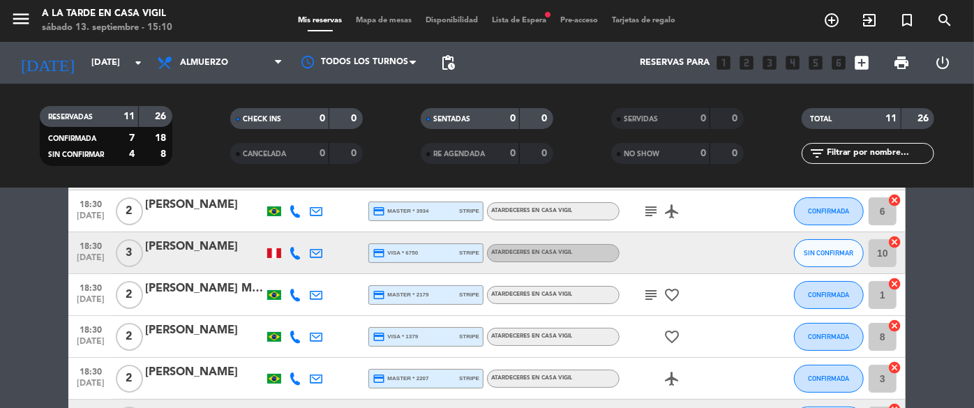
scroll to position [96, 0]
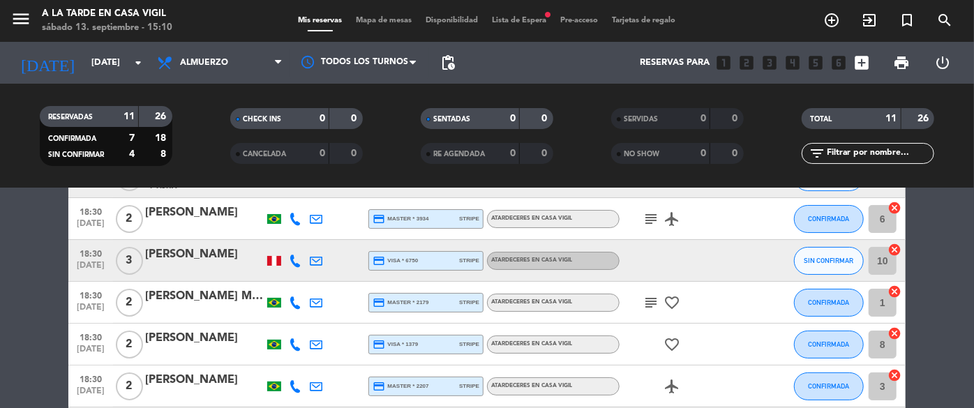
click at [658, 301] on icon "subject" at bounding box center [650, 302] width 17 height 17
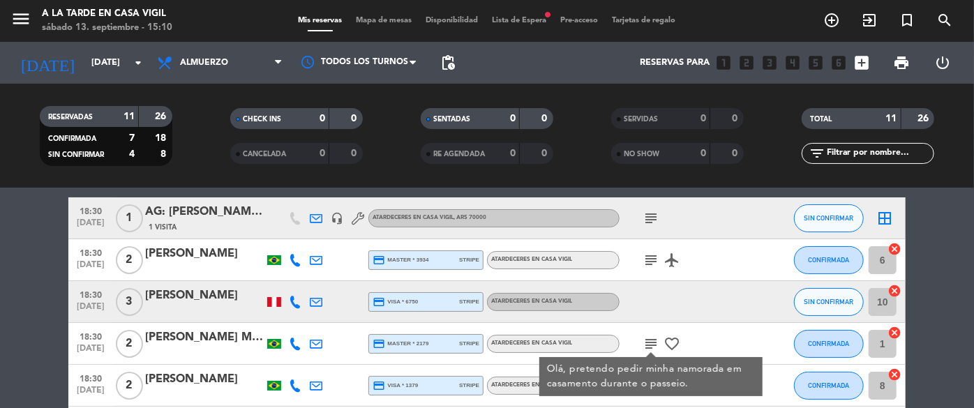
scroll to position [33, 0]
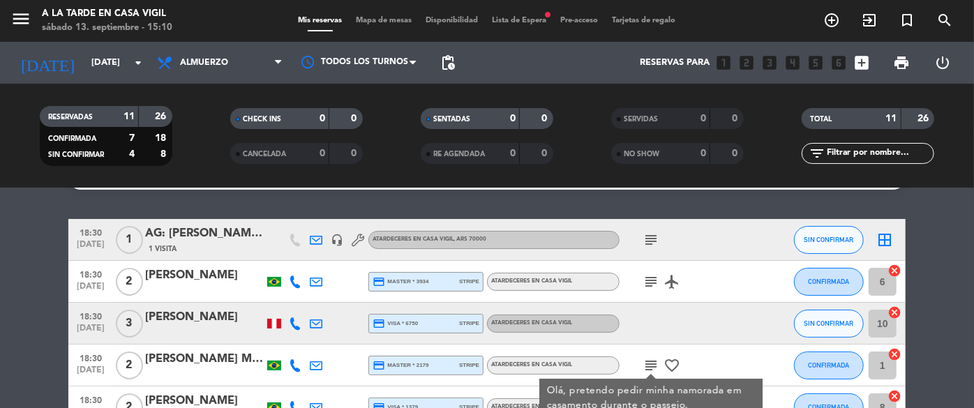
click at [653, 276] on icon "subject" at bounding box center [650, 281] width 17 height 17
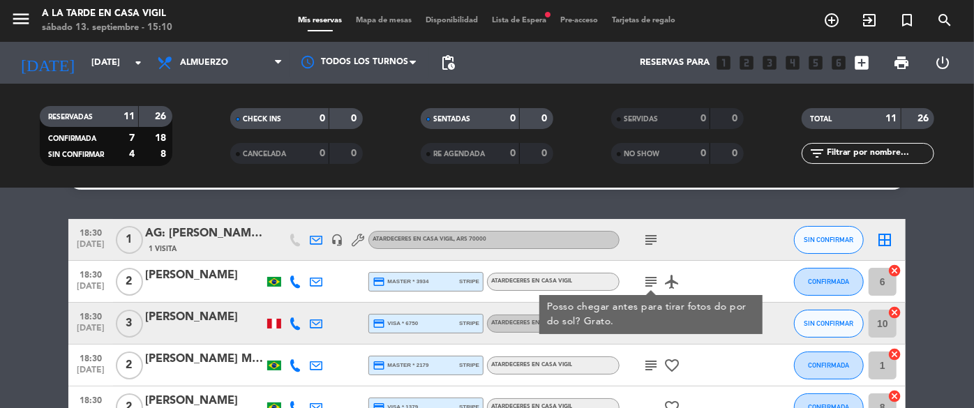
click at [713, 261] on div "subject Posso chegar antes para tirar fotos do por do sol? Grato. airplanemode_…" at bounding box center [682, 281] width 126 height 41
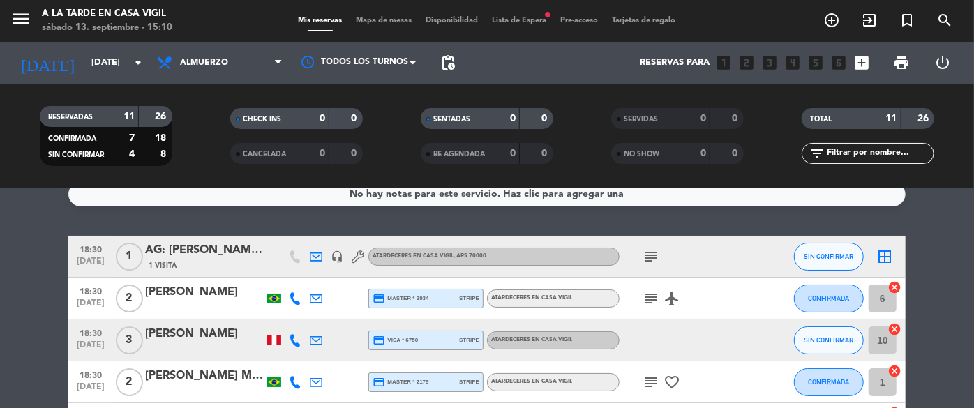
scroll to position [0, 0]
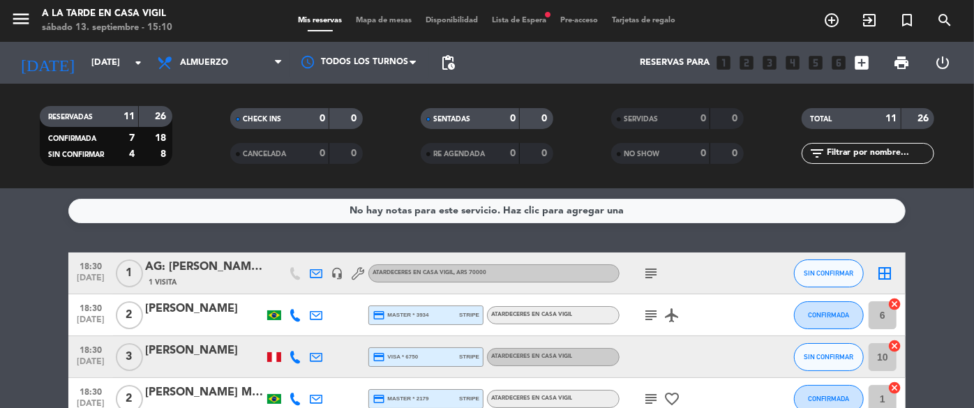
click at [656, 264] on div "subject" at bounding box center [682, 273] width 126 height 41
click at [655, 267] on icon "subject" at bounding box center [650, 273] width 17 height 17
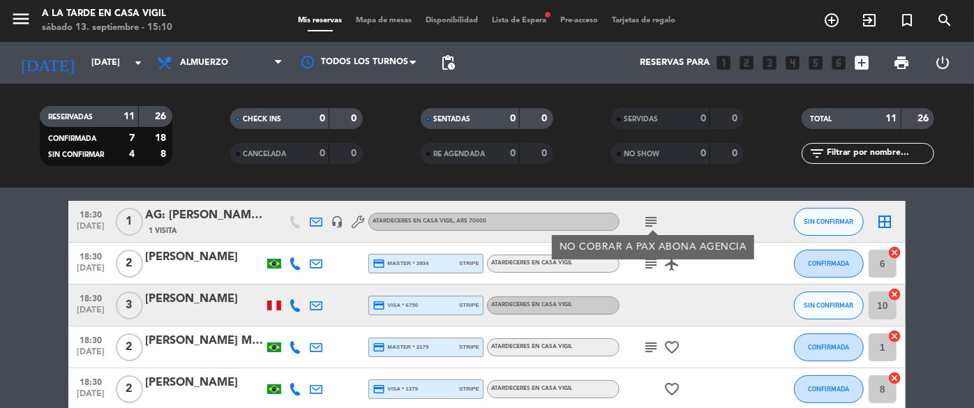
scroll to position [33, 0]
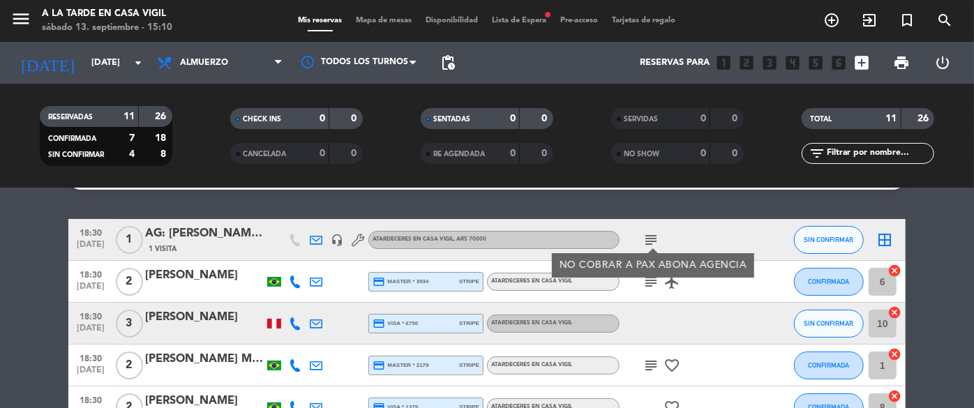
click at [728, 303] on div at bounding box center [682, 323] width 126 height 41
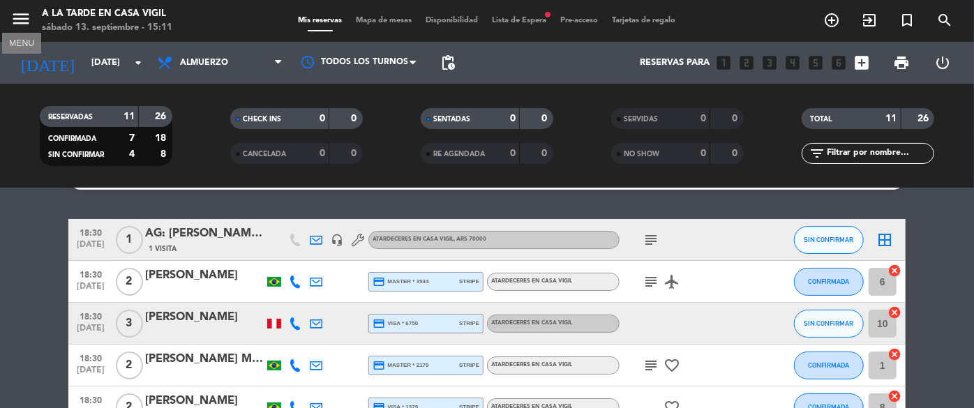
click at [23, 14] on icon "menu" at bounding box center [20, 18] width 21 height 21
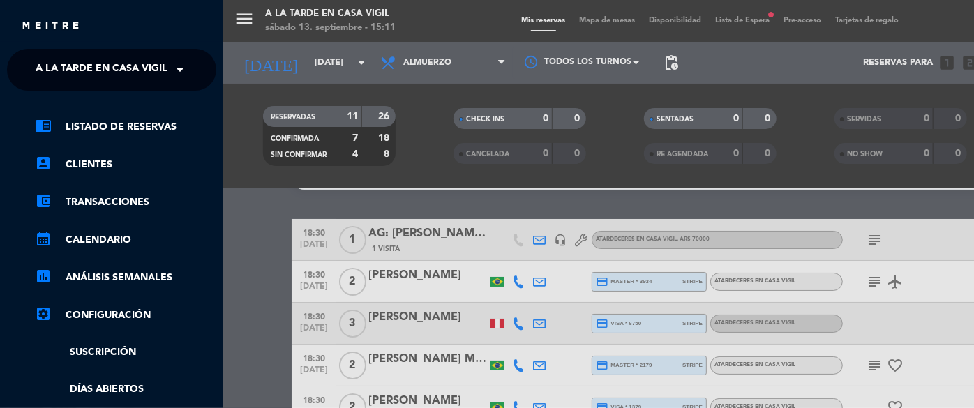
click at [182, 68] on span at bounding box center [184, 69] width 24 height 29
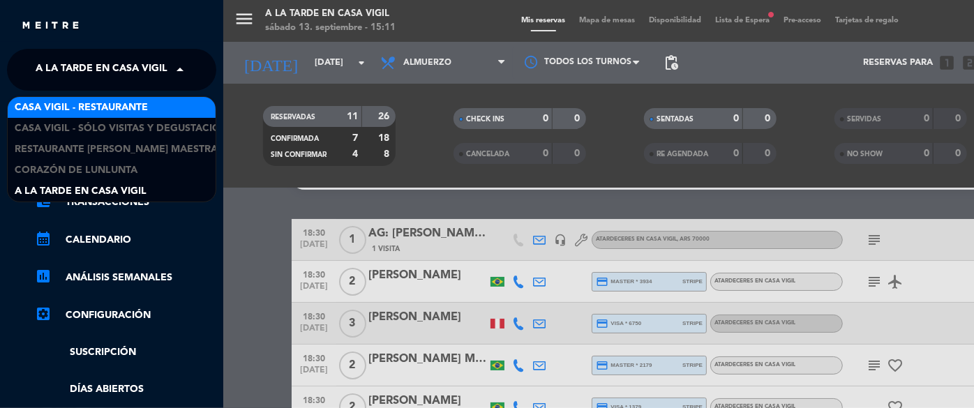
click at [130, 102] on span "Casa Vigil - Restaurante" at bounding box center [81, 108] width 133 height 16
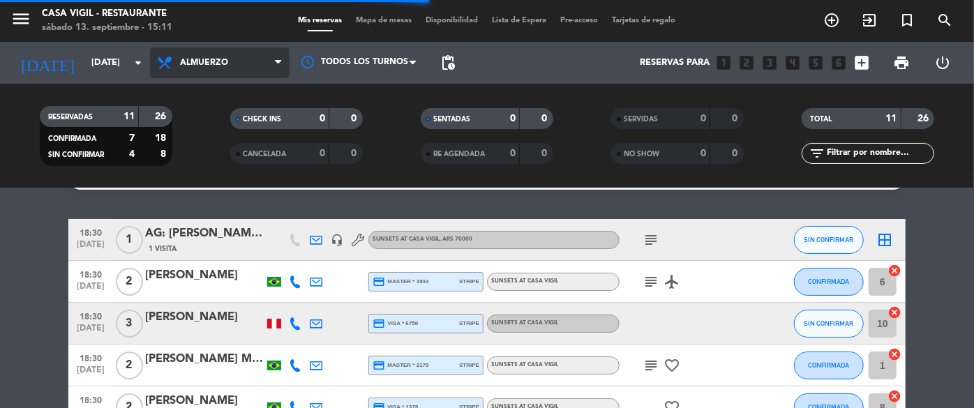
click at [202, 73] on span "Almuerzo" at bounding box center [220, 62] width 140 height 31
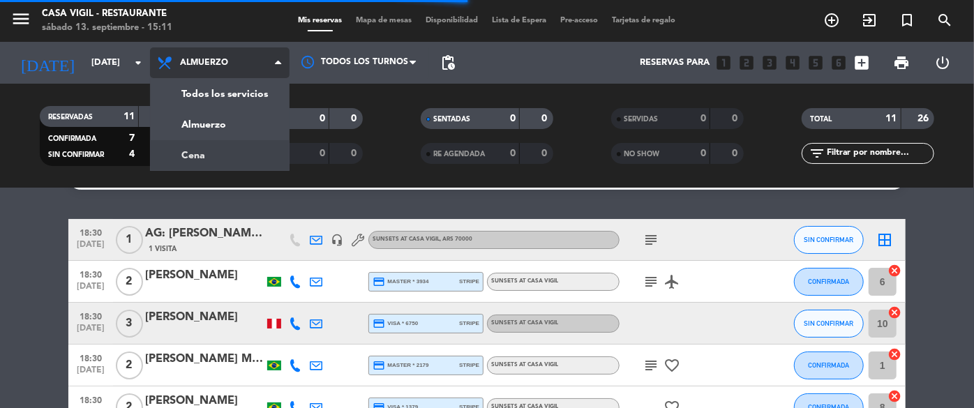
click at [204, 155] on filter-checkbox "CANCELADA 0 0" at bounding box center [296, 153] width 190 height 21
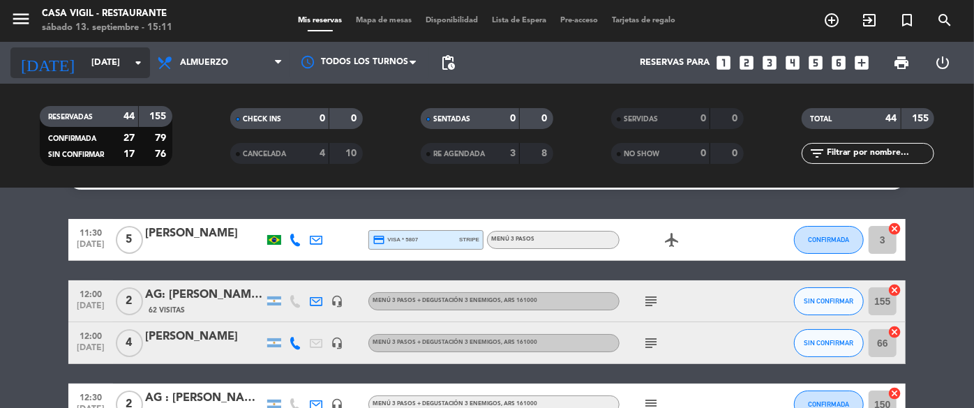
click at [110, 58] on input "[DATE]" at bounding box center [143, 63] width 119 height 24
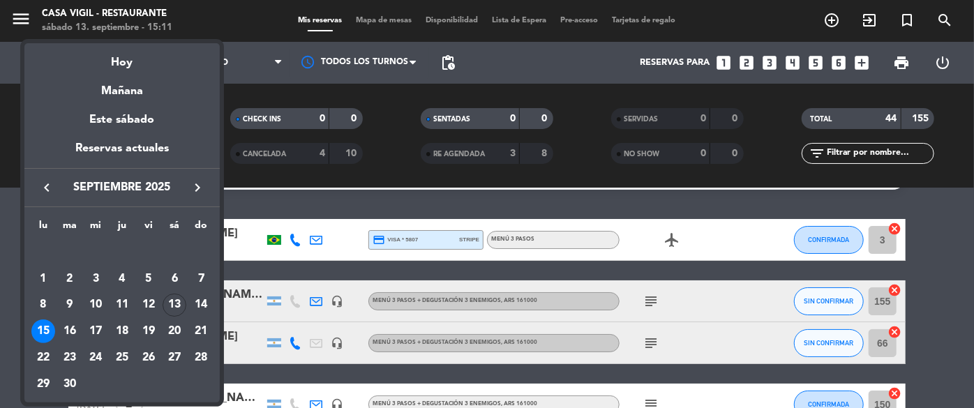
click at [48, 333] on div "15" at bounding box center [43, 331] width 24 height 24
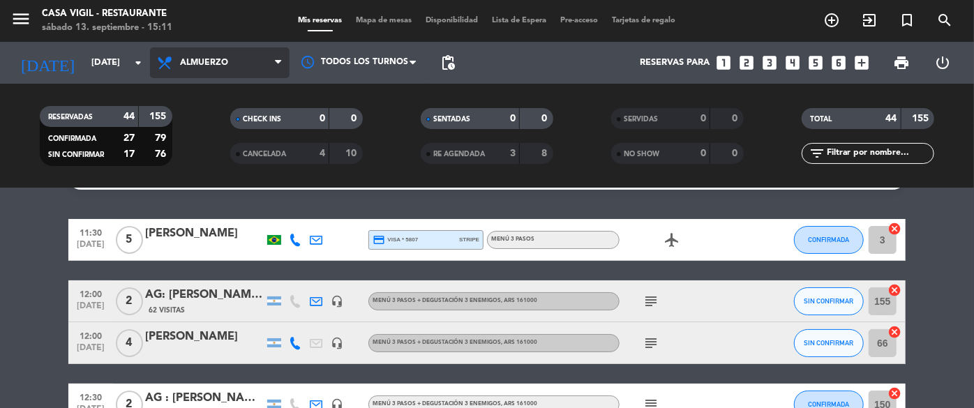
click at [186, 68] on span "Almuerzo" at bounding box center [220, 62] width 140 height 31
click at [185, 146] on div "menu Casa [PERSON_NAME] - Restaurante [DATE] 13. septiembre - 15:11 Mis reserva…" at bounding box center [487, 94] width 974 height 188
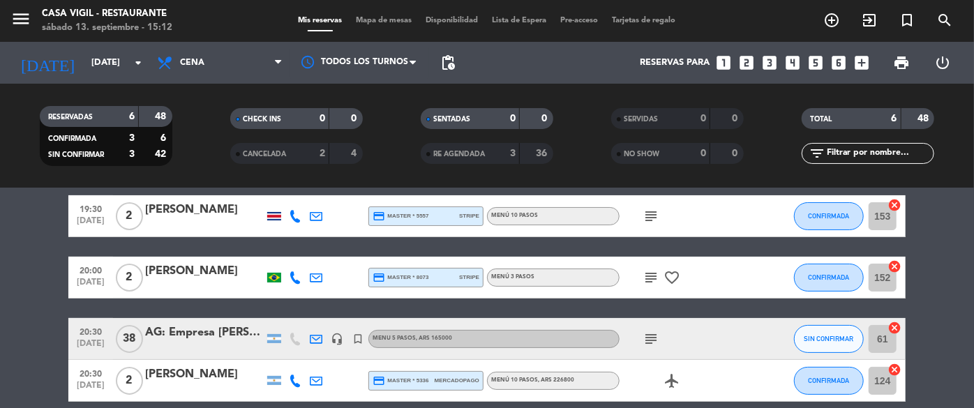
scroll to position [116, 0]
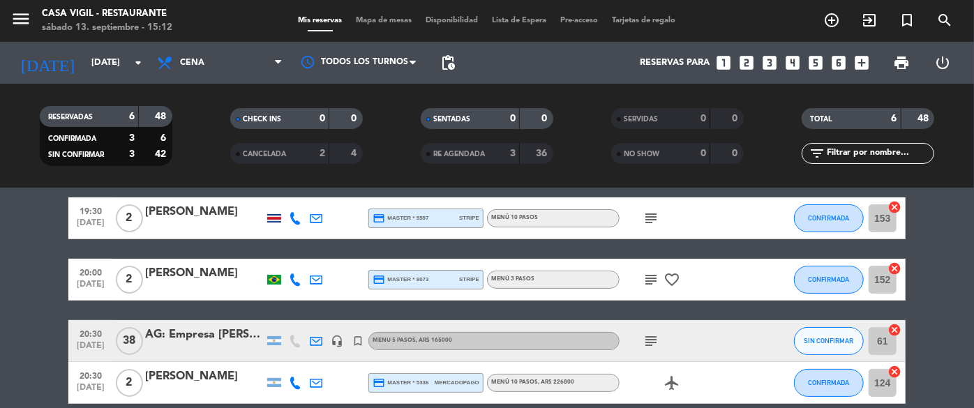
click at [650, 334] on icon "subject" at bounding box center [650, 341] width 17 height 17
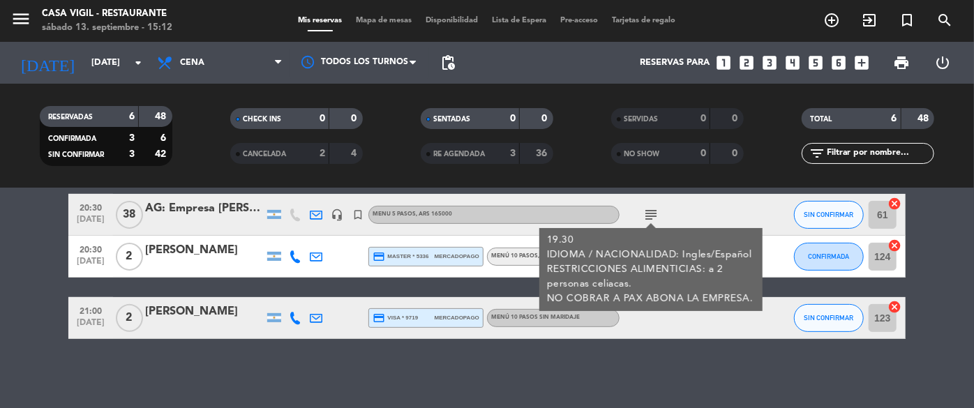
scroll to position [243, 0]
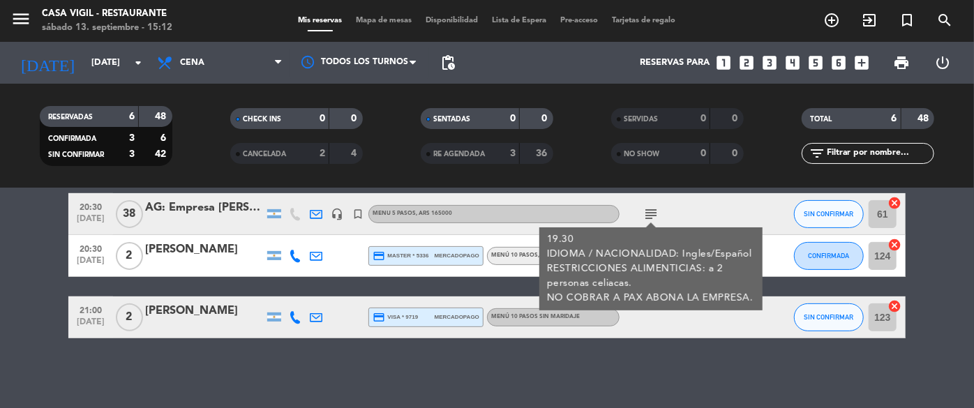
click at [771, 232] on div at bounding box center [764, 213] width 38 height 41
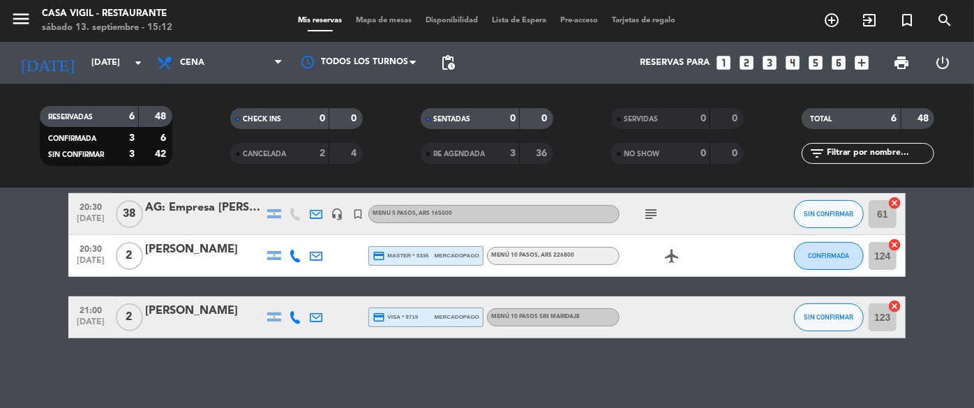
click at [648, 212] on icon "subject" at bounding box center [650, 214] width 17 height 17
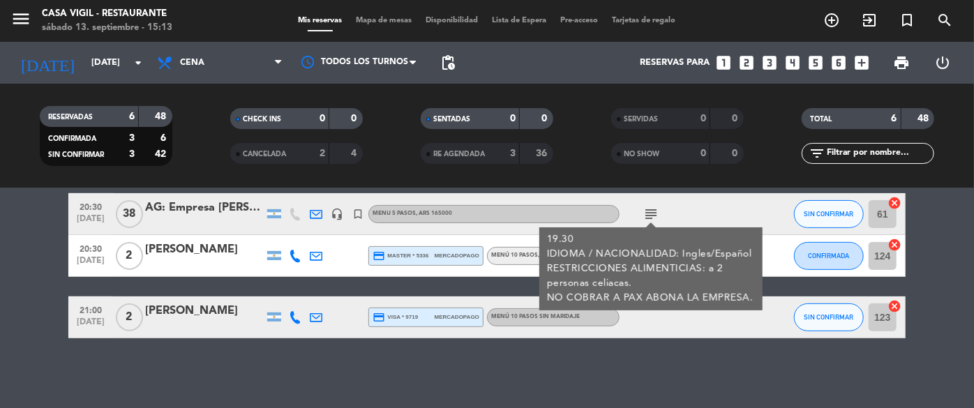
click at [731, 211] on div "subject 19.30 IDIOMA / NACIONALIDAD: Ingles/Español RESTRICCIONES ALIMENTICIAS:…" at bounding box center [682, 213] width 126 height 41
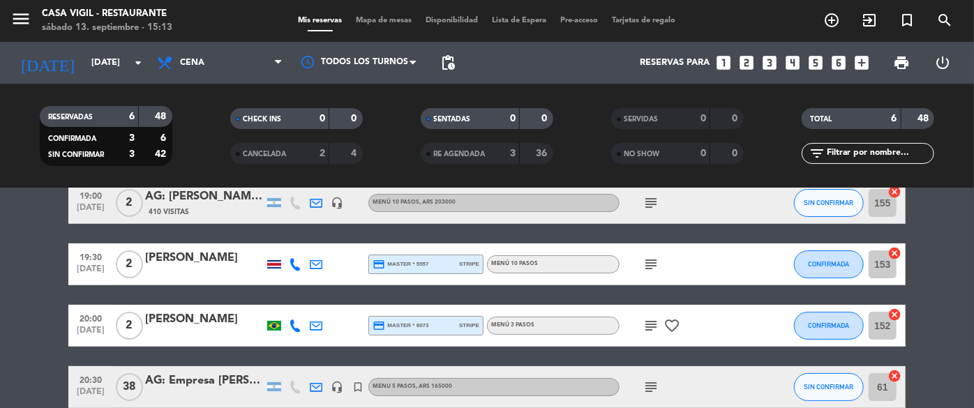
scroll to position [53, 0]
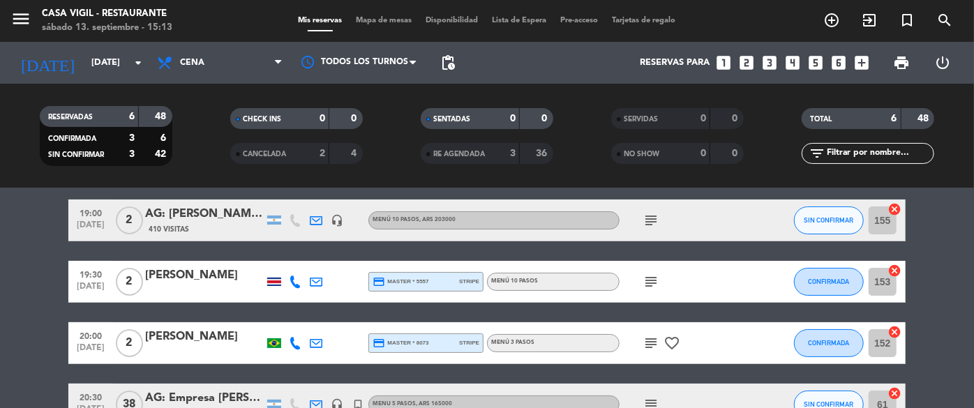
click at [654, 345] on icon "subject" at bounding box center [650, 343] width 17 height 17
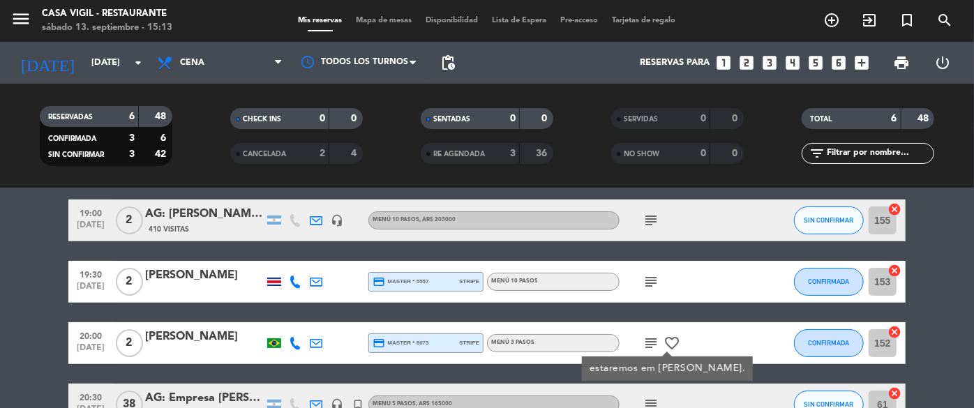
click at [651, 280] on icon "subject" at bounding box center [650, 281] width 17 height 17
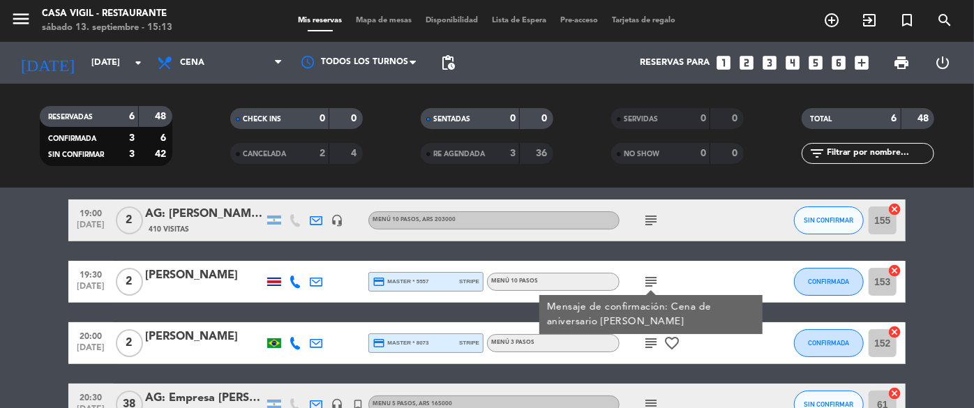
click at [656, 216] on icon "subject" at bounding box center [650, 220] width 17 height 17
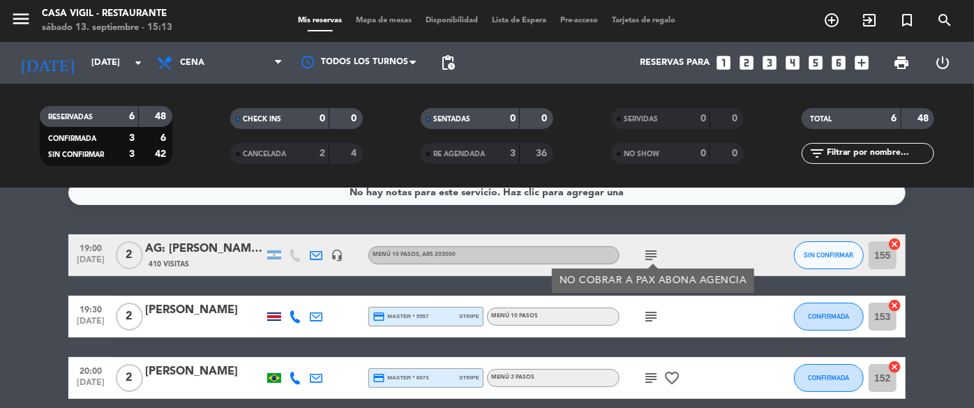
scroll to position [0, 0]
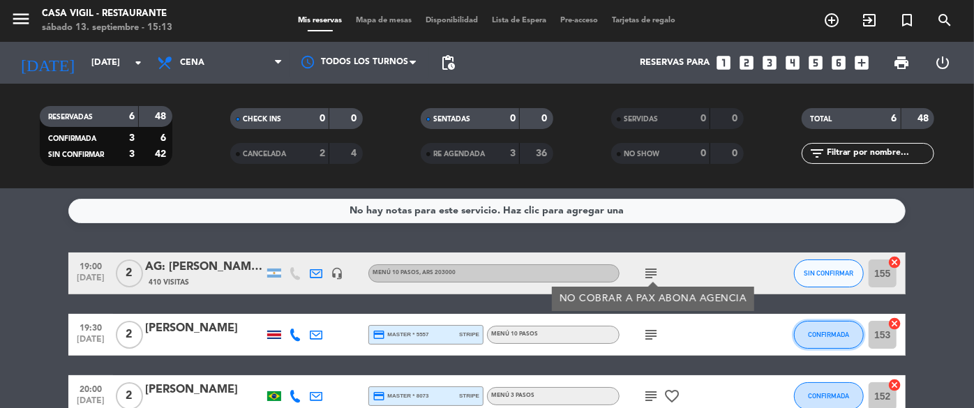
click at [822, 346] on button "CONFIRMADA" at bounding box center [829, 335] width 70 height 28
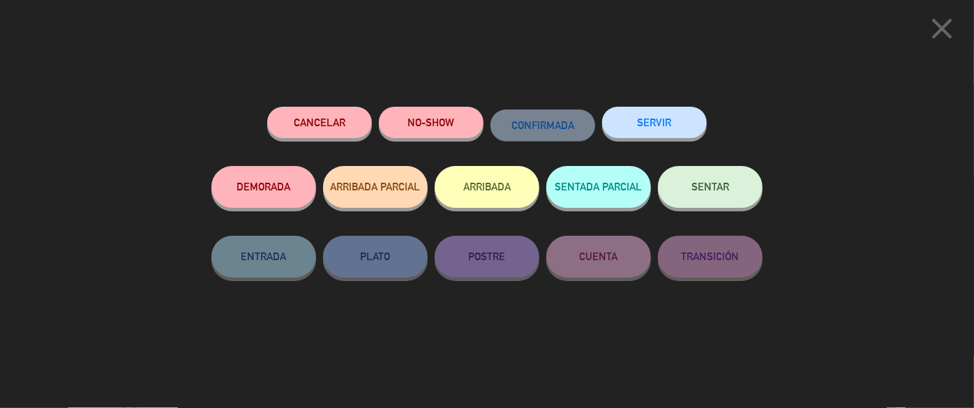
click at [954, 29] on icon "close" at bounding box center [941, 28] width 35 height 35
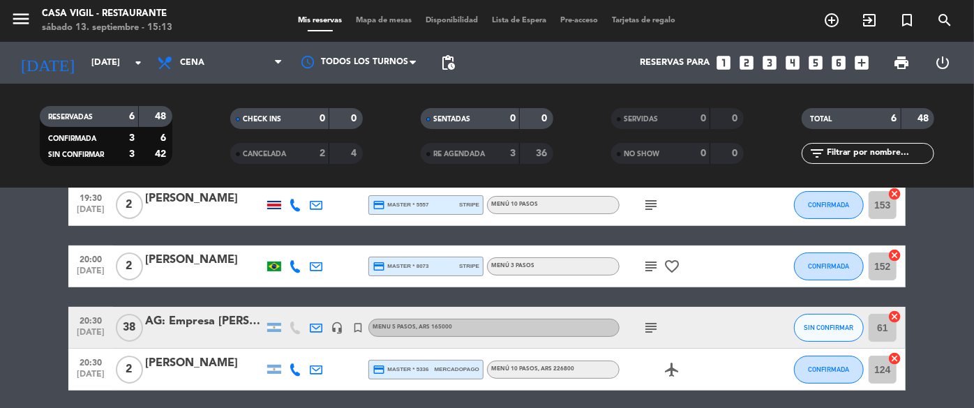
scroll to position [116, 0]
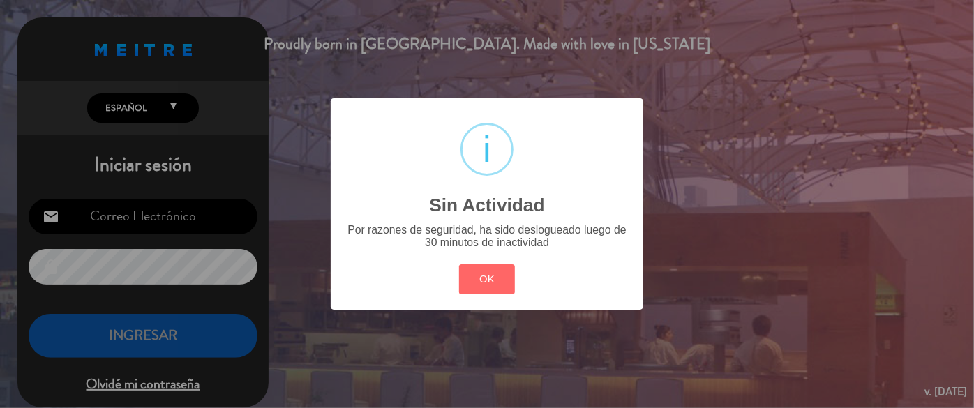
type input "[EMAIL_ADDRESS][DOMAIN_NAME]"
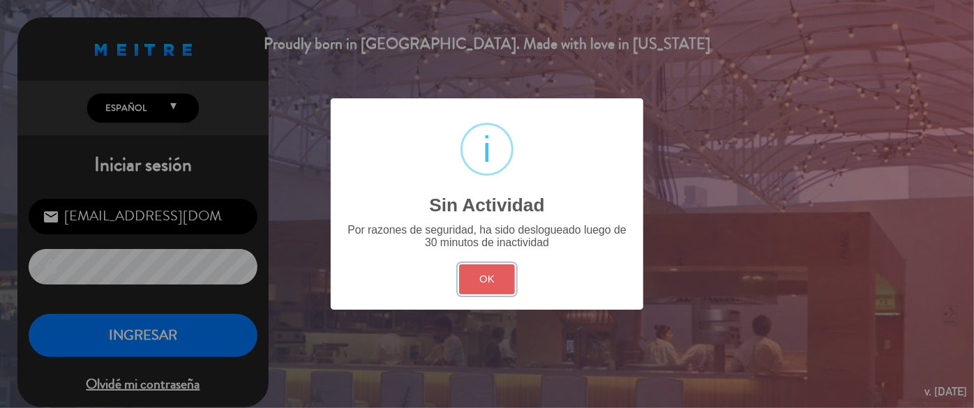
click at [495, 277] on button "OK" at bounding box center [487, 279] width 57 height 30
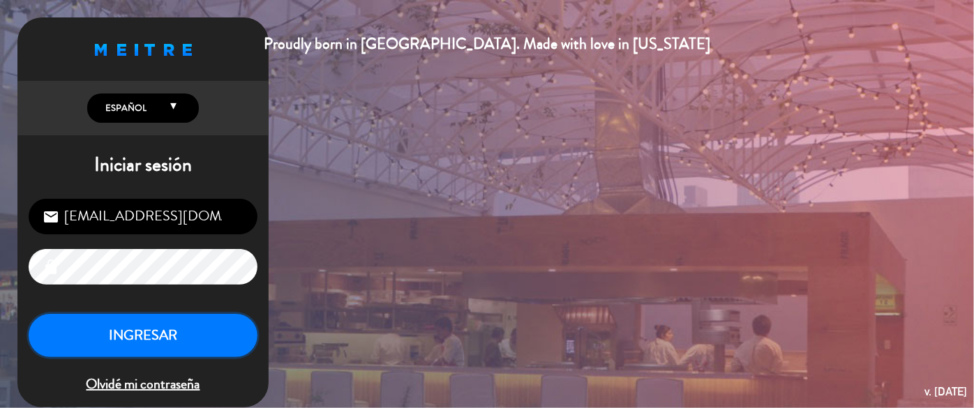
click at [178, 331] on button "INGRESAR" at bounding box center [143, 336] width 229 height 44
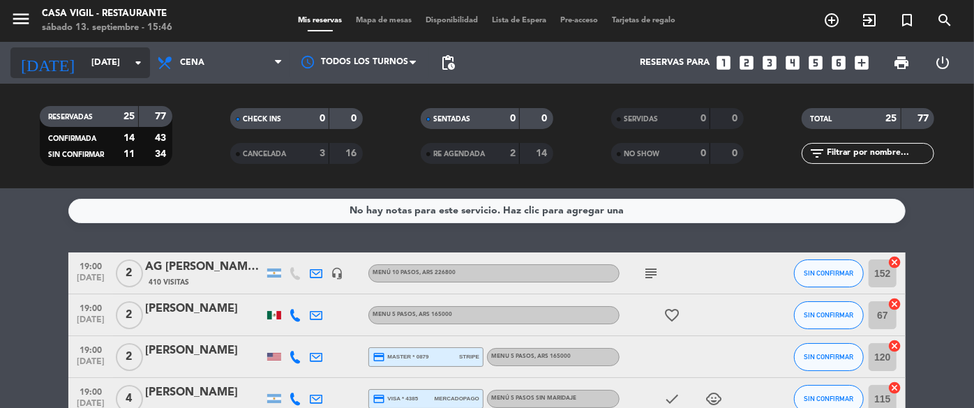
click at [84, 60] on input "[DATE]" at bounding box center [143, 63] width 119 height 24
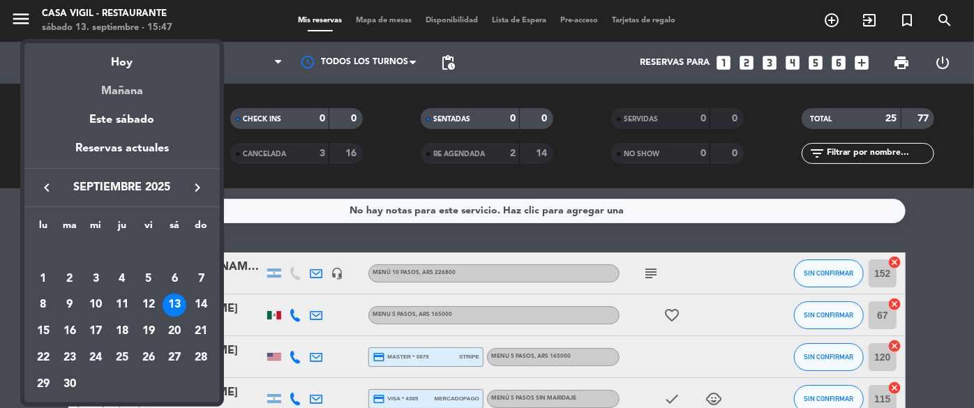
click at [146, 87] on div "Mañana" at bounding box center [121, 86] width 195 height 29
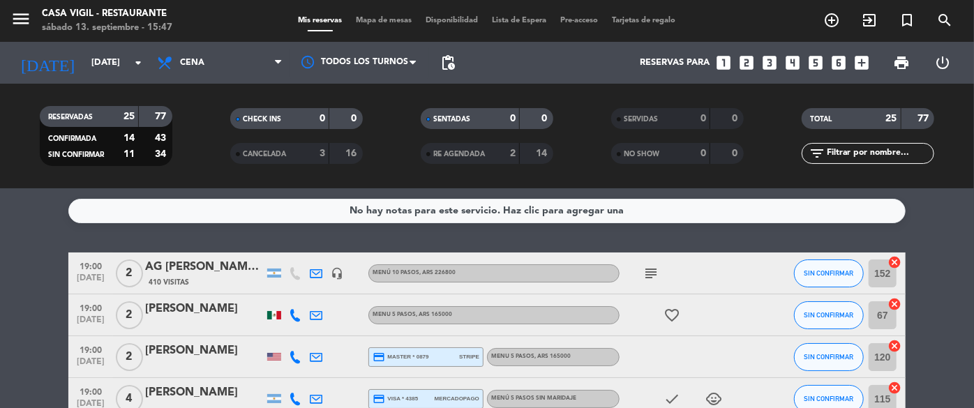
type input "[DATE]"
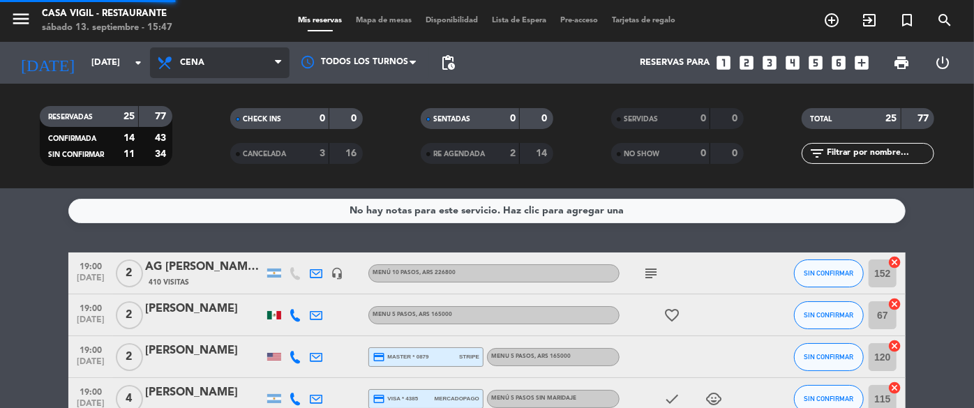
click at [197, 54] on span "Cena" at bounding box center [220, 62] width 140 height 31
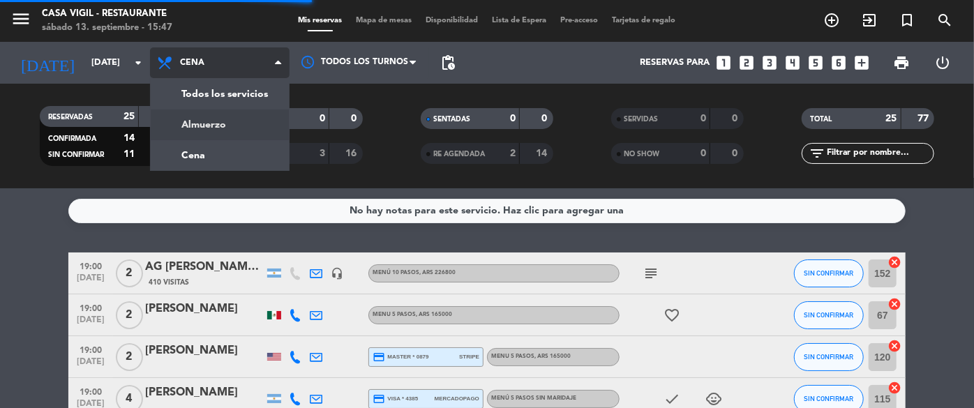
click at [199, 114] on div "menu Casa [PERSON_NAME] - Restaurante [DATE] 13. septiembre - 15:47 Mis reserva…" at bounding box center [487, 94] width 974 height 188
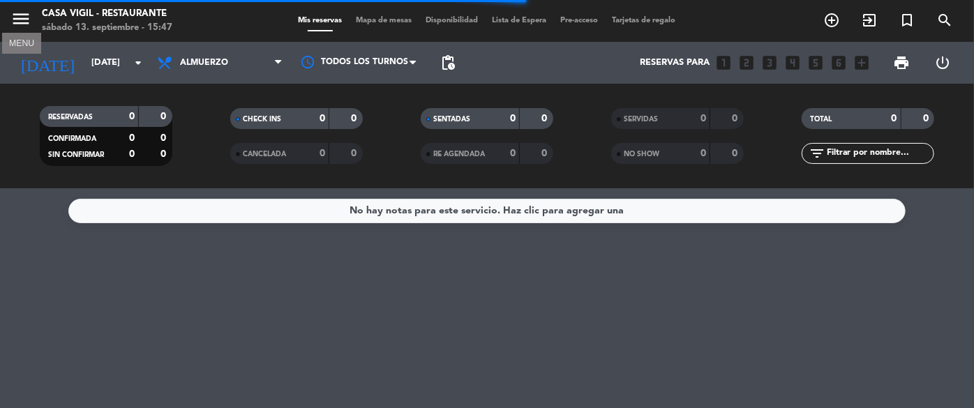
click at [23, 15] on icon "menu" at bounding box center [20, 18] width 21 height 21
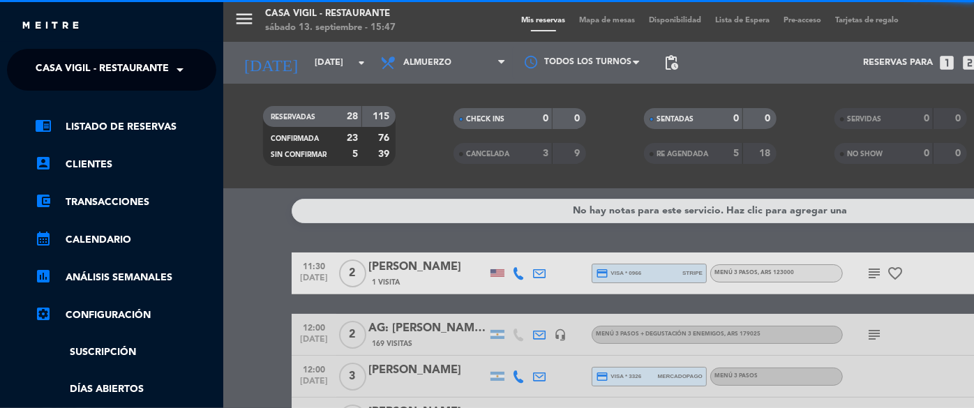
click at [141, 57] on span "Casa Vigil - Restaurante" at bounding box center [102, 69] width 133 height 29
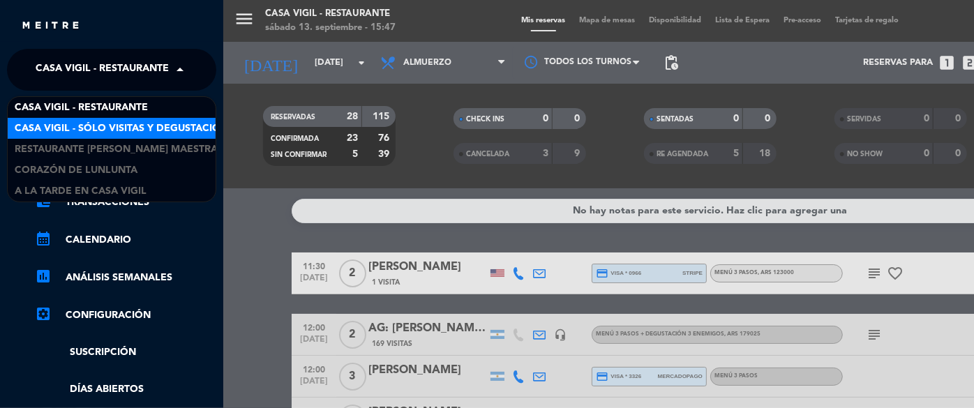
click at [145, 126] on span "Casa Vigil - SÓLO Visitas y Degustaciones" at bounding box center [127, 129] width 225 height 16
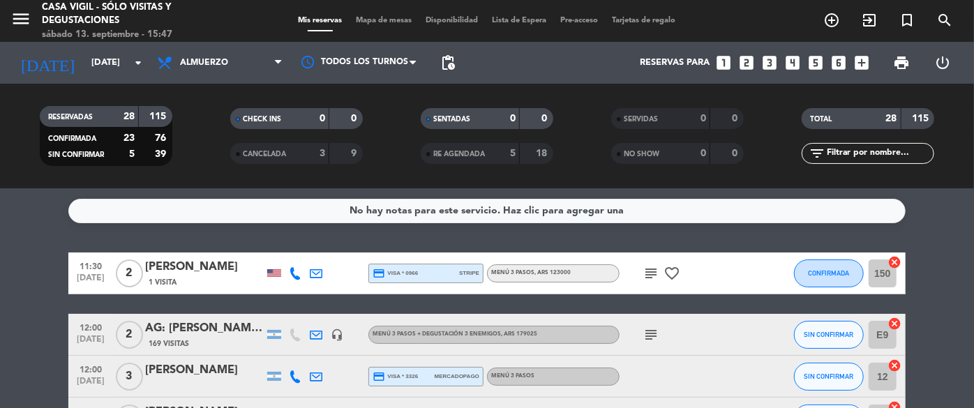
click at [889, 160] on input "text" at bounding box center [879, 153] width 108 height 15
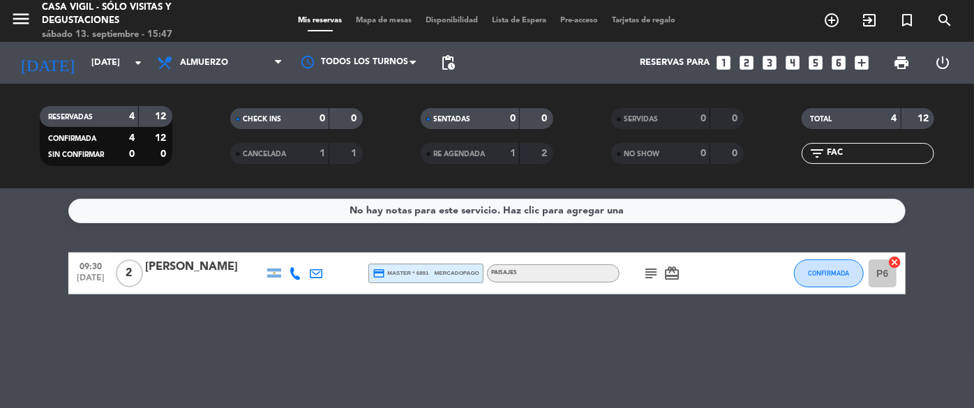
type input "FAC"
click at [201, 270] on div "[PERSON_NAME]" at bounding box center [204, 267] width 119 height 18
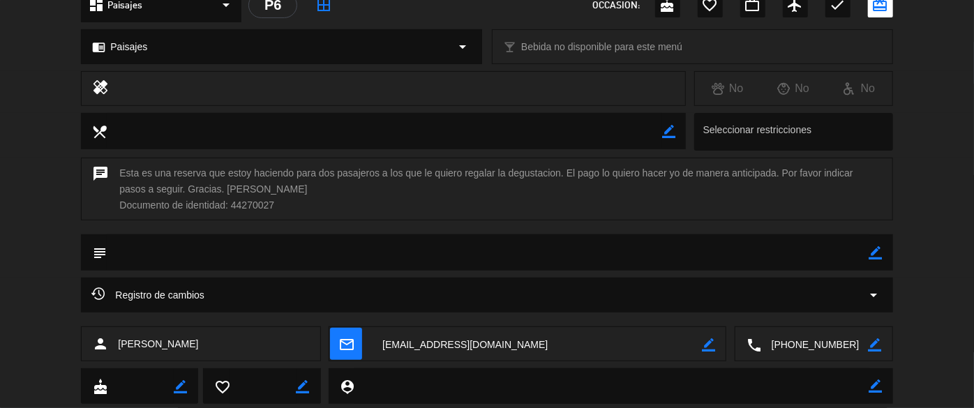
scroll to position [190, 0]
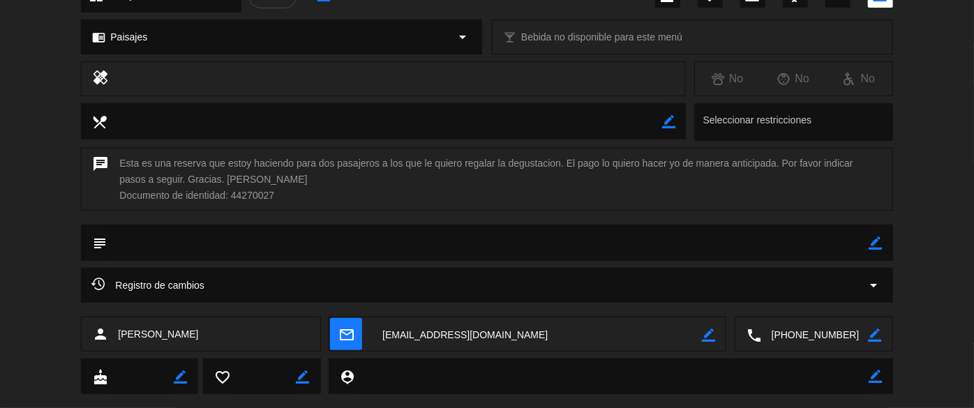
click at [875, 241] on icon "border_color" at bounding box center [875, 242] width 13 height 13
click at [833, 239] on textarea at bounding box center [488, 243] width 762 height 36
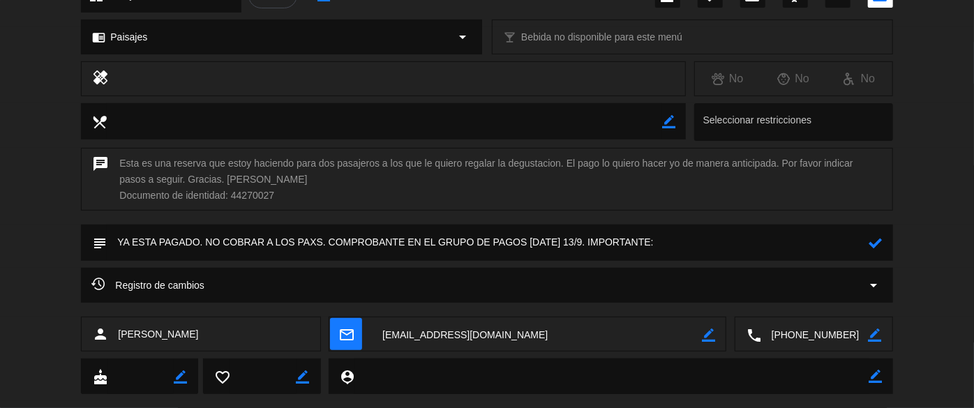
paste textarea "Los pax son [PERSON_NAME] x 2 (por la web la reserva la tome a mi nombre pero v…"
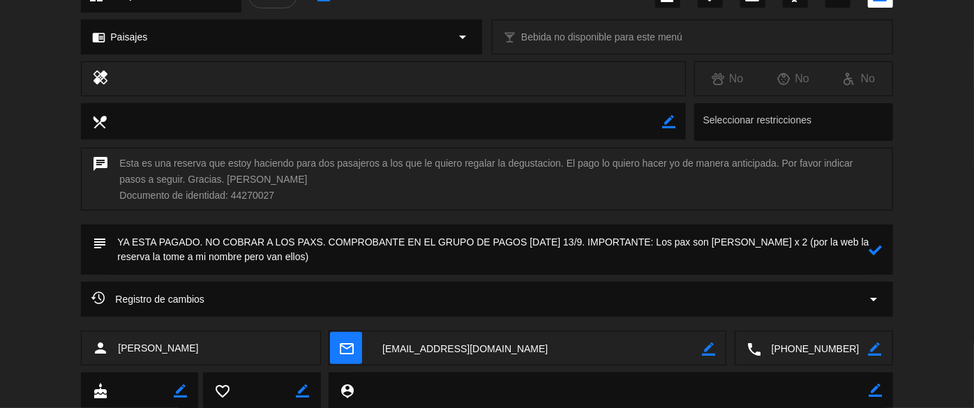
click at [875, 248] on icon at bounding box center [875, 249] width 13 height 13
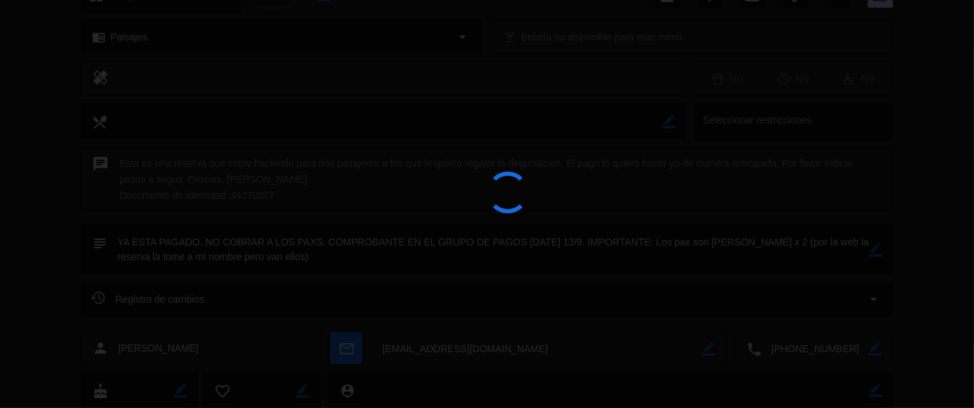
type textarea "YA ESTA PAGADO. NO COBRAR A LOS PAXS. COMPROBANTE EN EL GRUPO DE PAGOS [DATE] 1…"
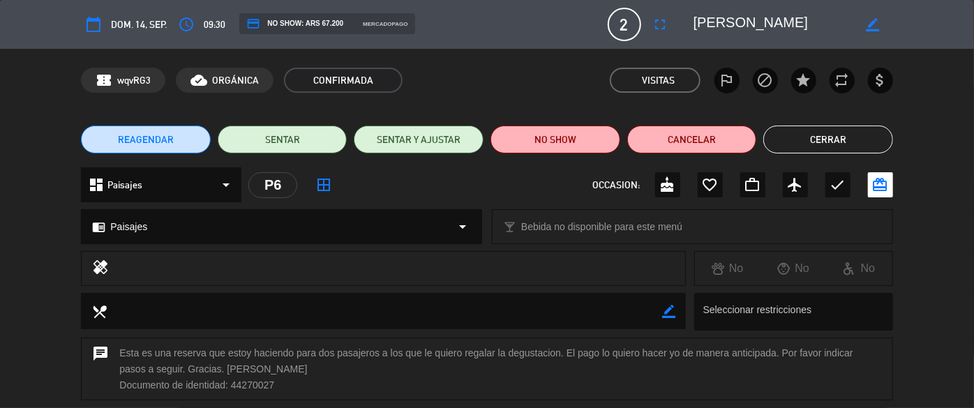
scroll to position [0, 0]
click at [838, 146] on button "Cerrar" at bounding box center [828, 140] width 130 height 28
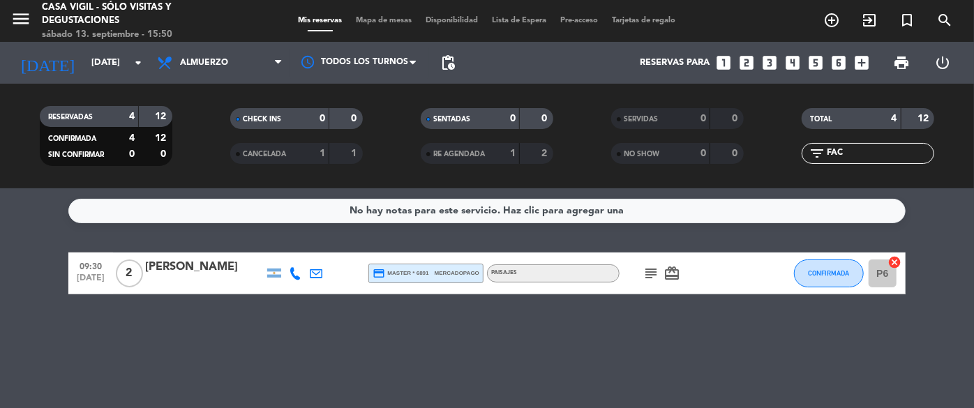
click at [654, 269] on icon "subject" at bounding box center [650, 273] width 17 height 17
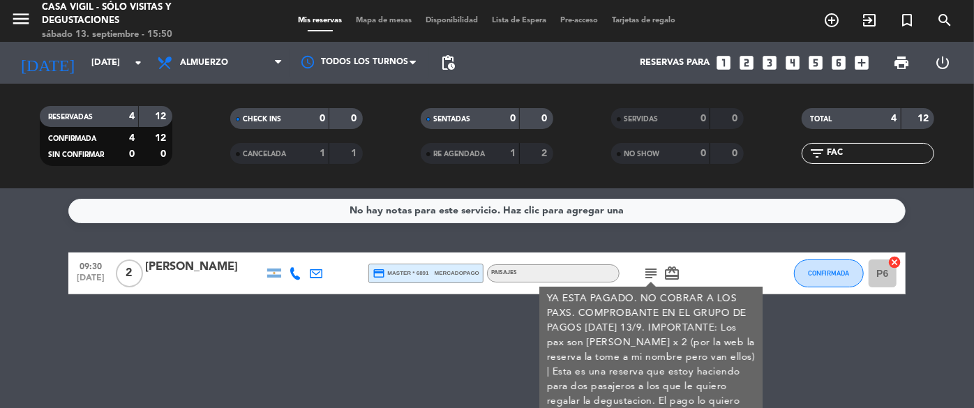
scroll to position [50, 0]
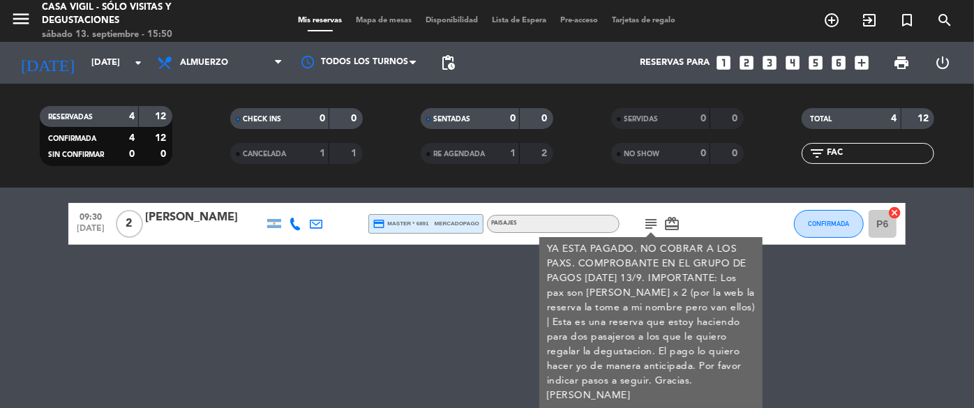
click at [774, 363] on div "No hay notas para este servicio. Haz clic para agregar una 09:30 [DATE] 2 [PERS…" at bounding box center [487, 298] width 974 height 220
